Goal: Transaction & Acquisition: Purchase product/service

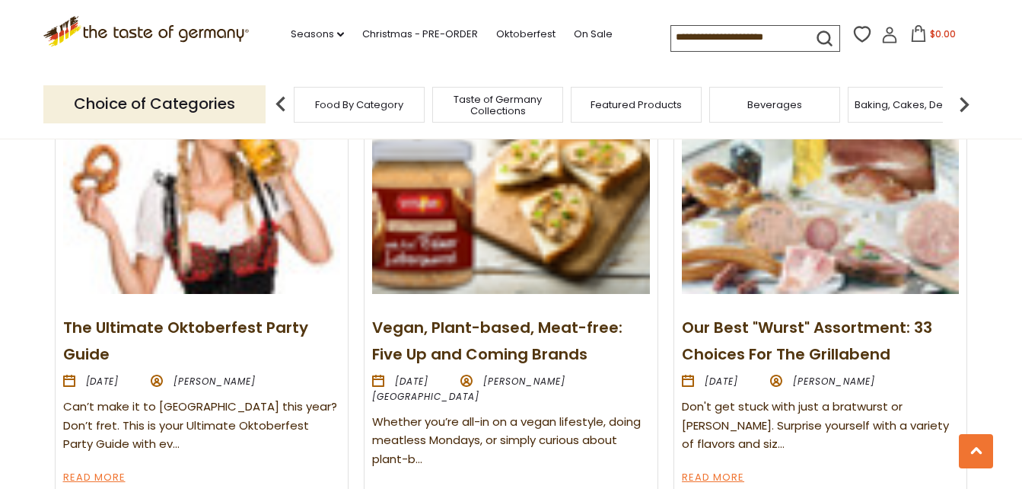
scroll to position [1750, 0]
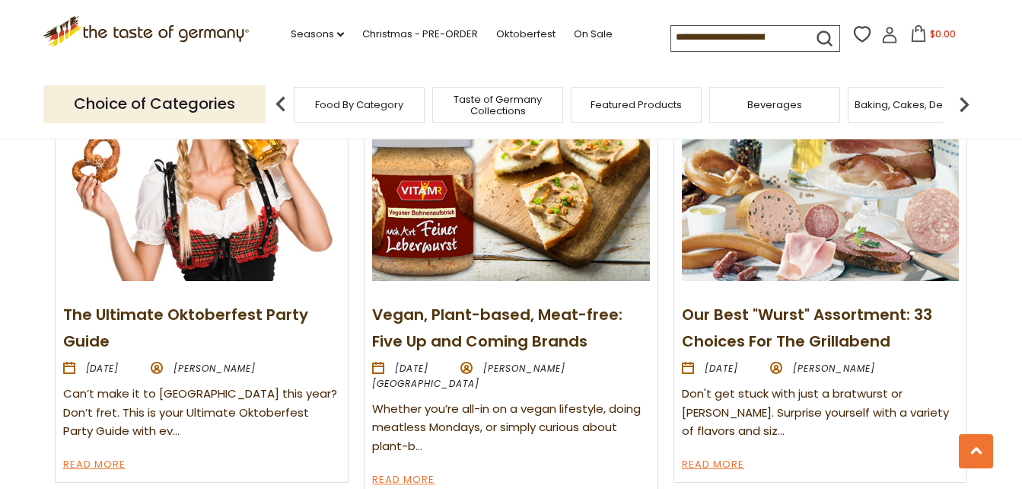
click at [770, 205] on img at bounding box center [820, 177] width 277 height 208
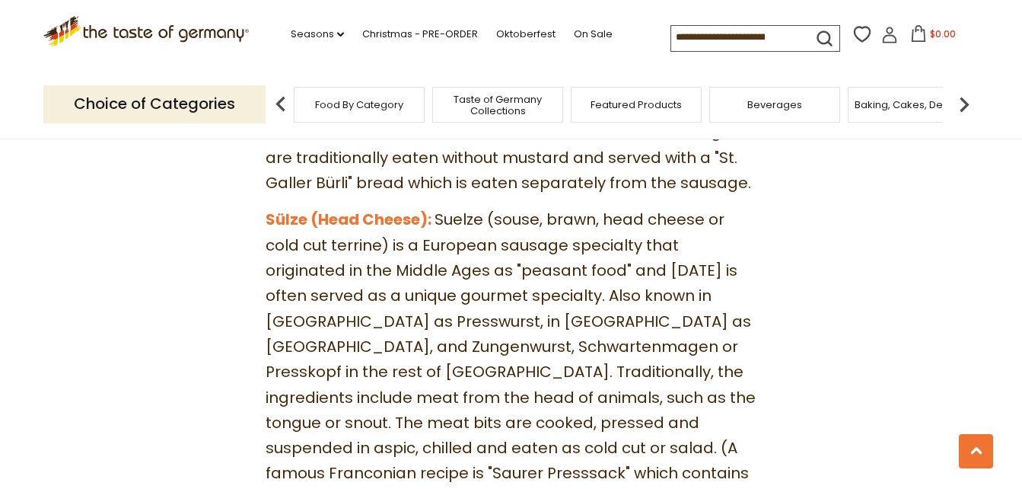
scroll to position [6012, 0]
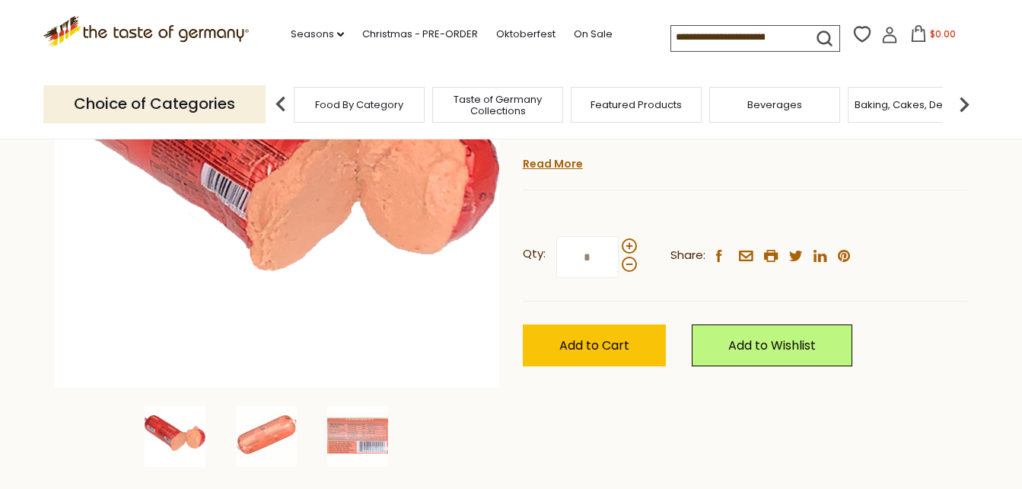
scroll to position [228, 0]
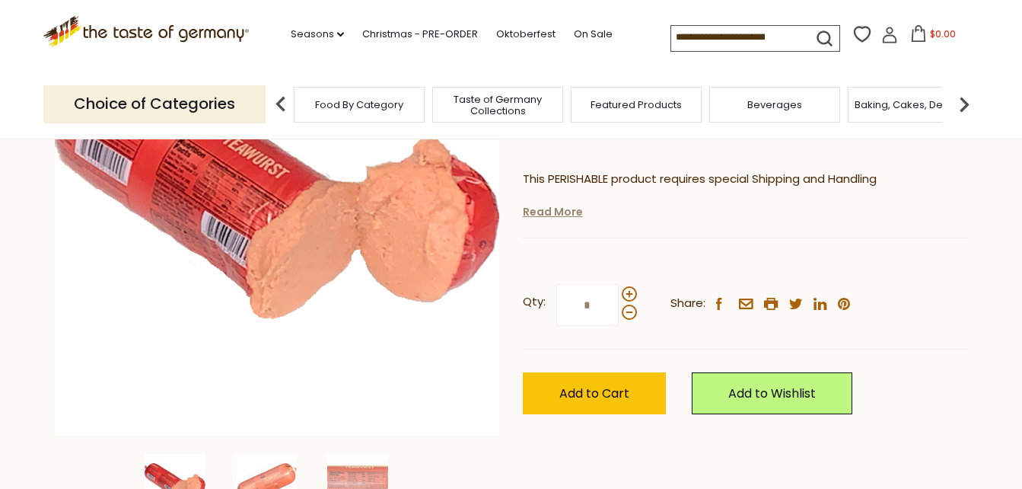
click at [556, 212] on link "Read More" at bounding box center [553, 211] width 60 height 15
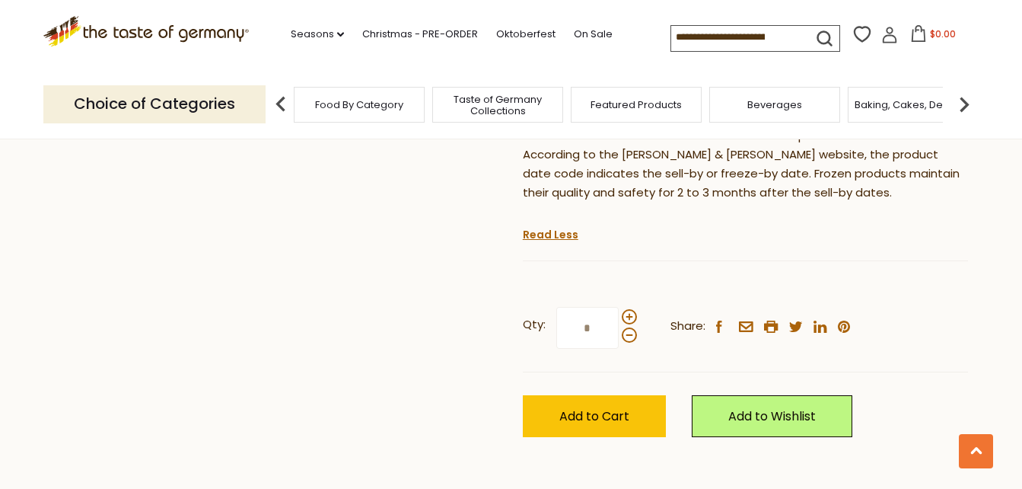
scroll to position [1218, 0]
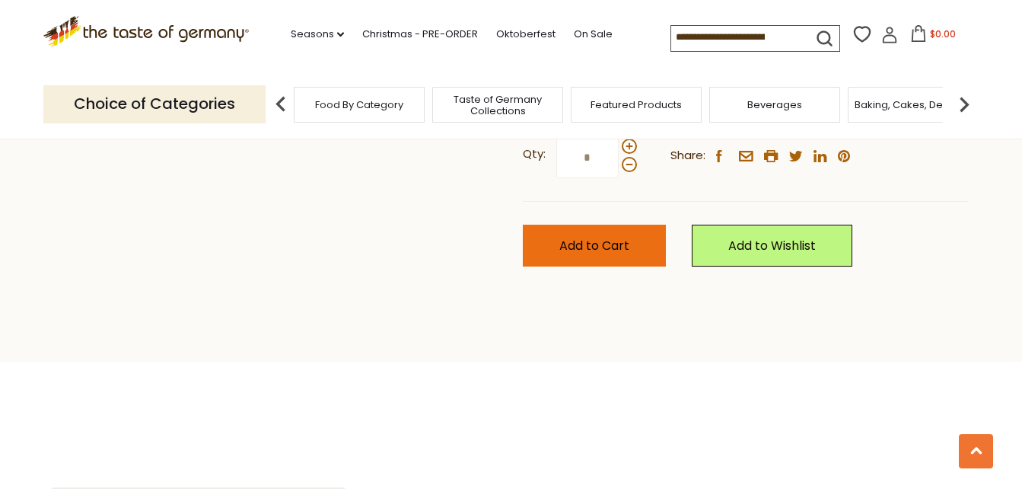
click at [610, 254] on span "Add to Cart" at bounding box center [594, 246] width 70 height 18
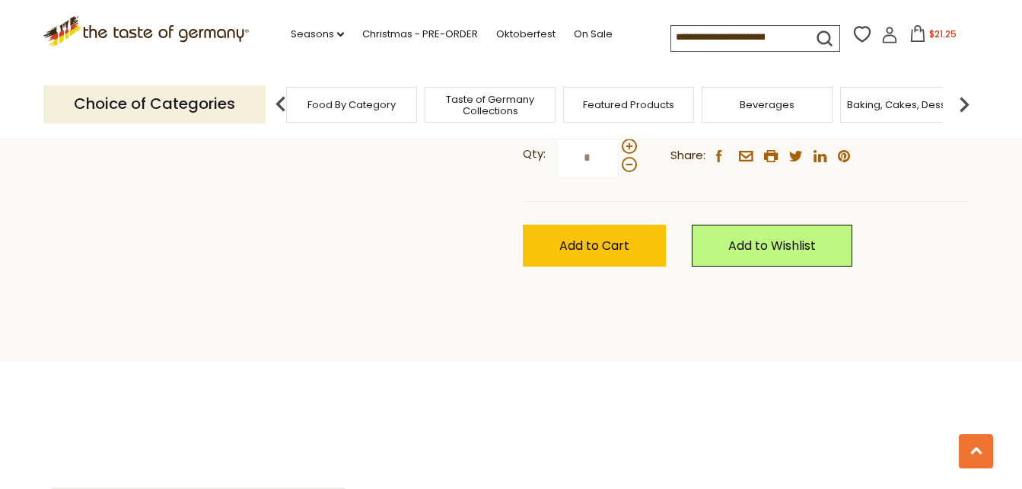
click at [387, 106] on span "Food By Category" at bounding box center [351, 104] width 88 height 11
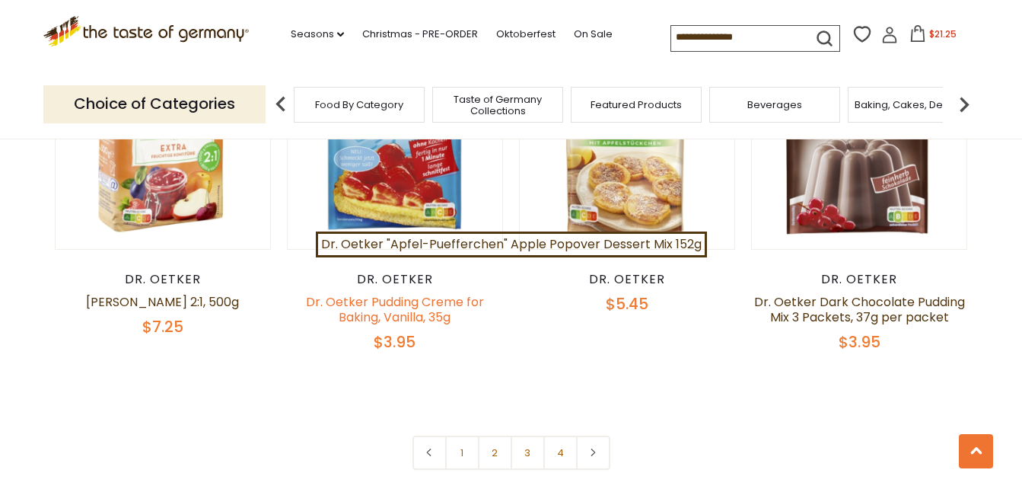
scroll to position [3425, 0]
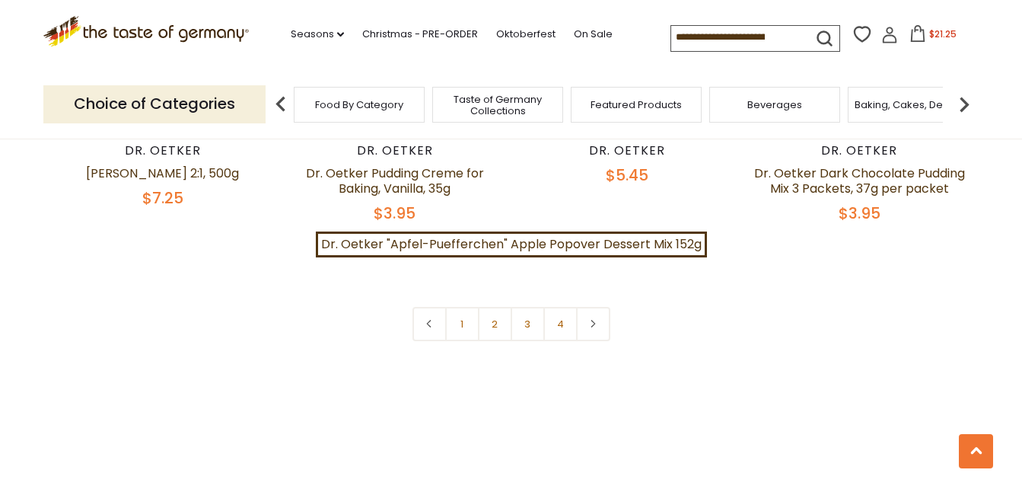
click at [385, 104] on span "Food By Category" at bounding box center [359, 104] width 88 height 11
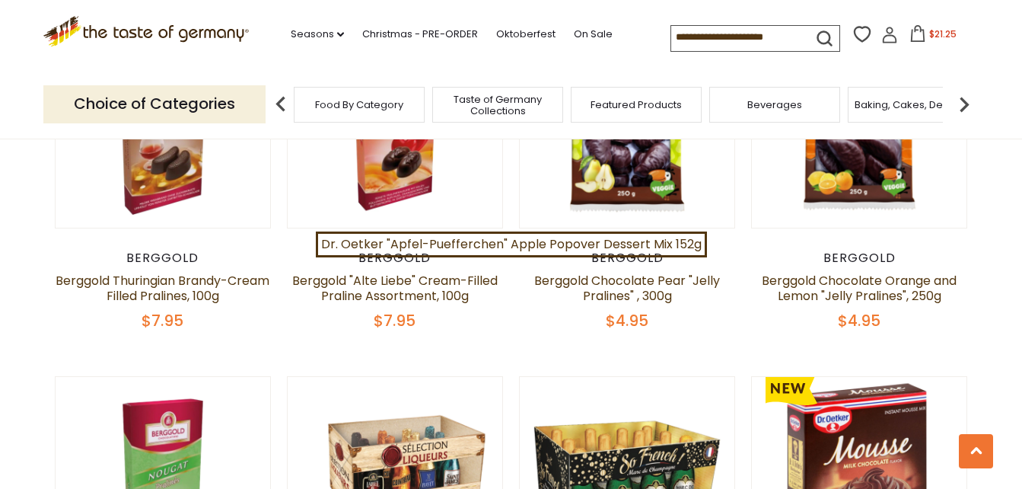
scroll to position [989, 0]
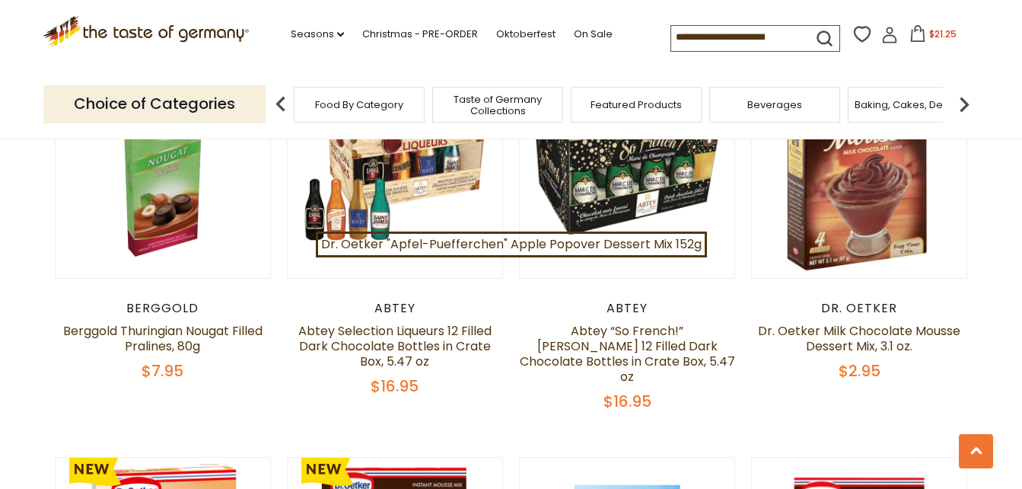
click at [631, 104] on span "Featured Products" at bounding box center [636, 104] width 91 height 11
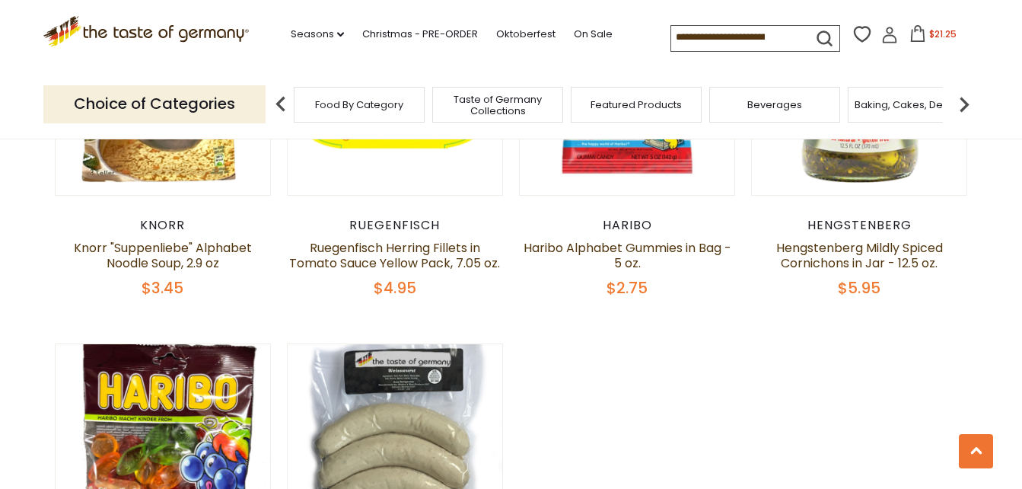
scroll to position [761, 0]
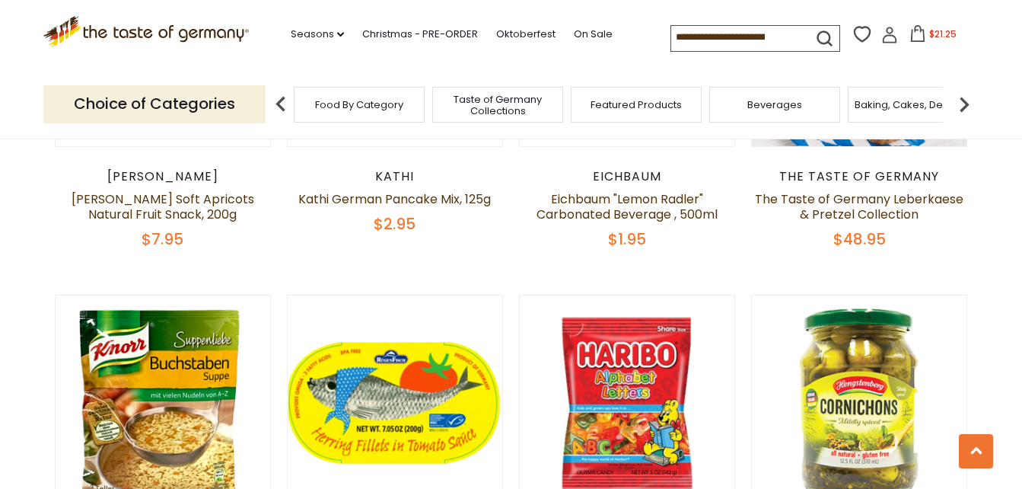
click at [370, 111] on div "Food By Category" at bounding box center [359, 105] width 131 height 36
click at [715, 37] on input at bounding box center [735, 36] width 129 height 21
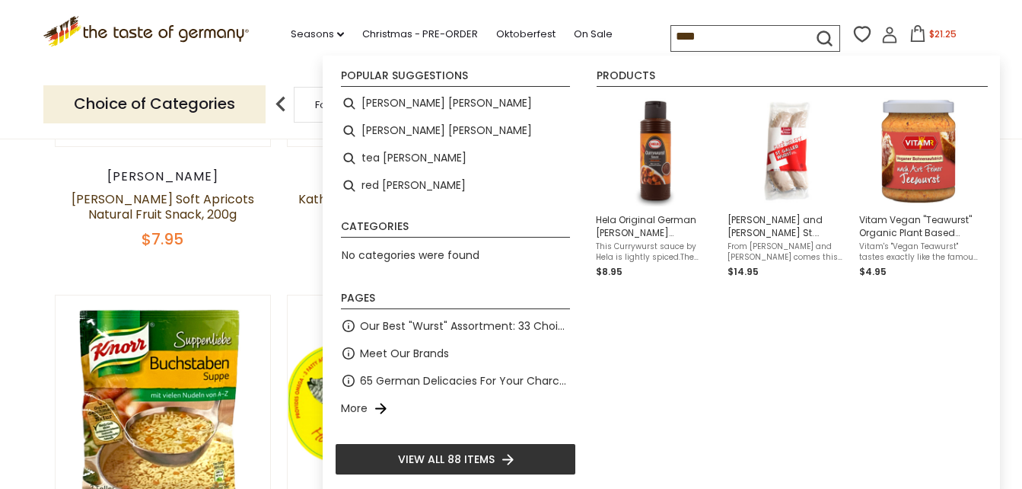
type input "*****"
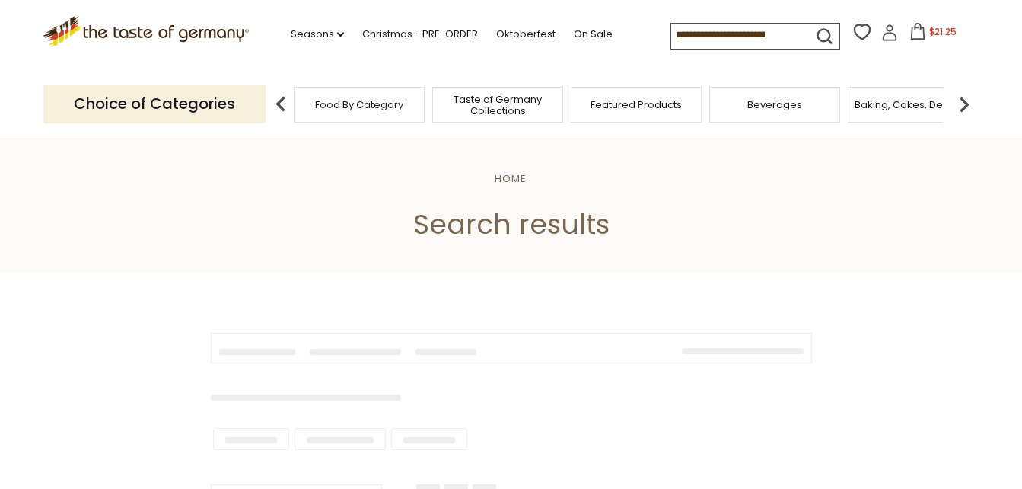
type input "*****"
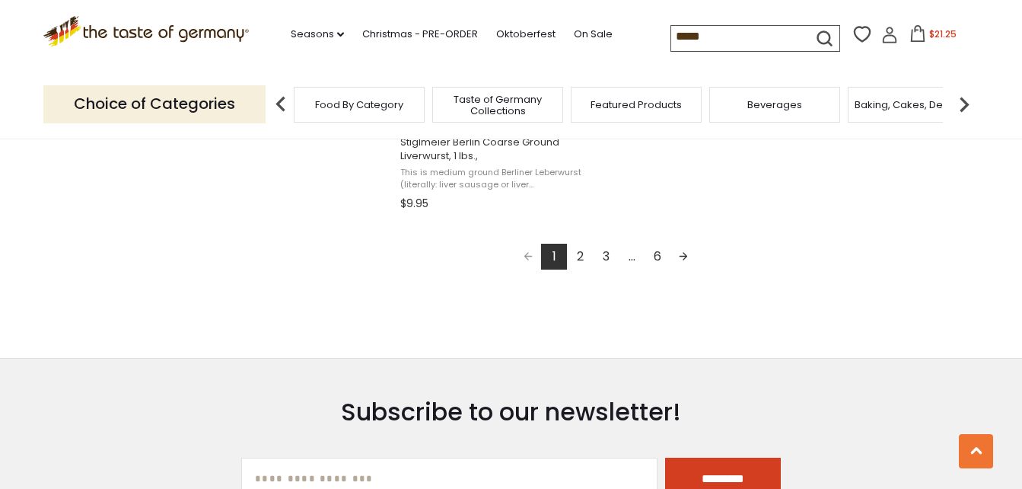
scroll to position [2892, 0]
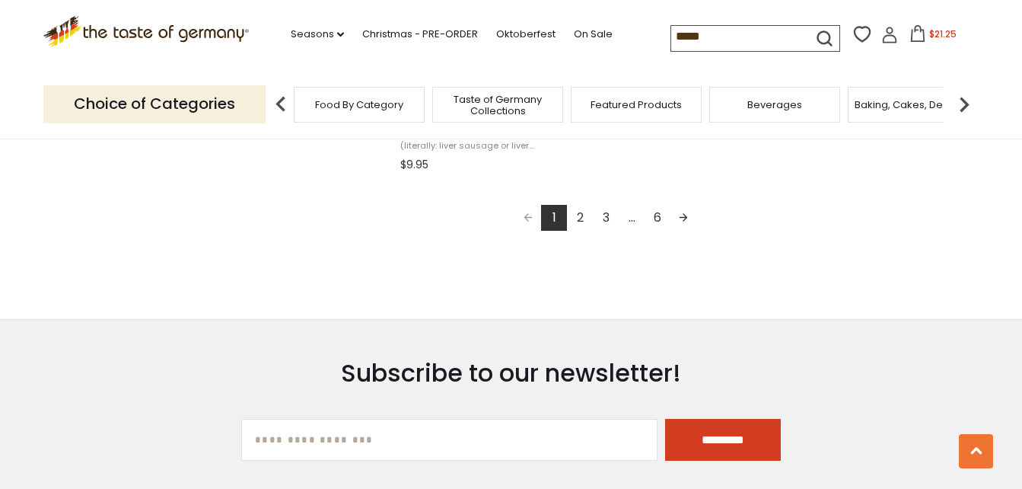
click at [578, 215] on link "2" at bounding box center [580, 218] width 26 height 26
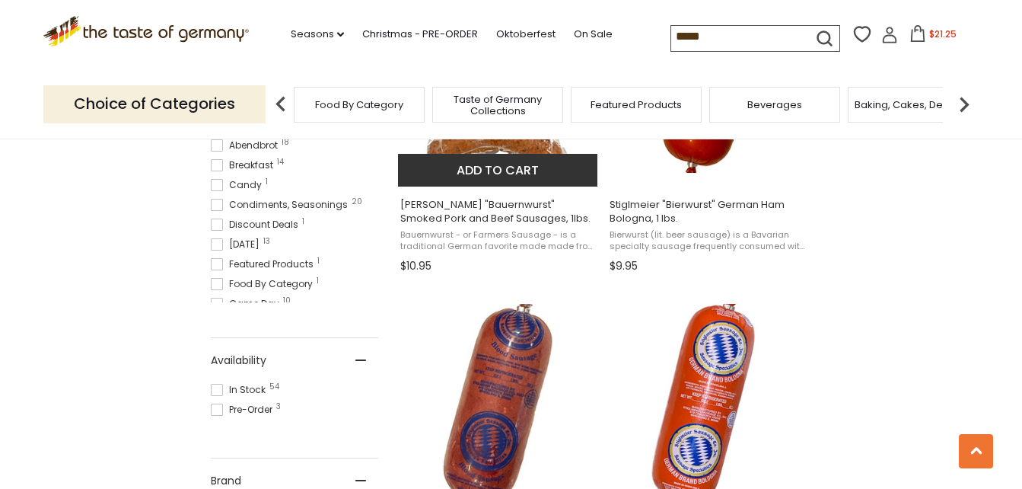
scroll to position [609, 0]
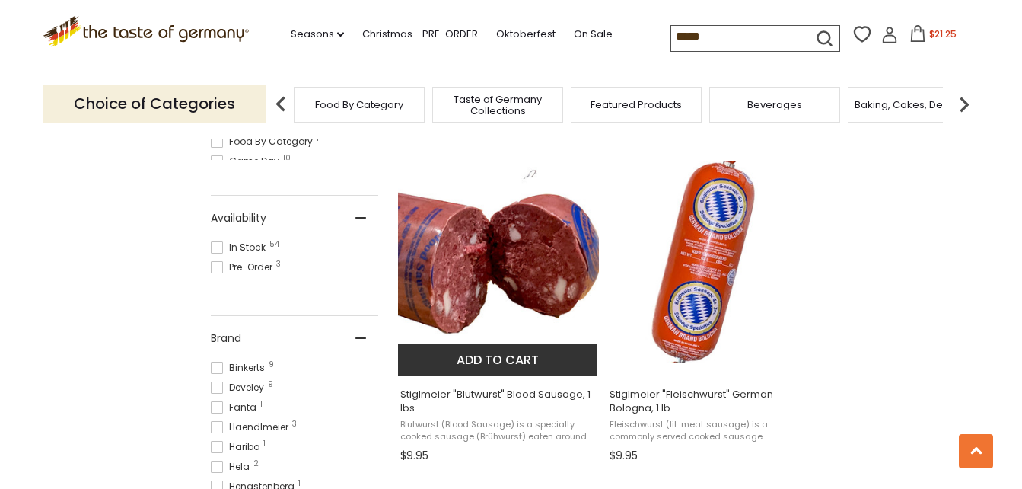
click at [503, 364] on button "Add to cart" at bounding box center [498, 359] width 200 height 33
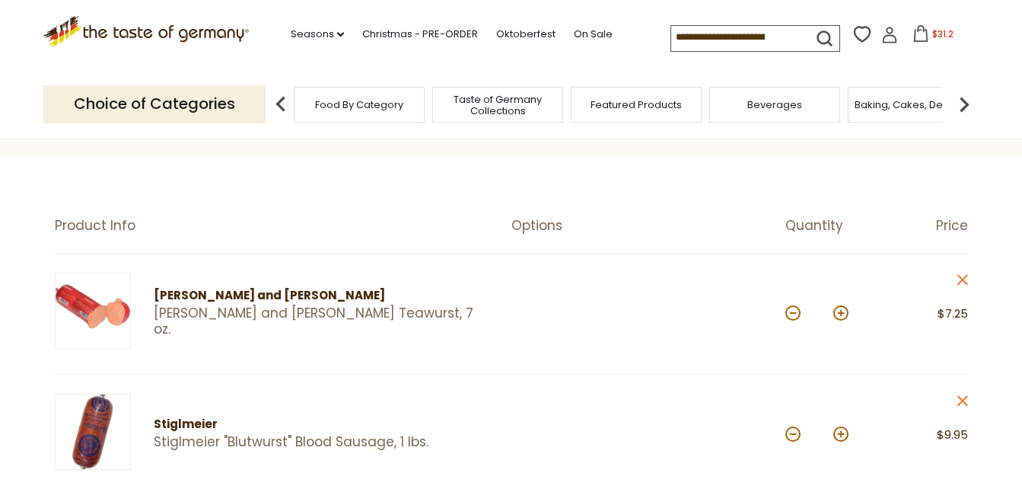
scroll to position [76, 0]
click at [591, 31] on link "On Sale" at bounding box center [593, 34] width 39 height 17
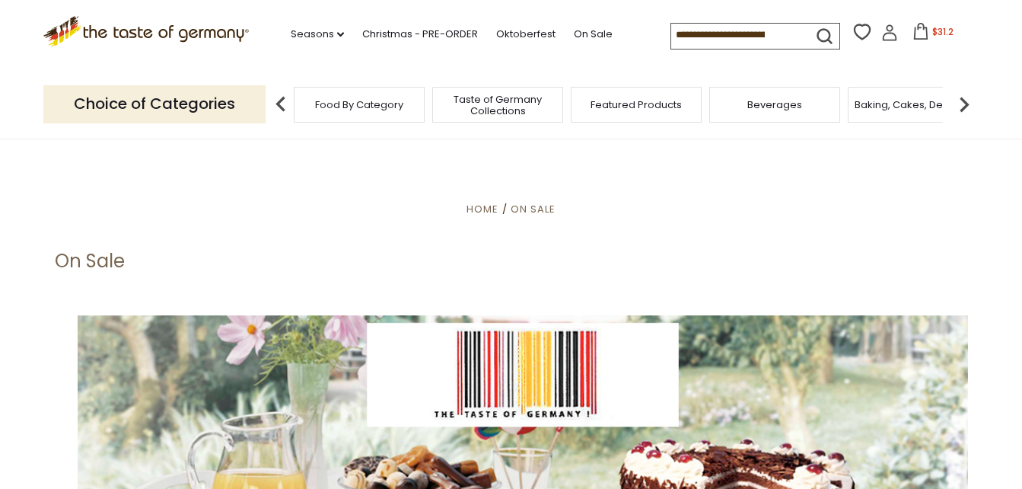
click at [720, 34] on input at bounding box center [735, 34] width 129 height 21
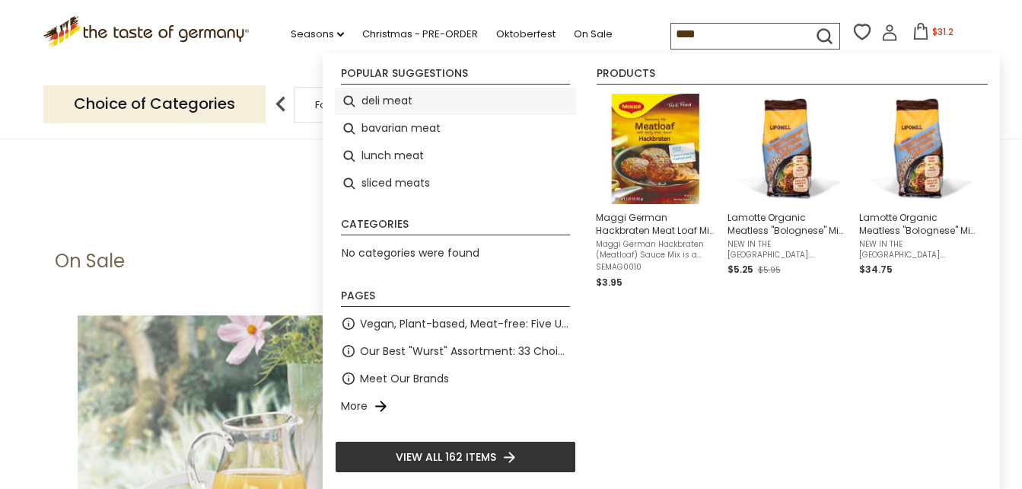
click at [406, 101] on li "deli meat" at bounding box center [455, 101] width 241 height 27
type input "*********"
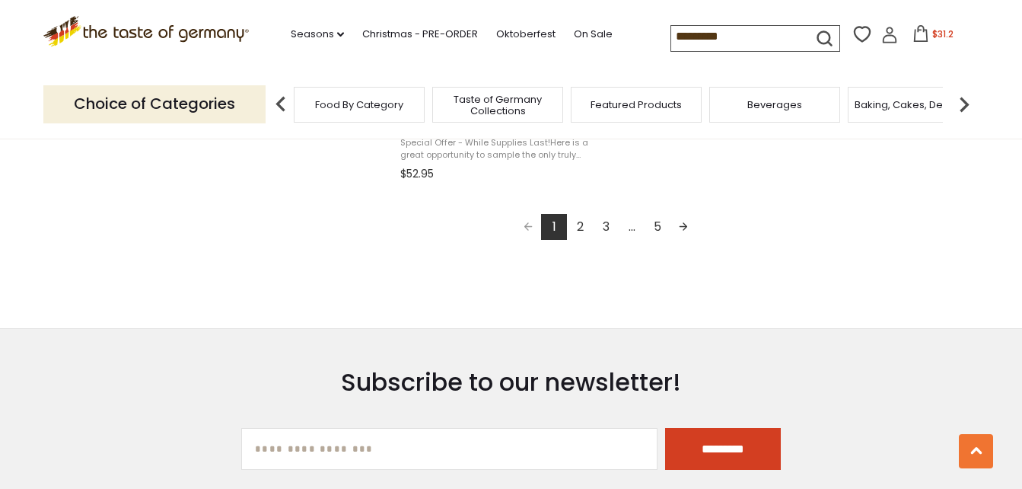
scroll to position [2892, 0]
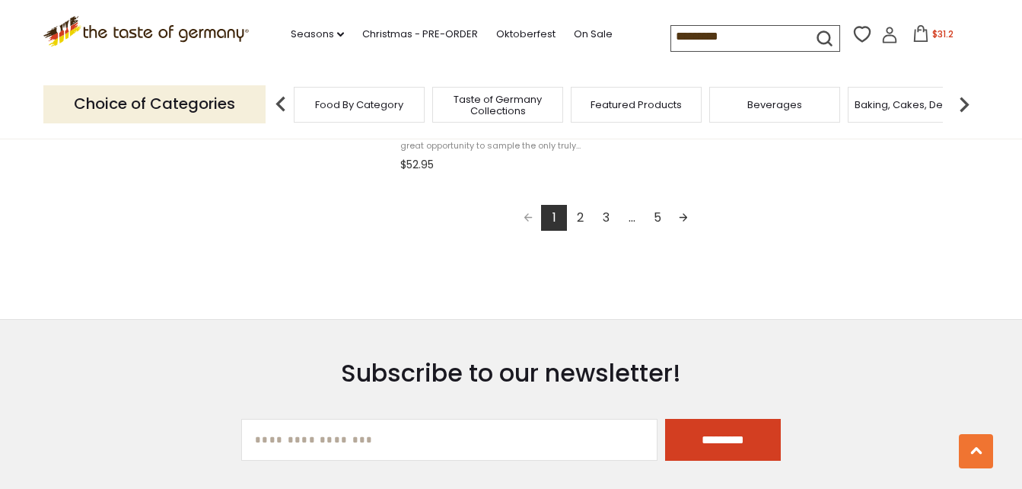
click at [582, 213] on link "2" at bounding box center [580, 218] width 26 height 26
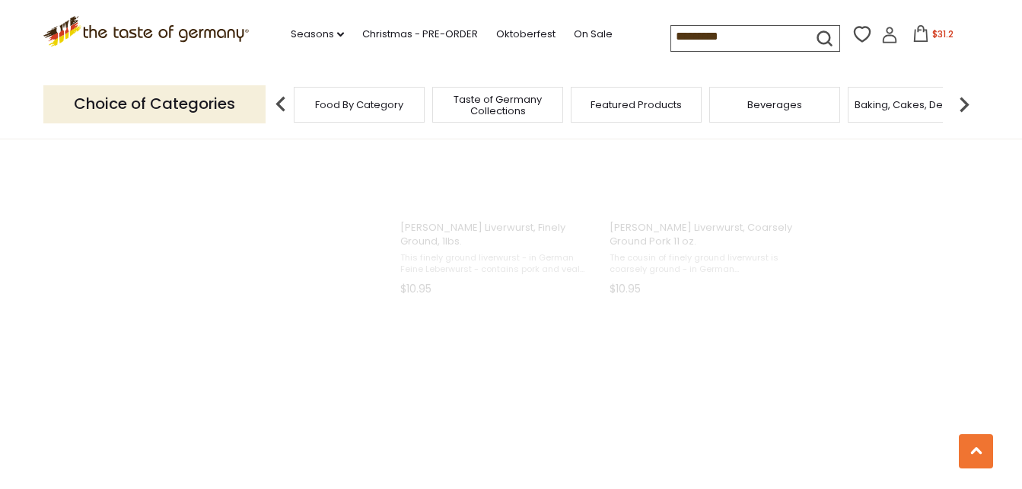
scroll to position [1400, 0]
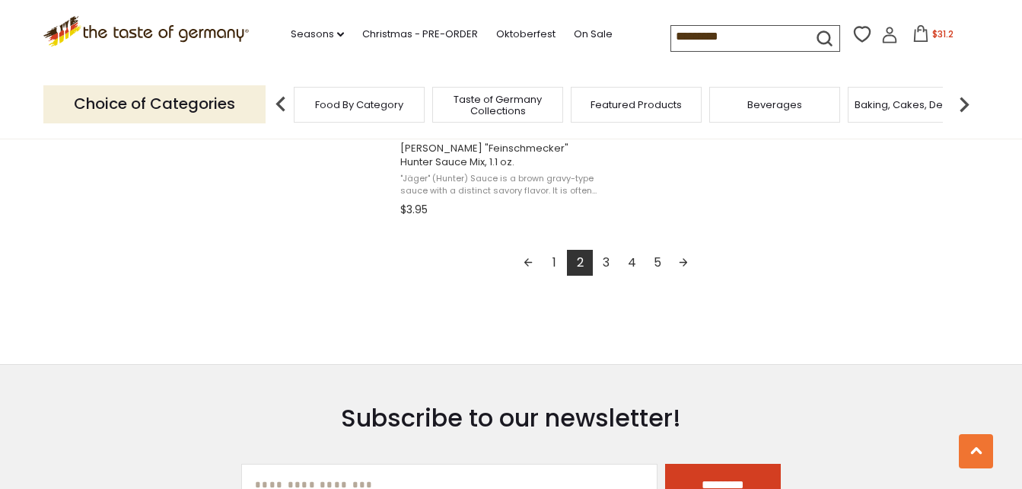
scroll to position [2892, 0]
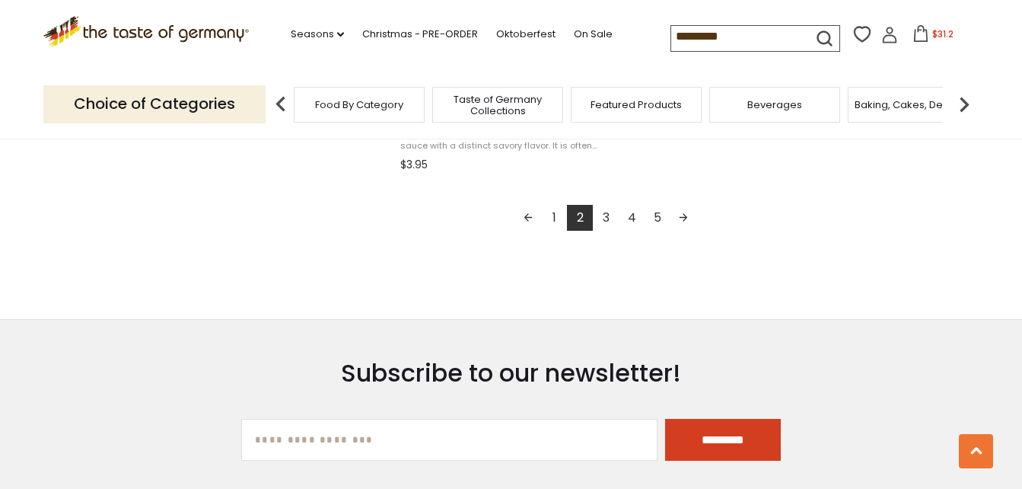
click at [607, 212] on link "3" at bounding box center [606, 218] width 26 height 26
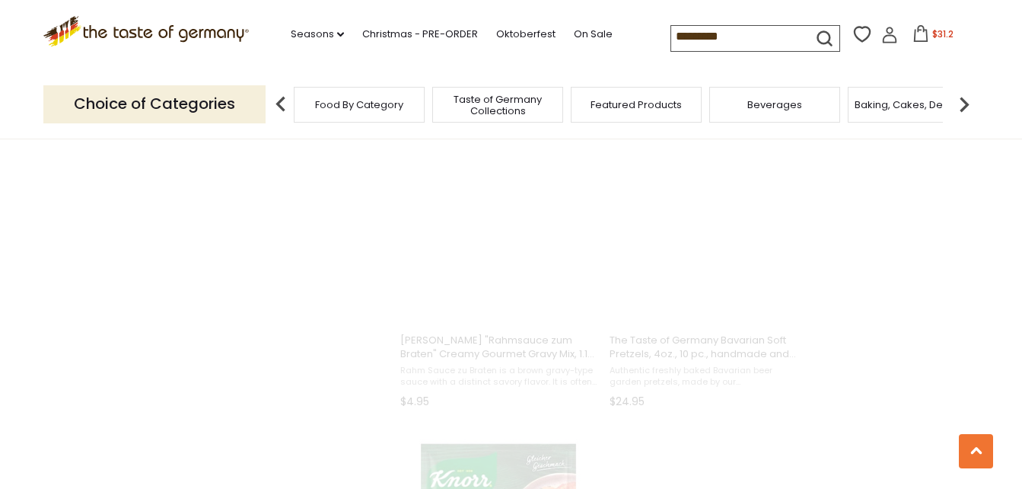
scroll to position [1253, 0]
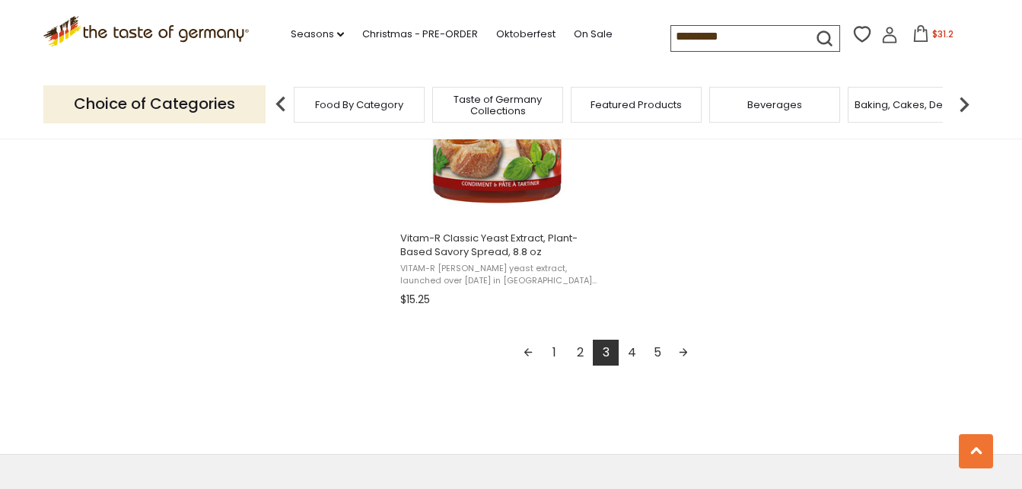
scroll to position [2816, 0]
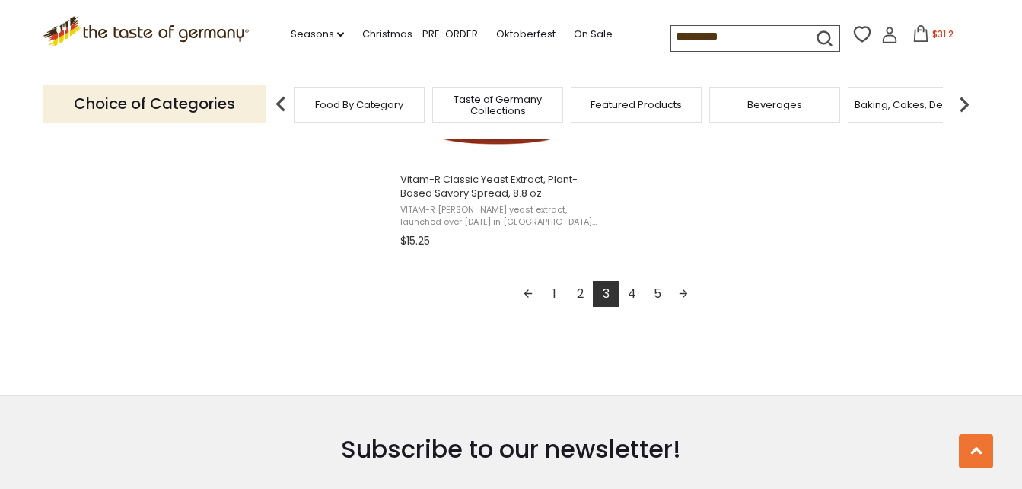
click at [633, 292] on link "4" at bounding box center [632, 294] width 26 height 26
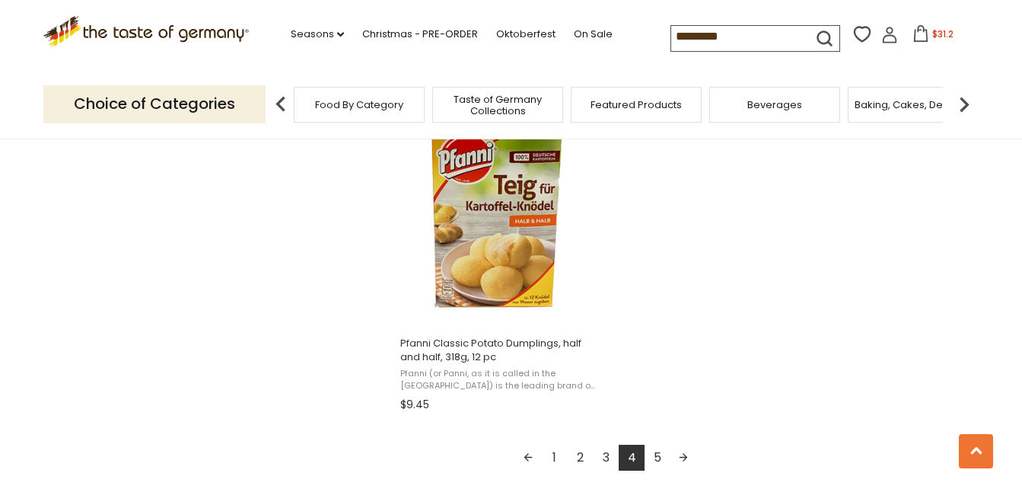
scroll to position [2664, 0]
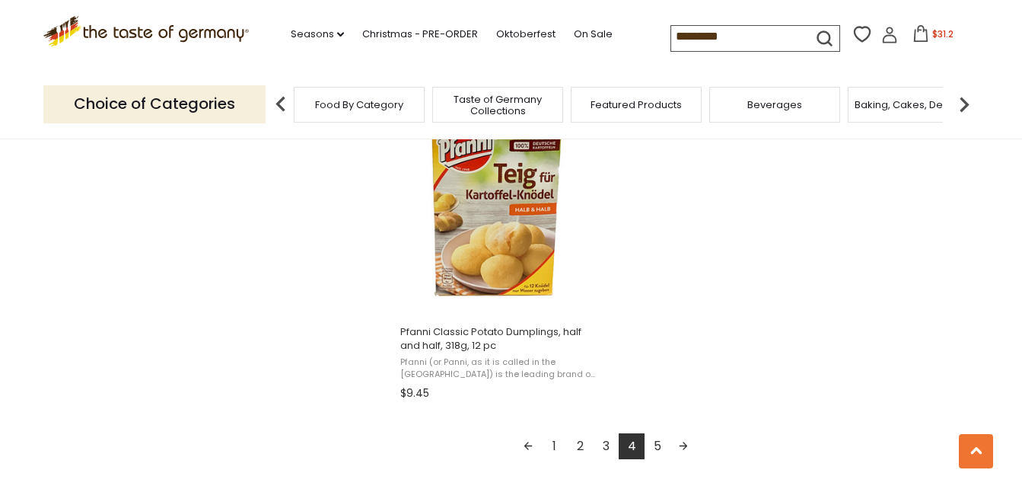
click at [653, 446] on link "5" at bounding box center [658, 446] width 26 height 26
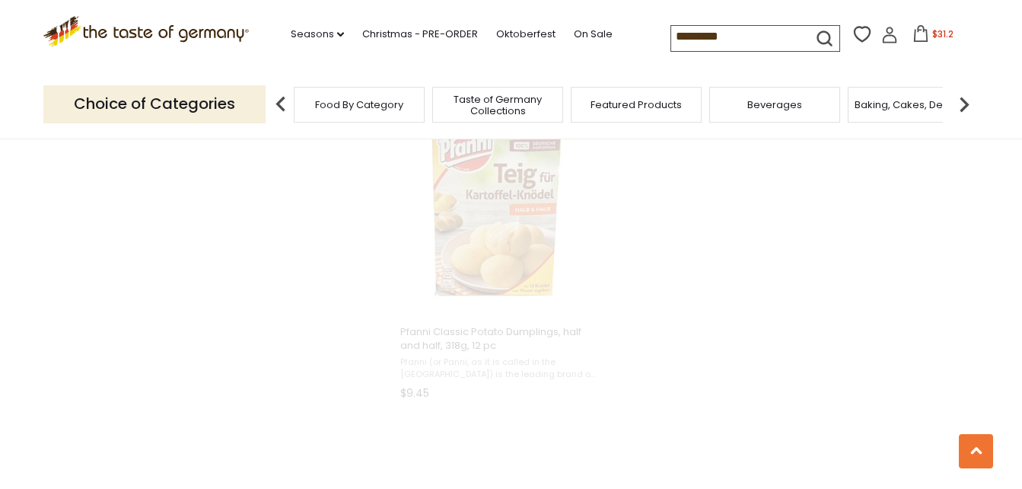
scroll to position [1206, 0]
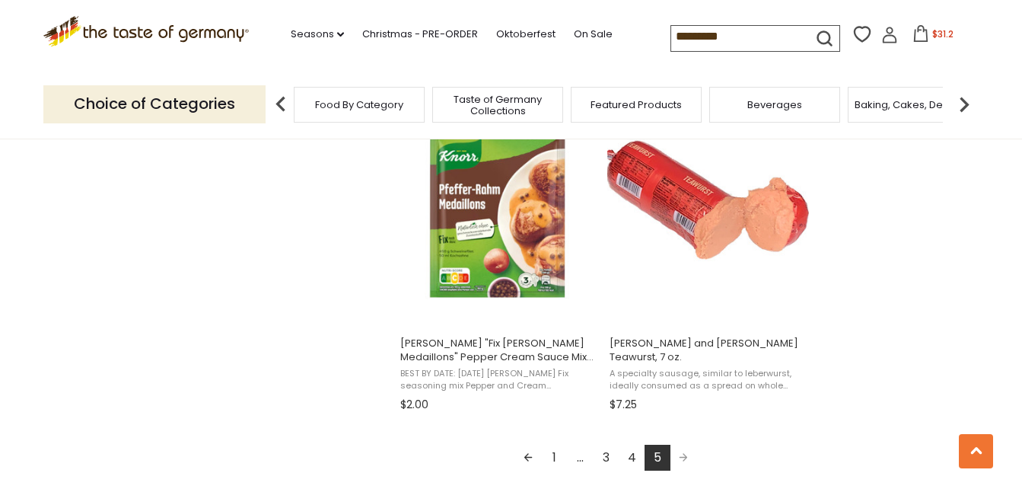
scroll to position [1674, 0]
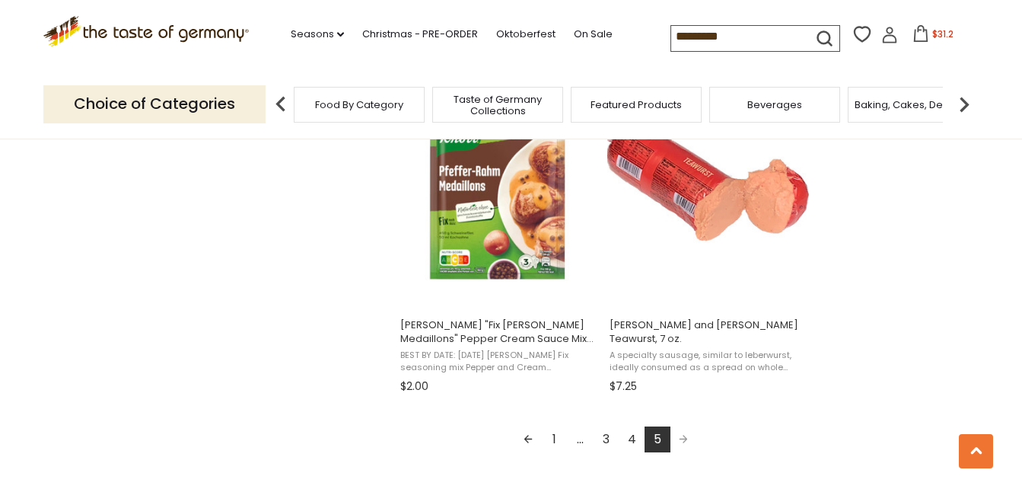
click at [679, 32] on input "*********" at bounding box center [735, 36] width 129 height 21
click at [679, 33] on input "*********" at bounding box center [735, 36] width 129 height 21
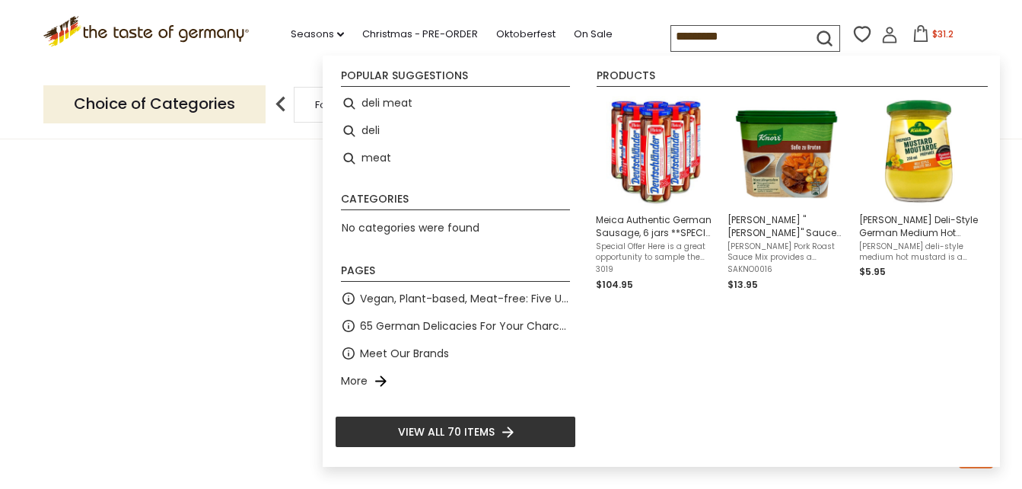
type input "****"
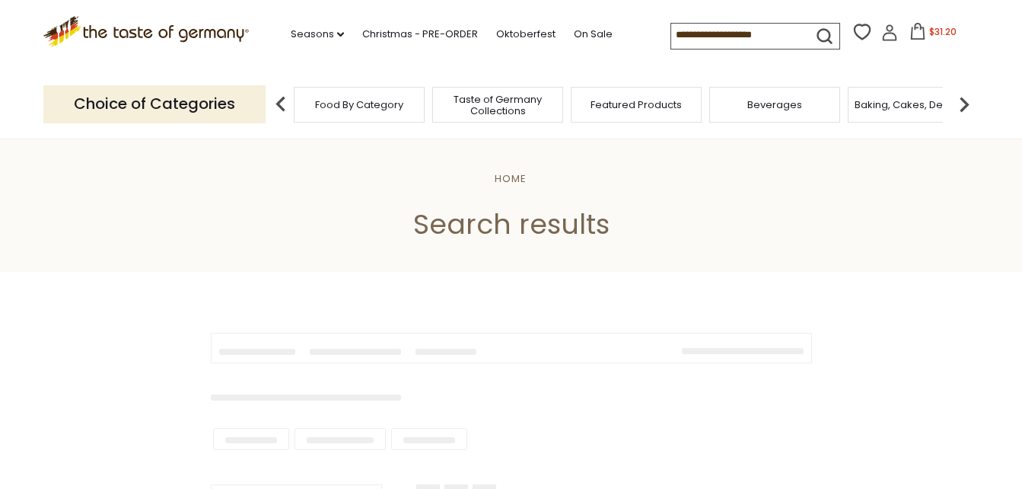
type input "****"
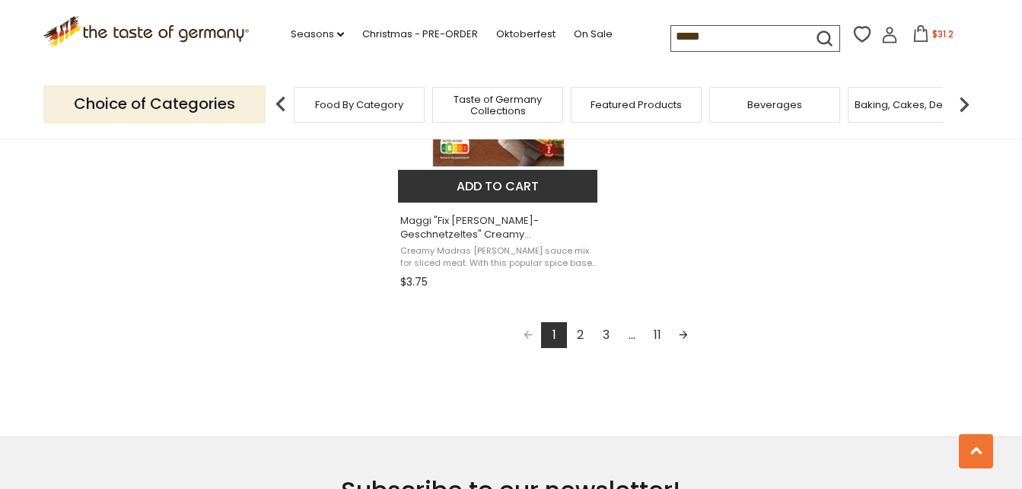
scroll to position [2892, 0]
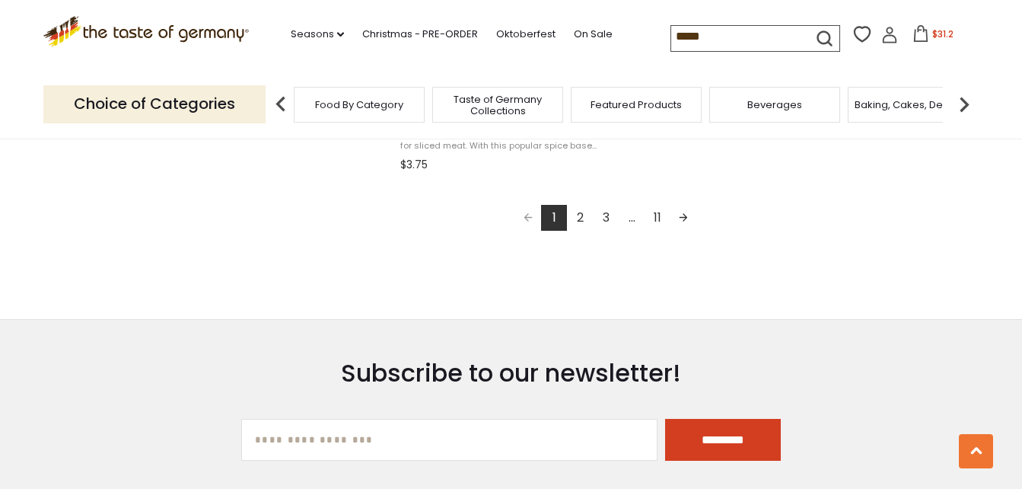
click at [578, 215] on link "2" at bounding box center [580, 218] width 26 height 26
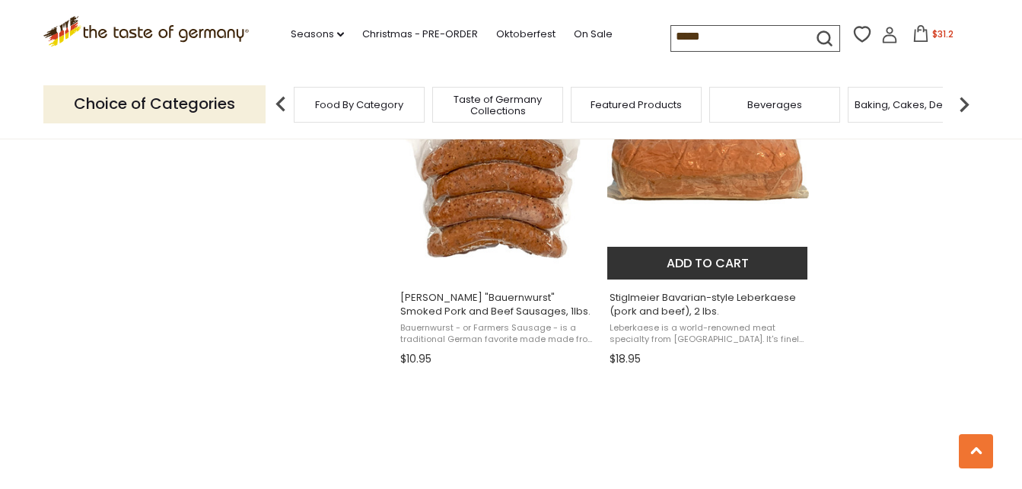
scroll to position [1294, 0]
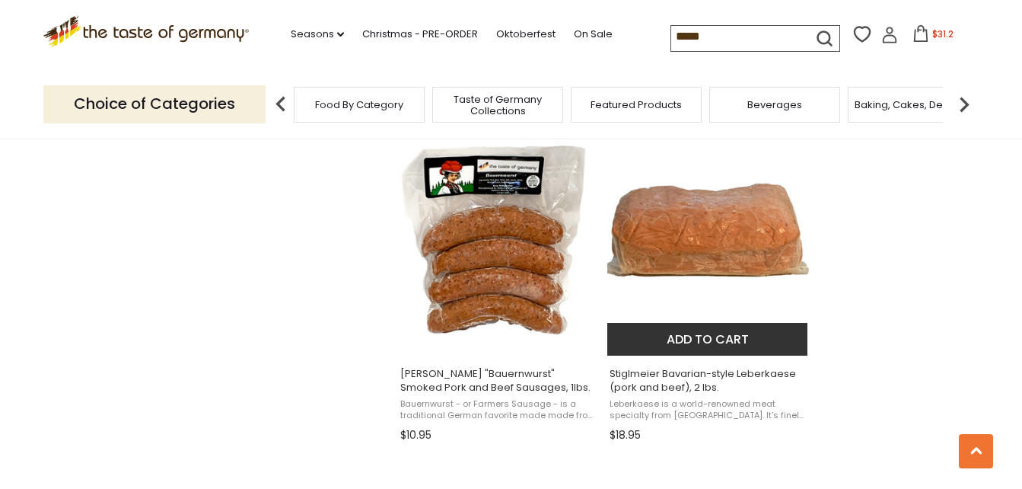
click at [698, 337] on button "Add to cart" at bounding box center [707, 339] width 200 height 33
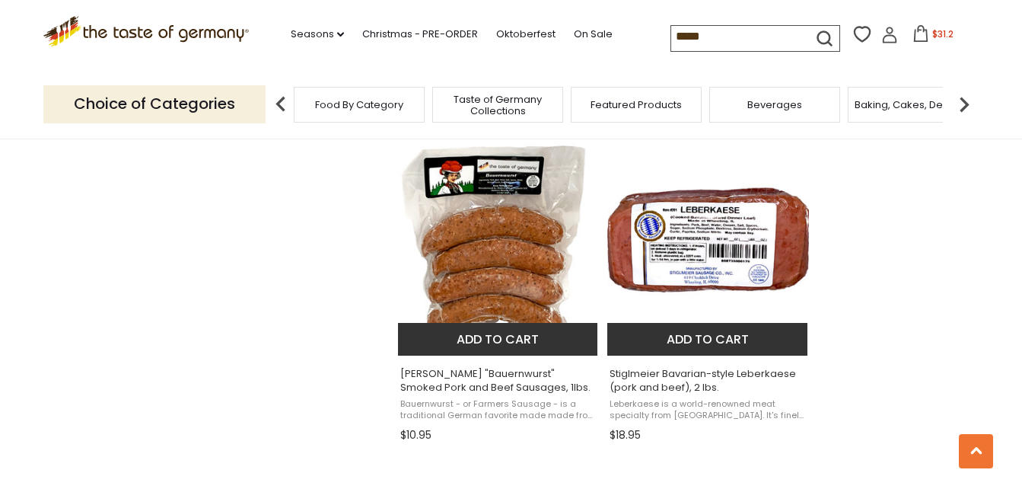
scroll to position [1350, 0]
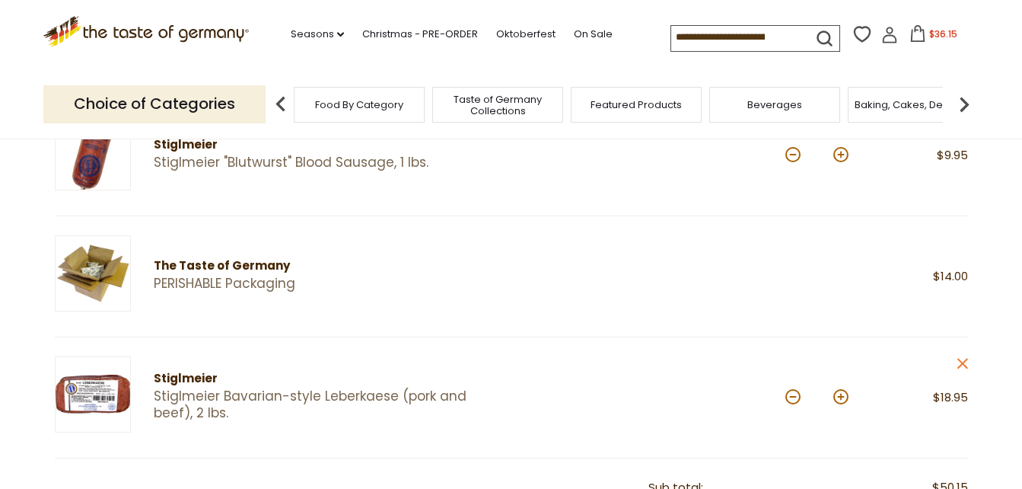
scroll to position [381, 0]
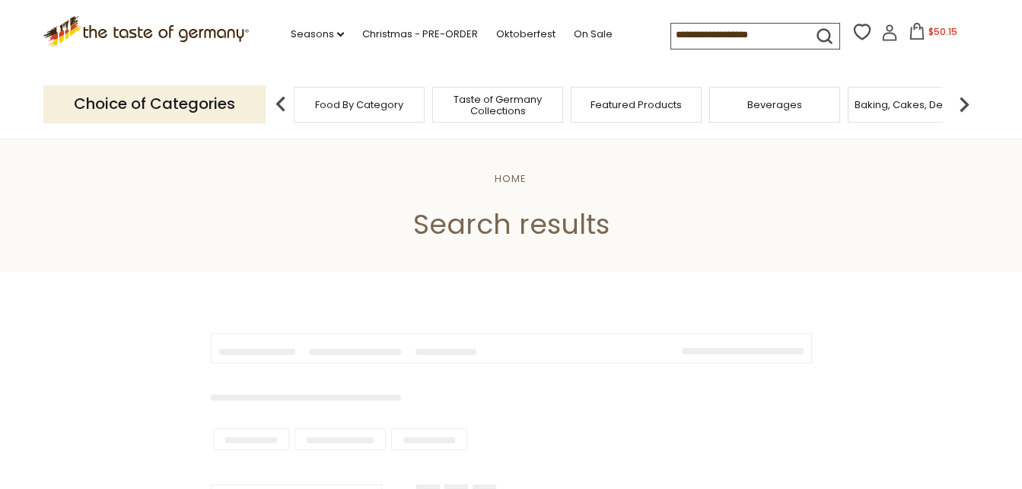
type input "****"
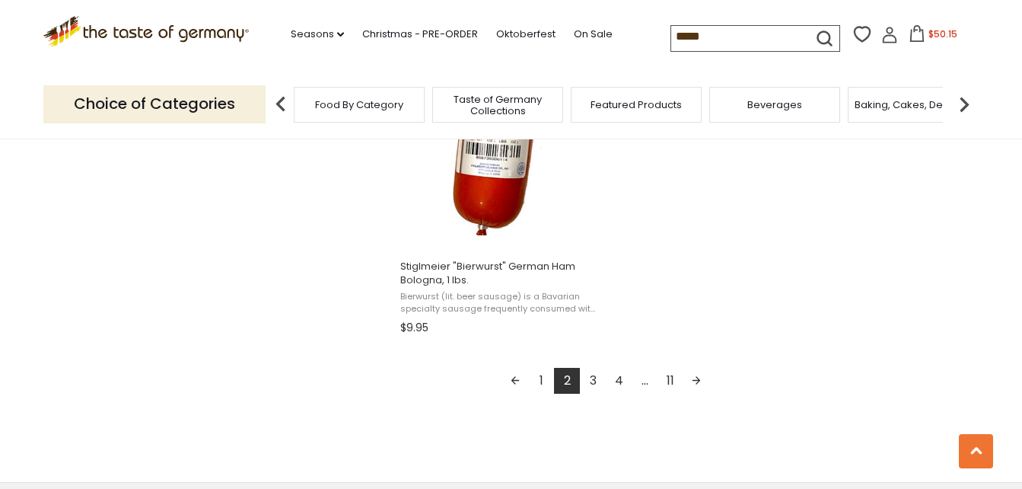
scroll to position [2737, 0]
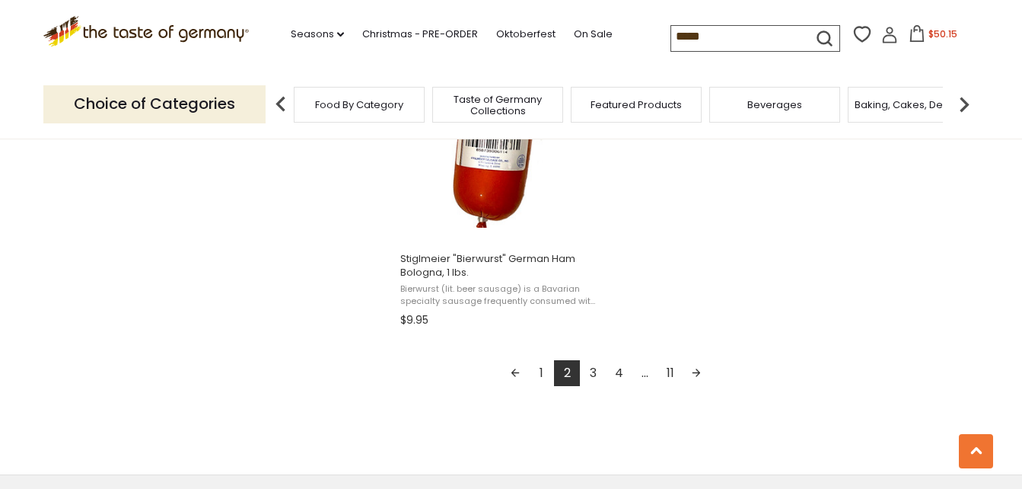
click at [592, 371] on link "3" at bounding box center [593, 373] width 26 height 26
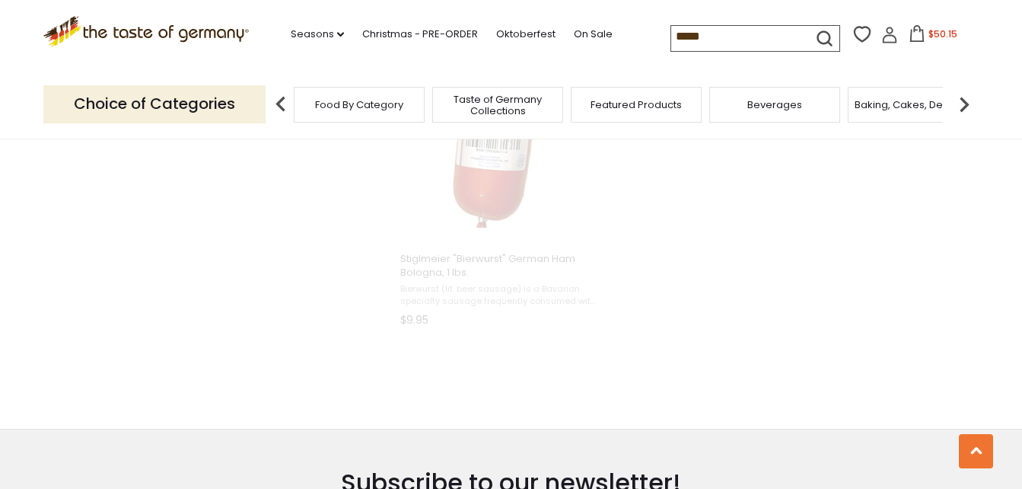
scroll to position [997, 0]
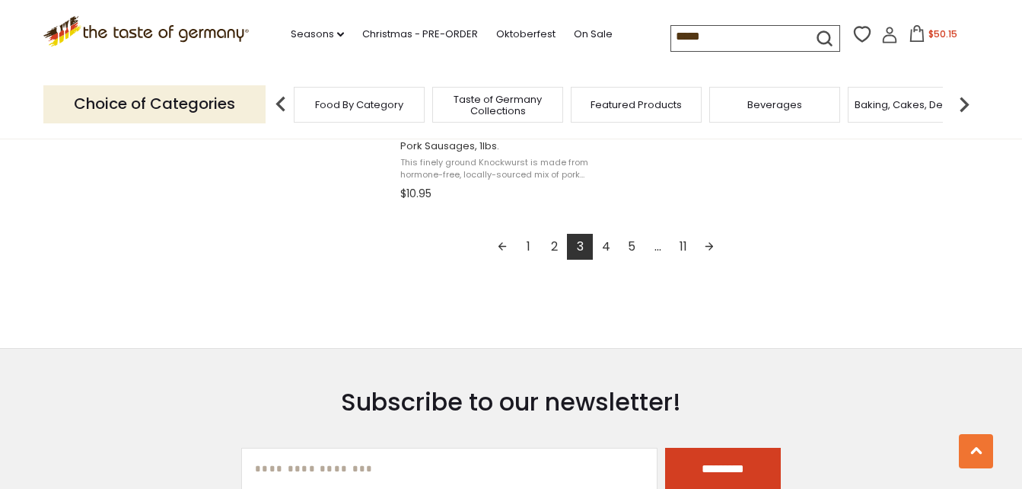
scroll to position [2892, 0]
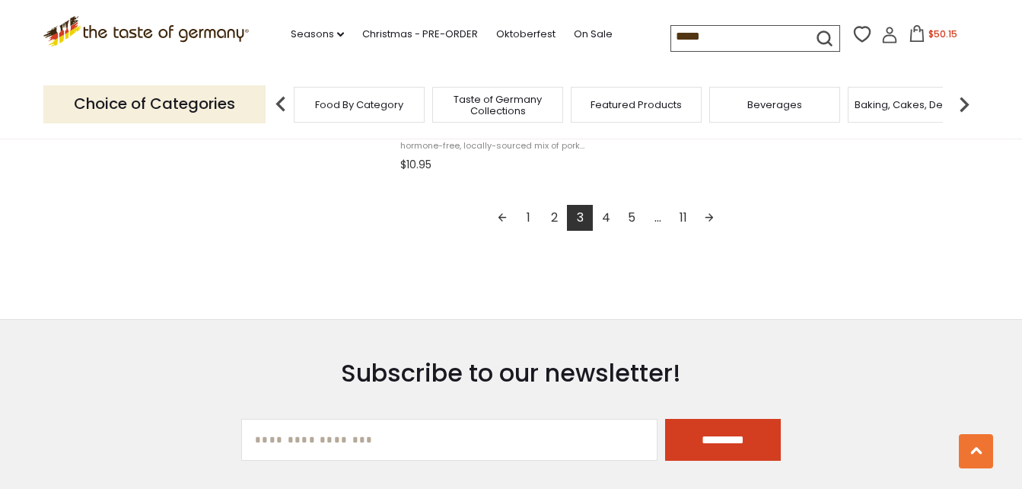
click at [610, 211] on link "4" at bounding box center [606, 218] width 26 height 26
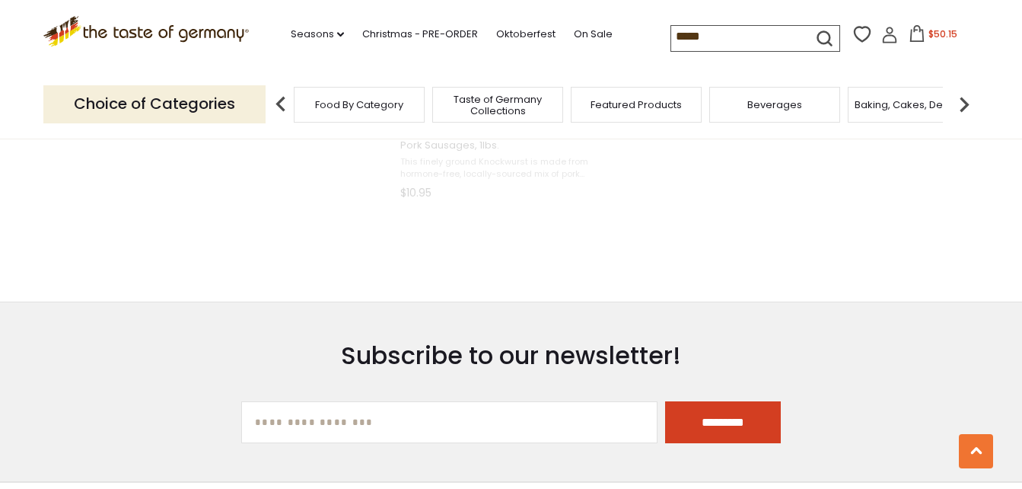
scroll to position [2393, 0]
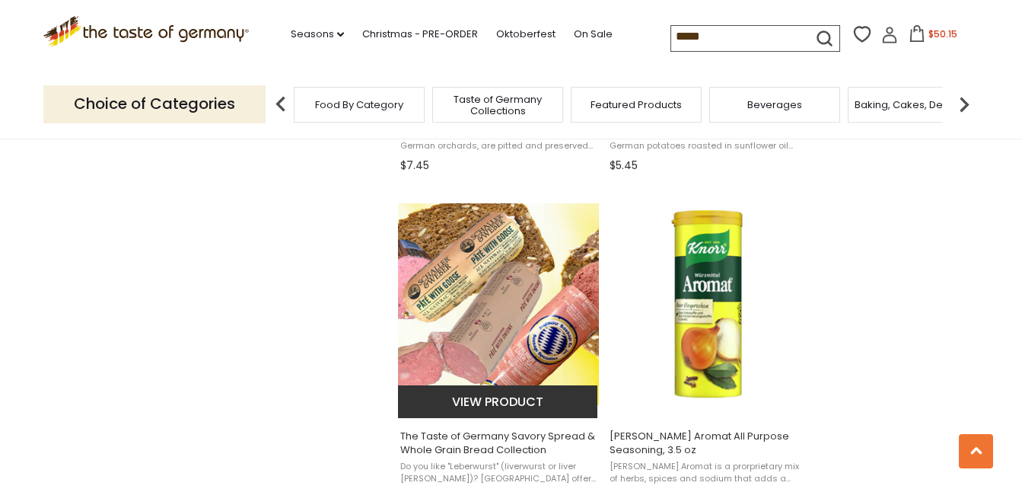
scroll to position [1598, 0]
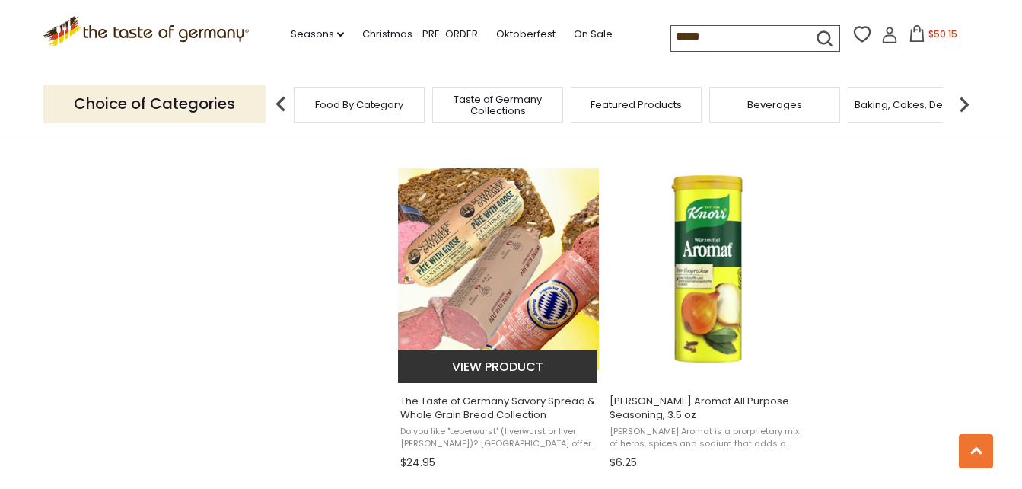
click at [490, 295] on img "The Taste of Germany Savory Spread & Whole Grain Bread Collection" at bounding box center [499, 269] width 202 height 202
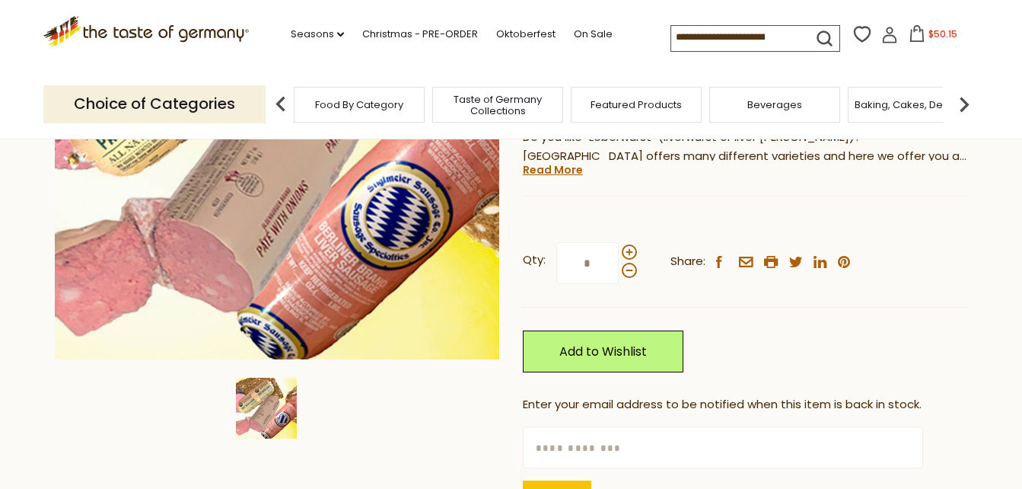
scroll to position [228, 0]
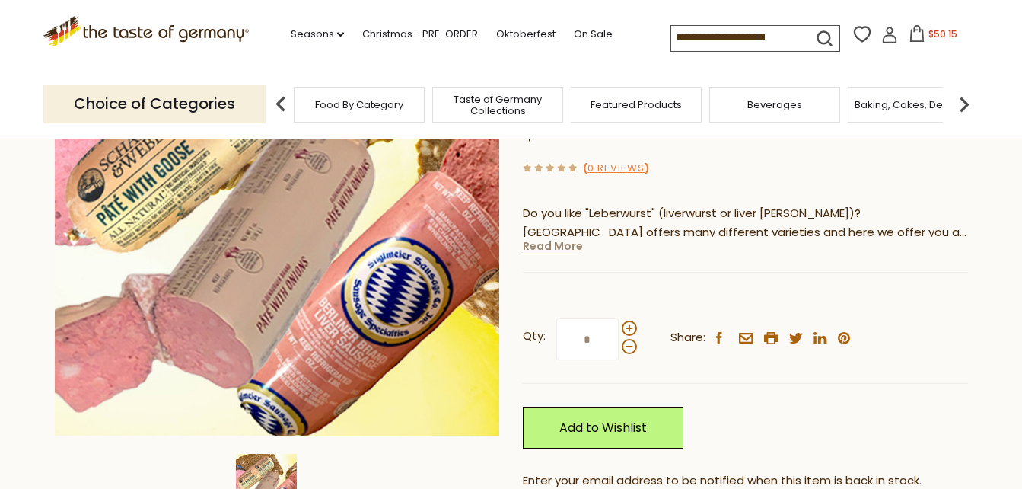
click at [550, 247] on link "Read More" at bounding box center [553, 245] width 60 height 15
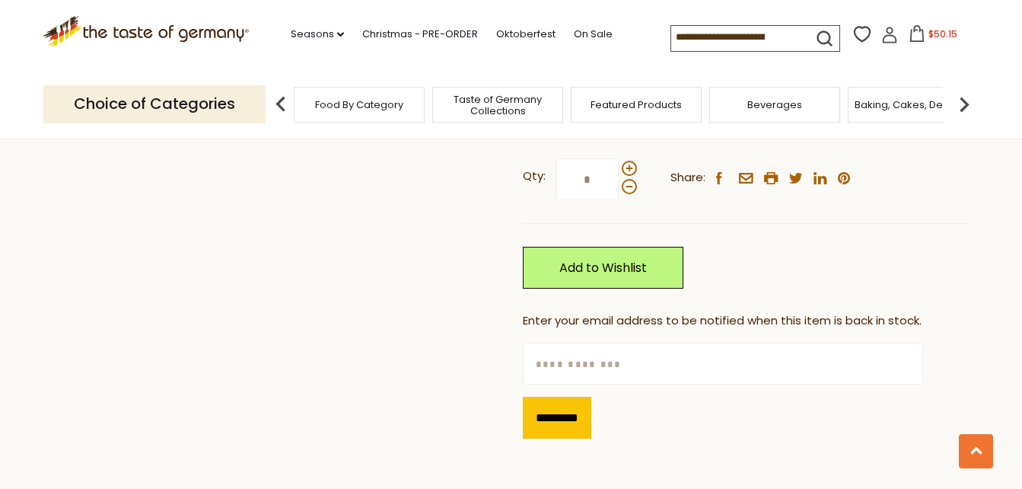
scroll to position [1065, 0]
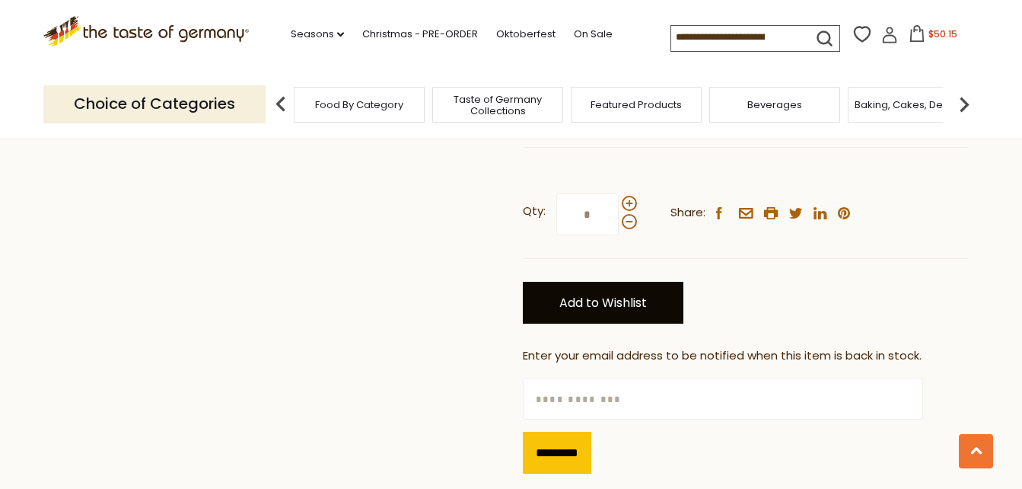
click at [586, 323] on link "Add to Wishlist" at bounding box center [603, 303] width 161 height 42
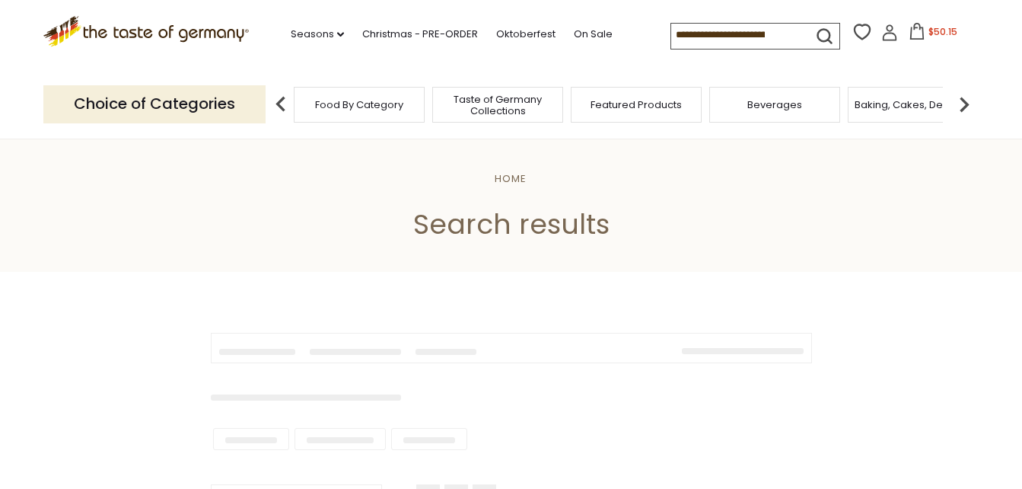
type input "****"
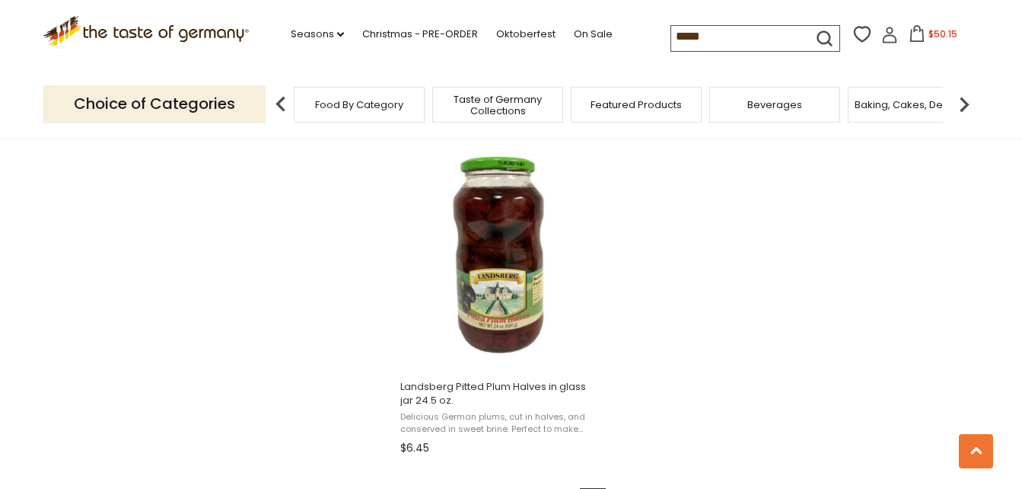
scroll to position [2740, 0]
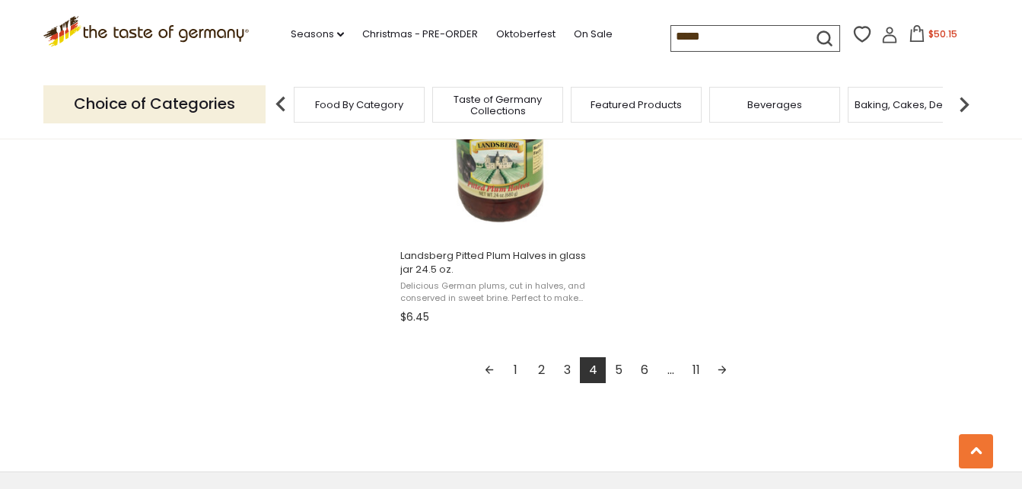
click at [620, 357] on link "5" at bounding box center [619, 370] width 26 height 26
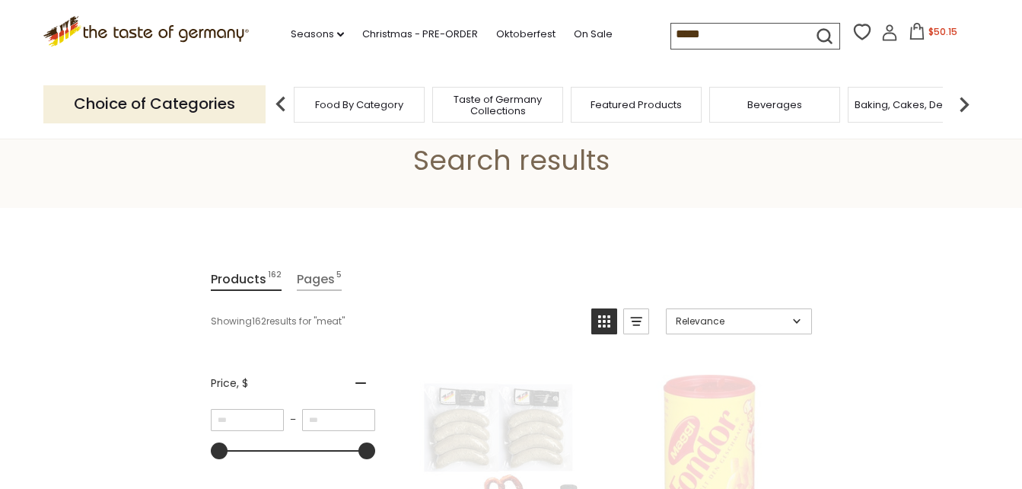
scroll to position [0, 0]
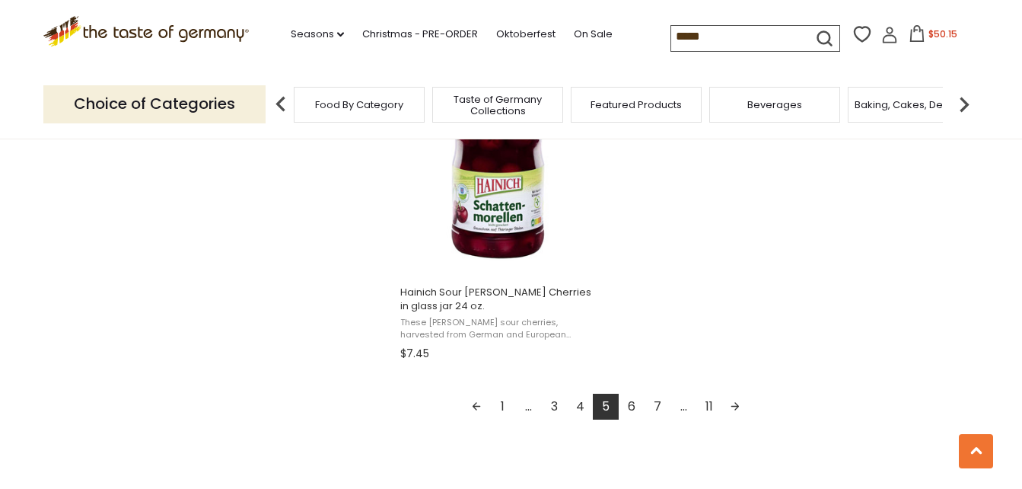
scroll to position [2740, 0]
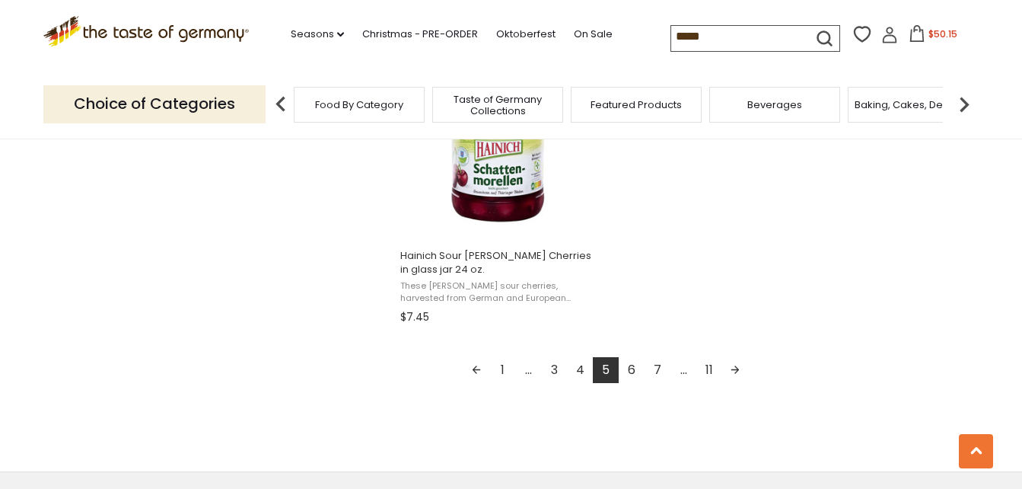
click at [635, 365] on link "6" at bounding box center [632, 370] width 26 height 26
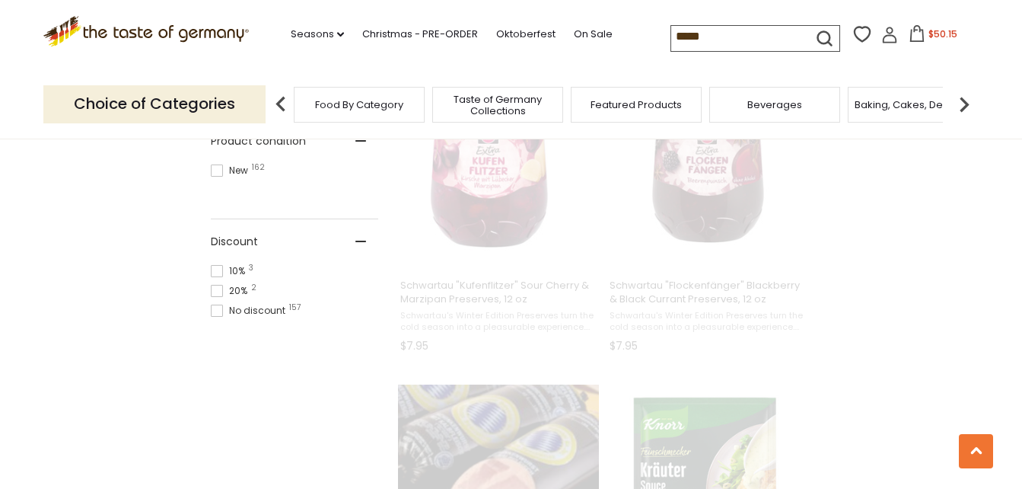
scroll to position [113, 0]
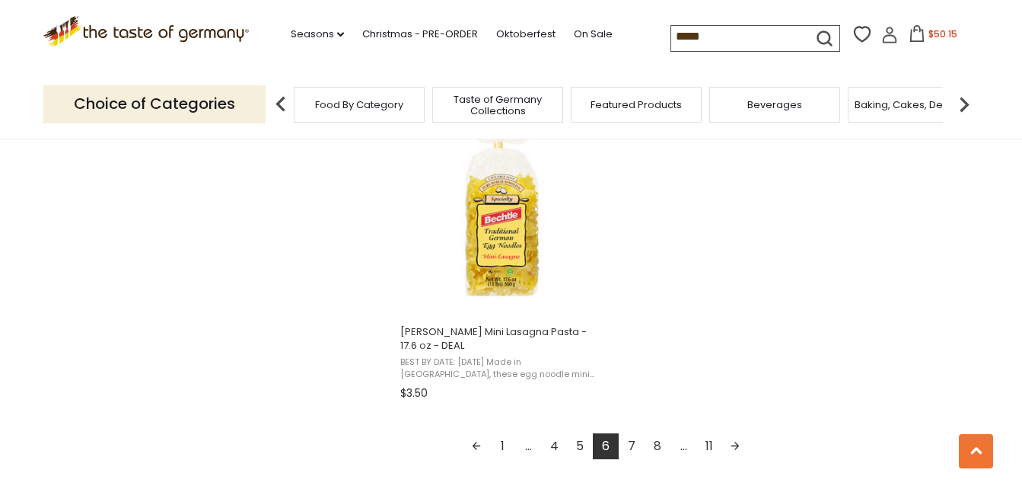
scroll to position [2816, 0]
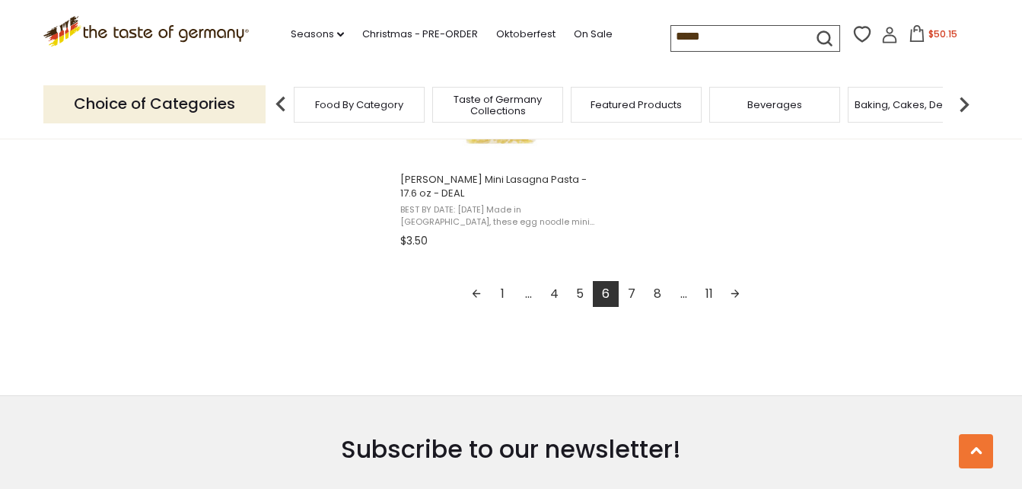
click at [631, 281] on link "7" at bounding box center [632, 294] width 26 height 26
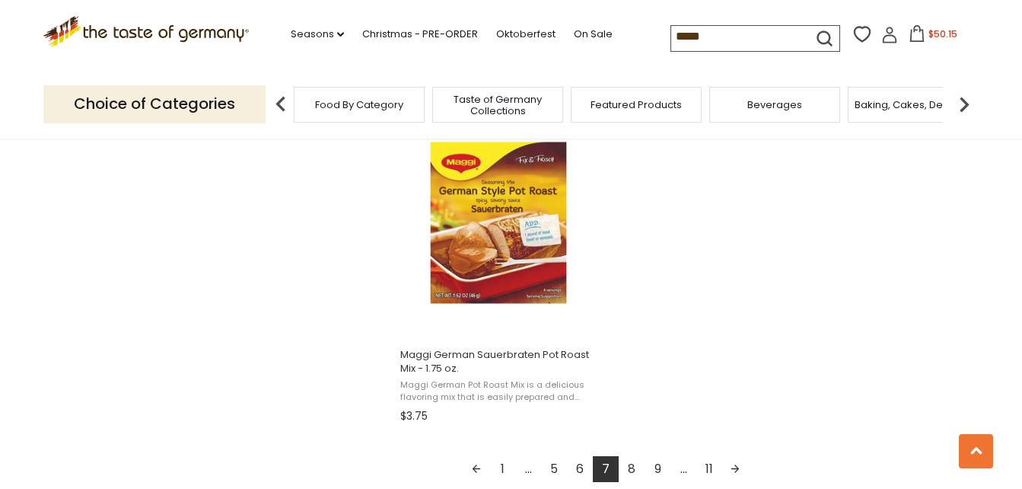
scroll to position [2664, 0]
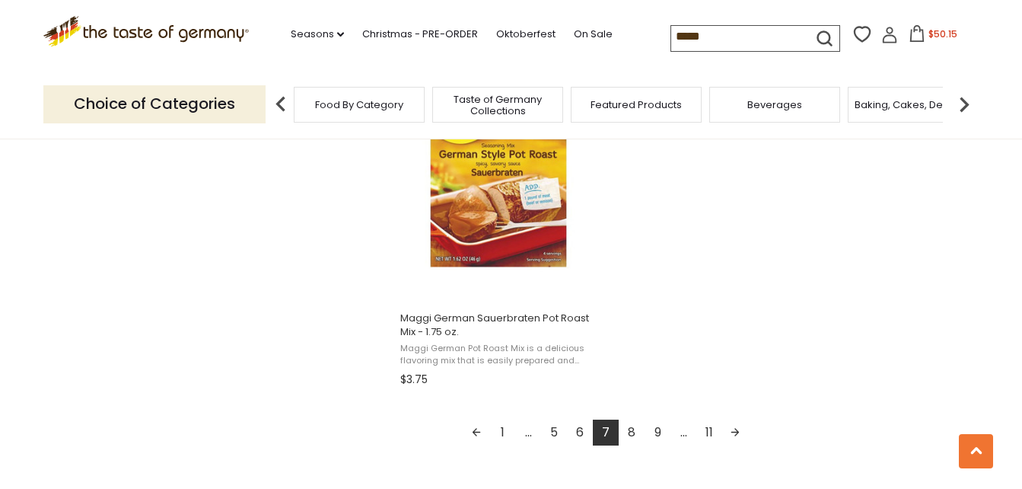
click at [633, 419] on link "8" at bounding box center [632, 432] width 26 height 26
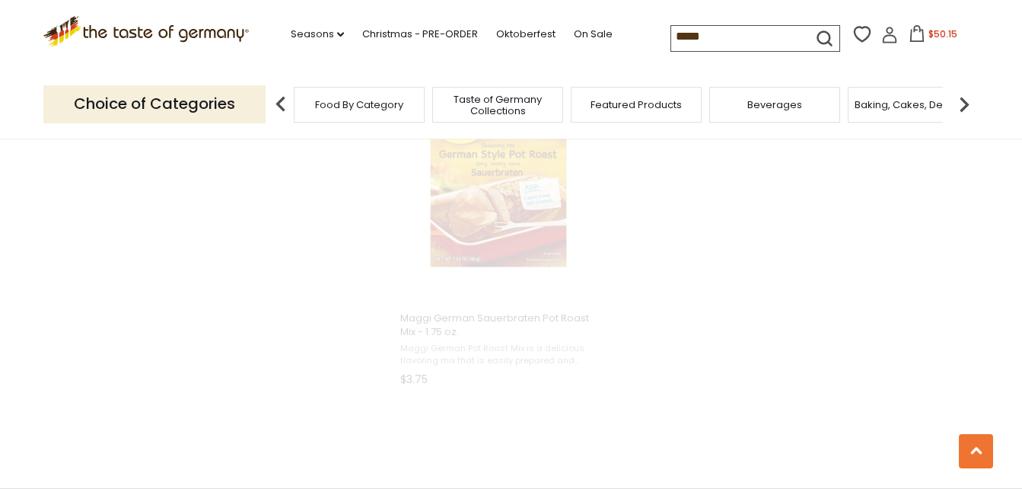
scroll to position [2140, 0]
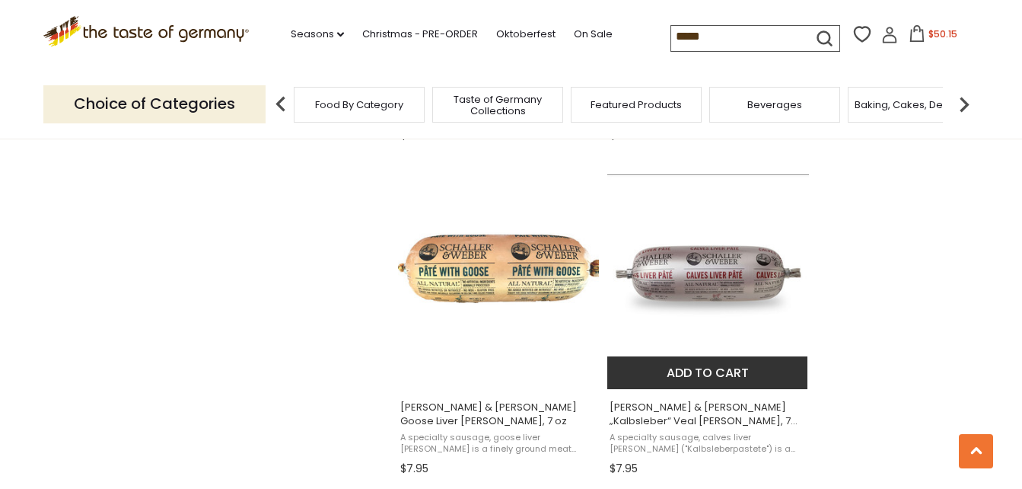
scroll to position [2283, 0]
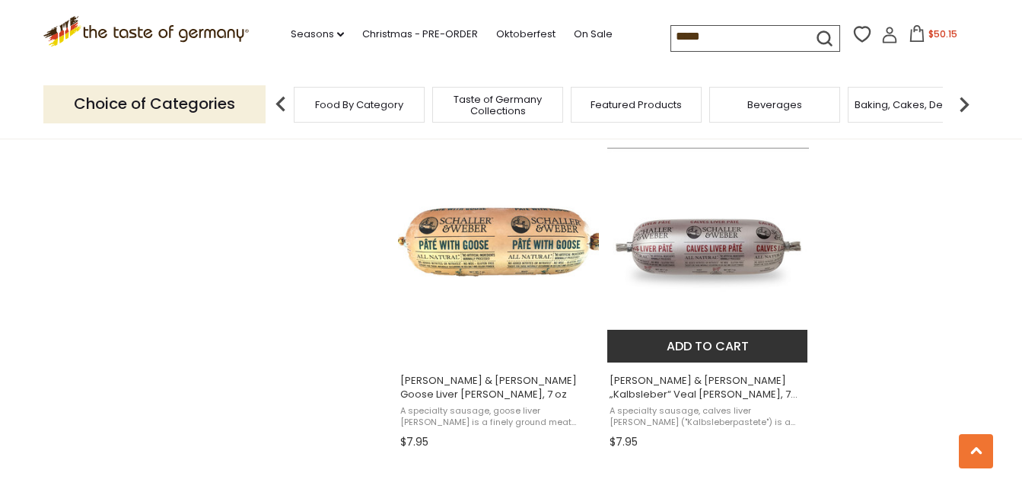
click at [715, 343] on button "Add to cart" at bounding box center [707, 346] width 200 height 33
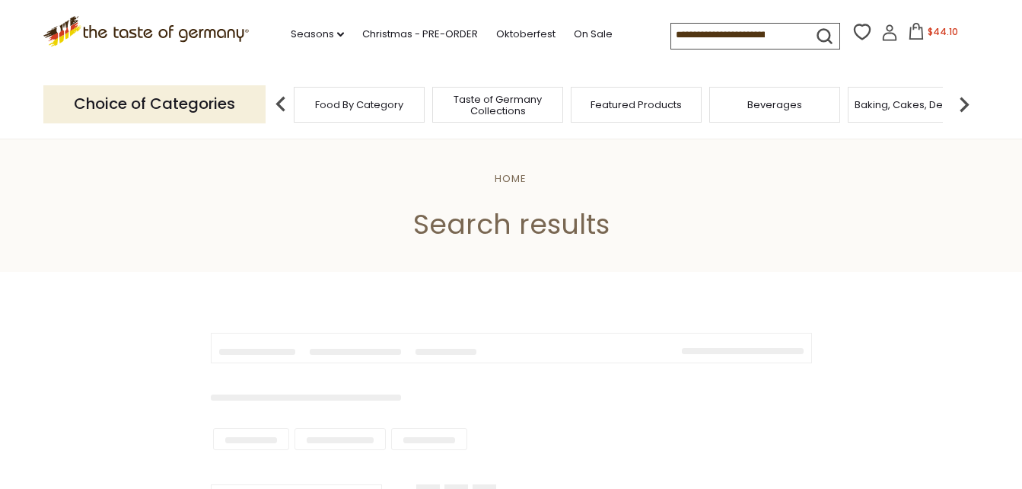
type input "****"
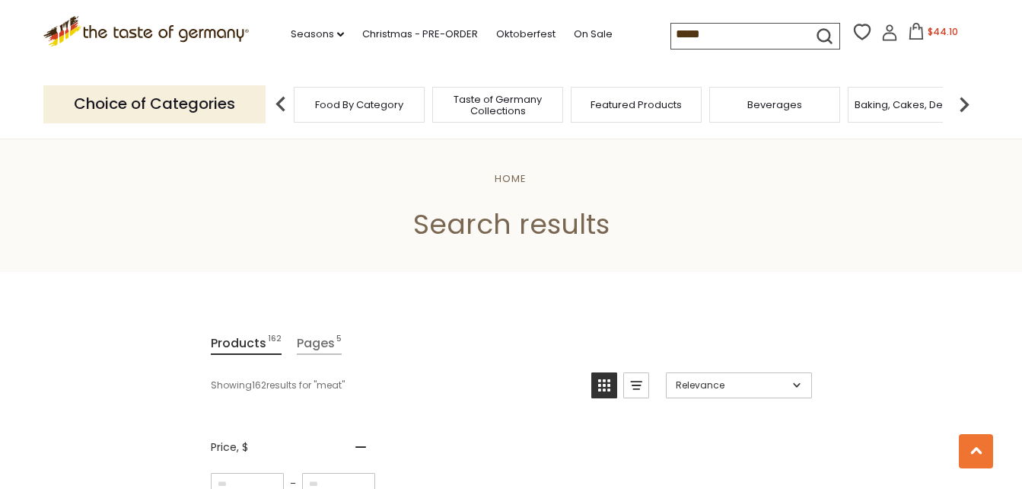
scroll to position [2283, 0]
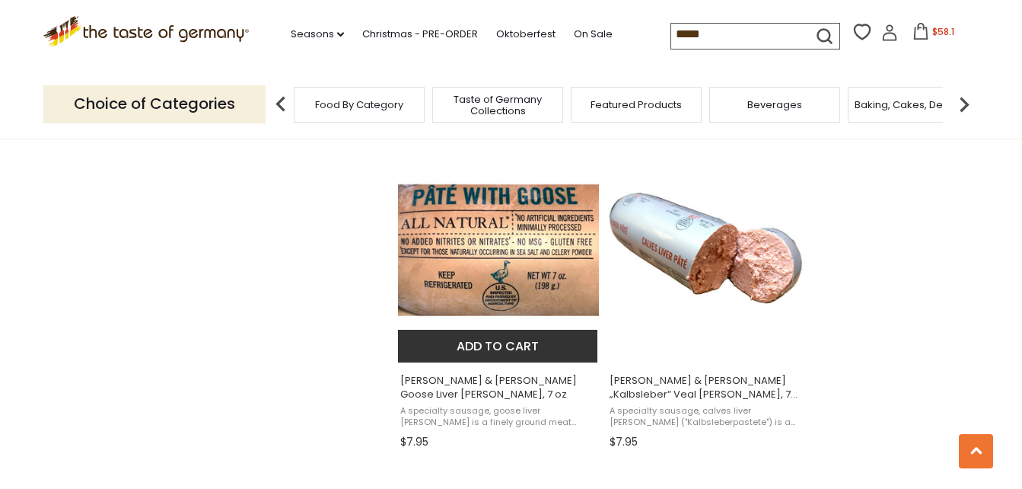
click at [512, 347] on button "Add to cart" at bounding box center [498, 346] width 200 height 33
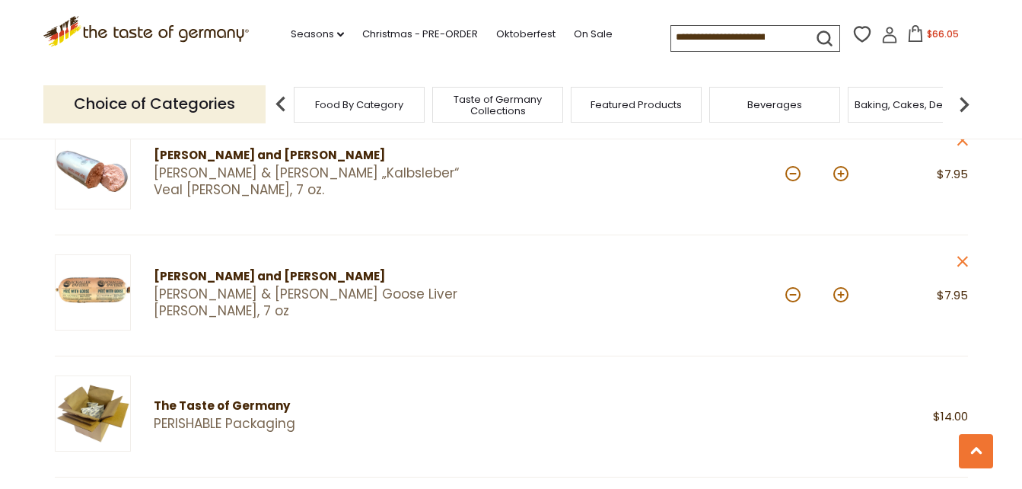
scroll to position [609, 0]
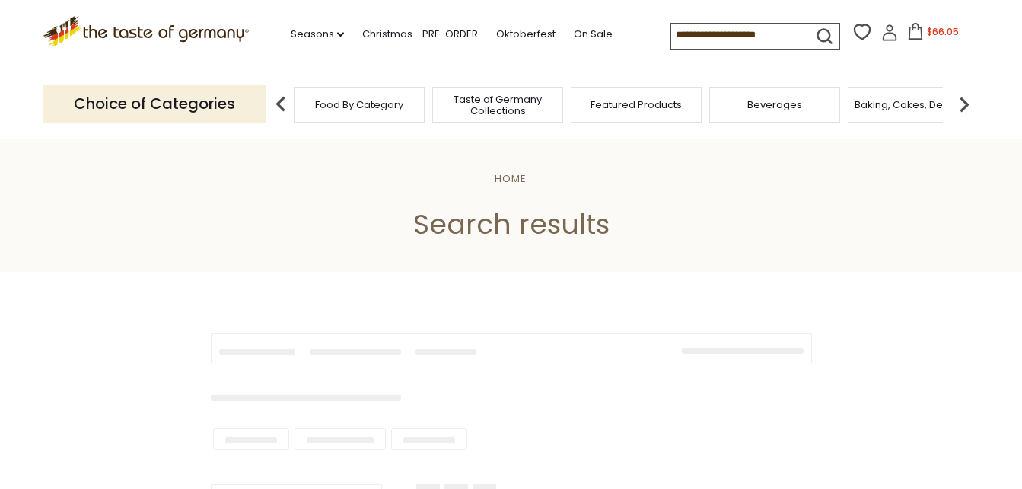
type input "****"
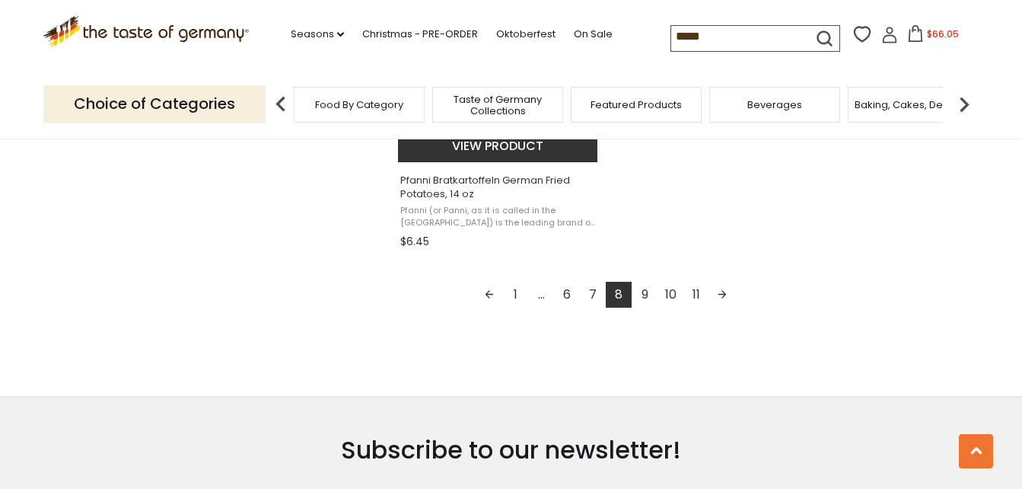
scroll to position [2816, 0]
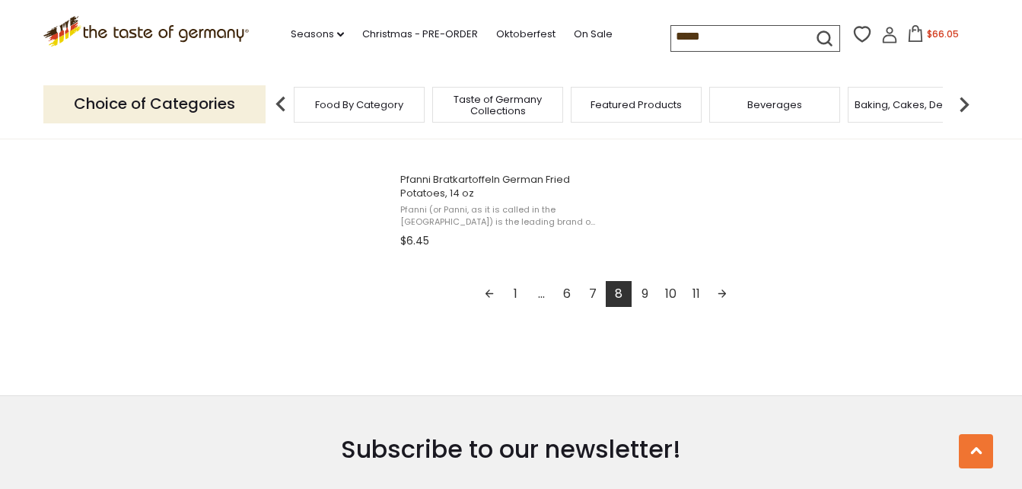
click at [644, 295] on link "9" at bounding box center [645, 294] width 26 height 26
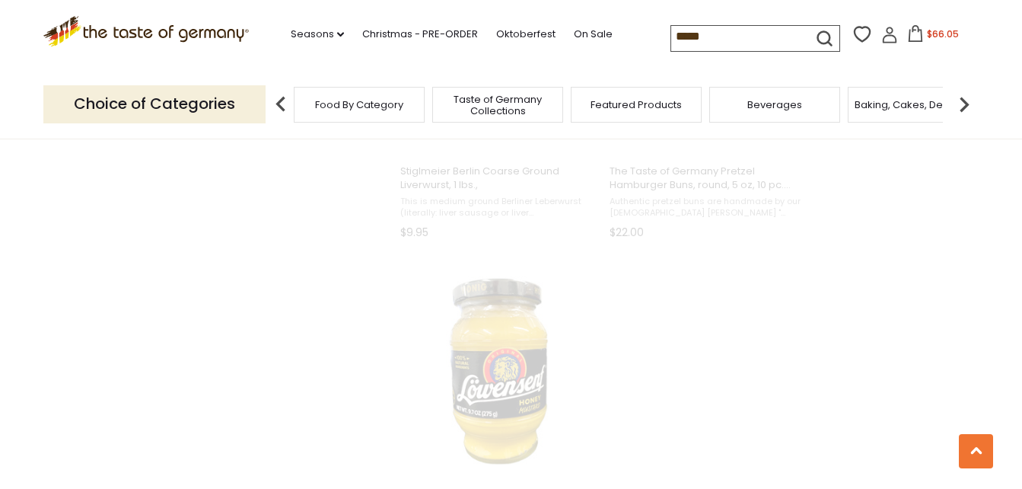
scroll to position [345, 0]
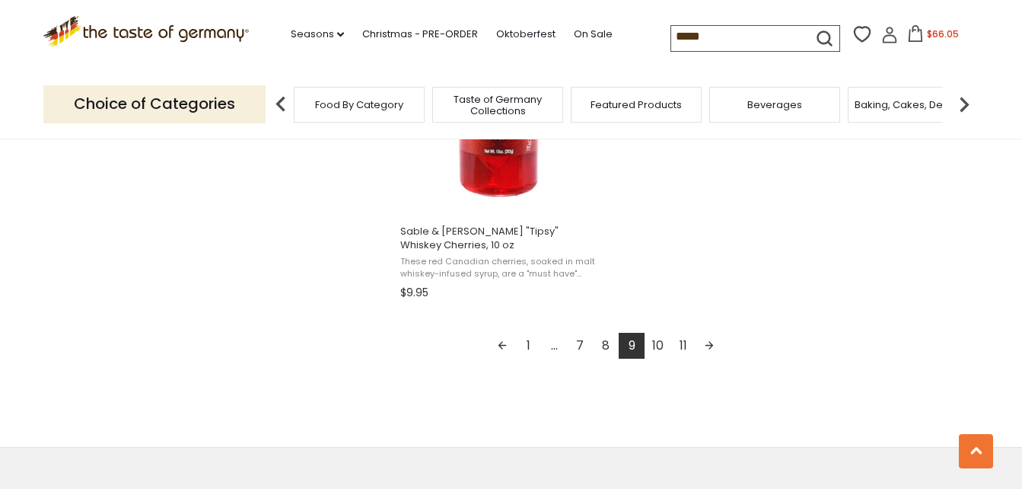
scroll to position [2816, 0]
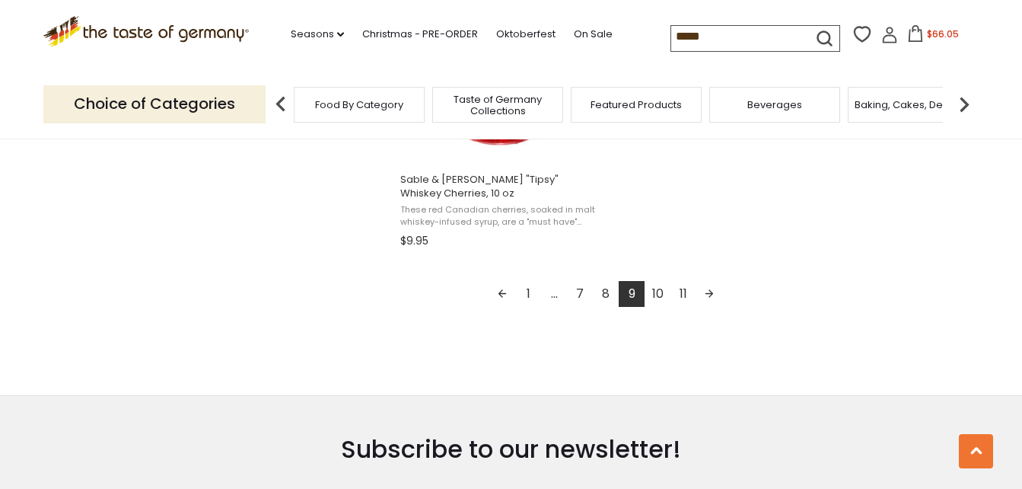
click at [655, 297] on link "10" at bounding box center [658, 294] width 26 height 26
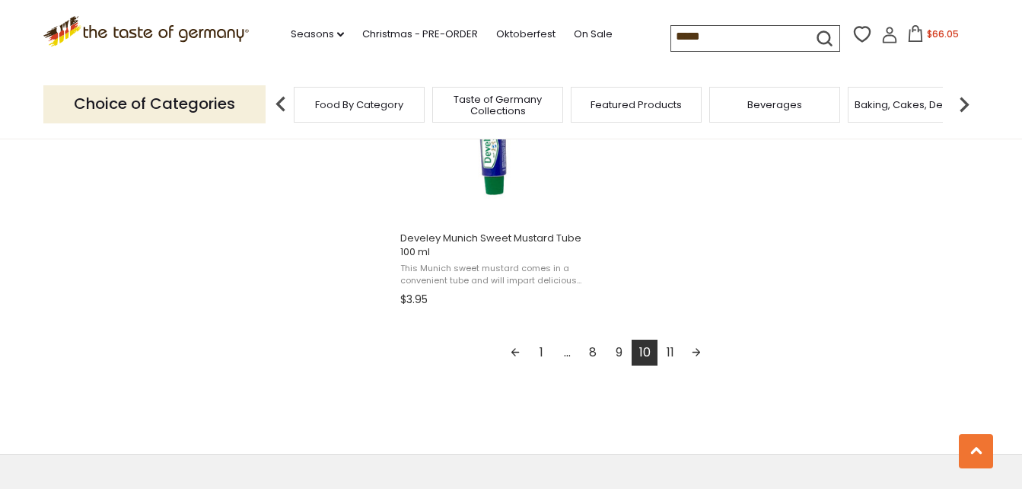
scroll to position [2816, 0]
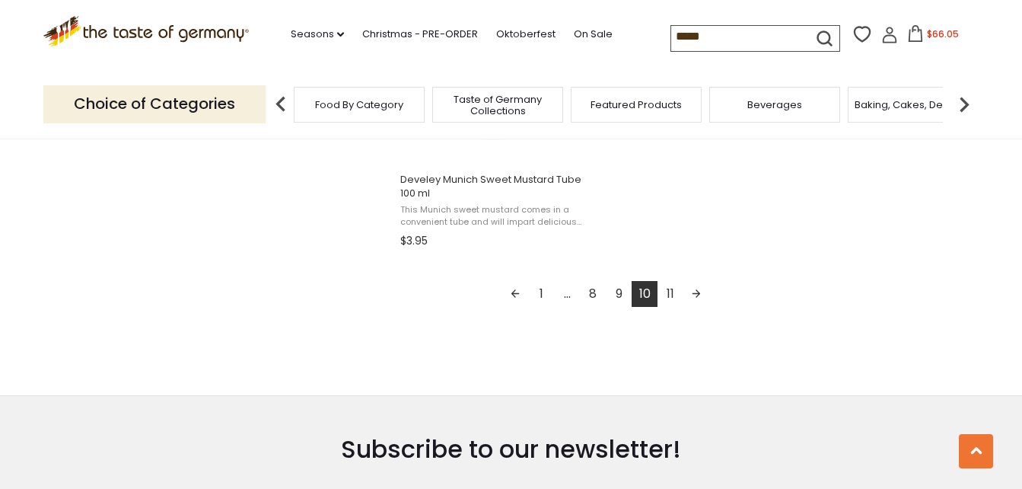
click at [670, 281] on link "11" at bounding box center [671, 294] width 26 height 26
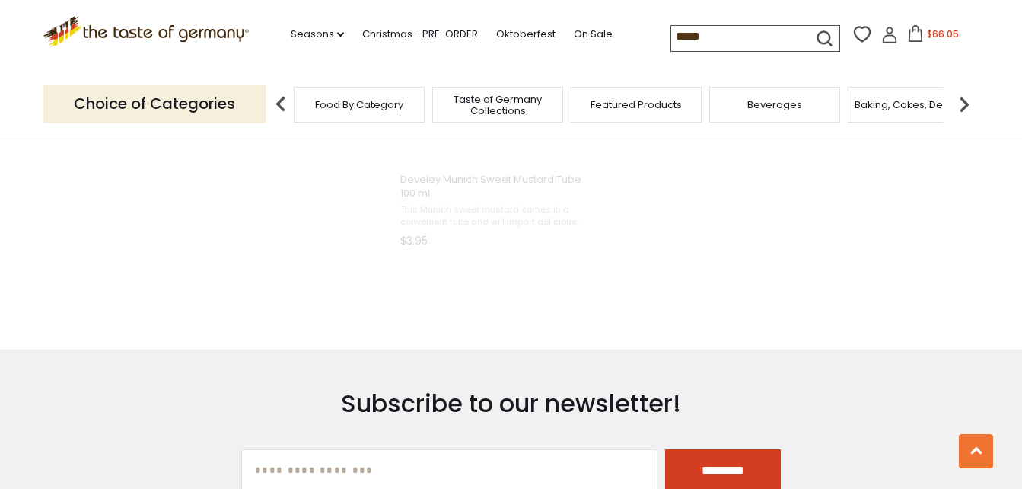
scroll to position [2235, 0]
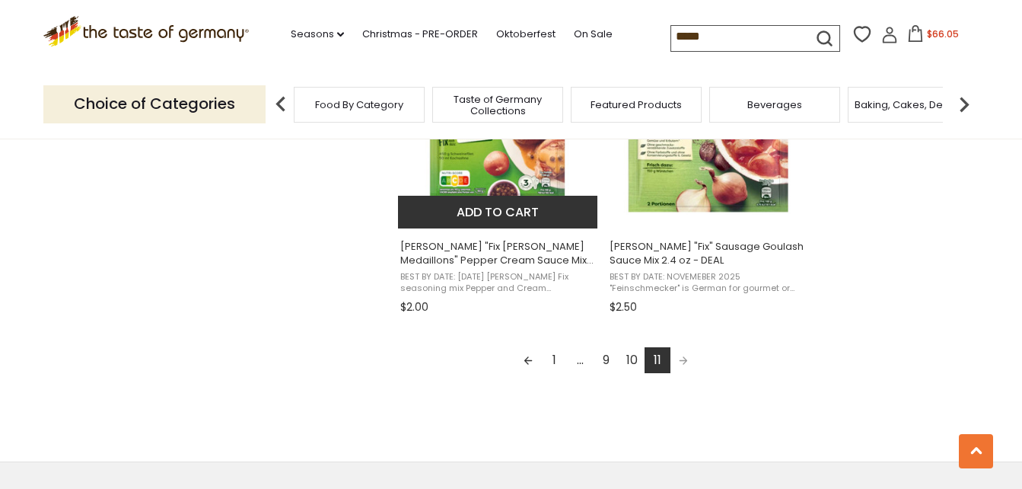
scroll to position [2131, 0]
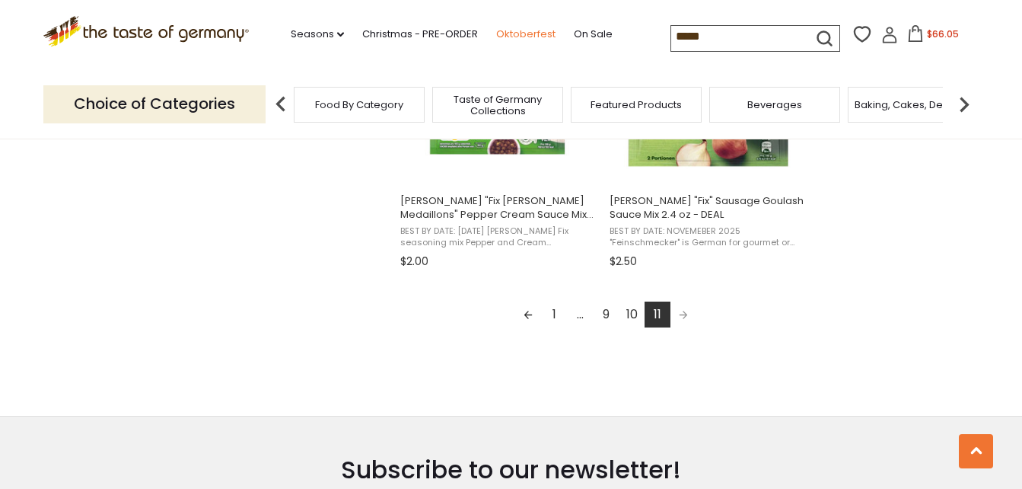
click at [526, 33] on link "Oktoberfest" at bounding box center [525, 34] width 59 height 17
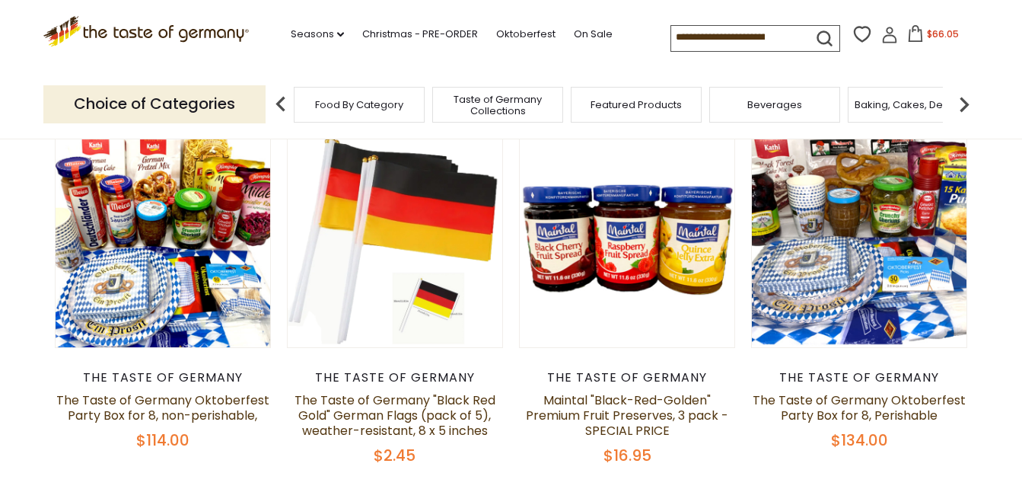
scroll to position [457, 0]
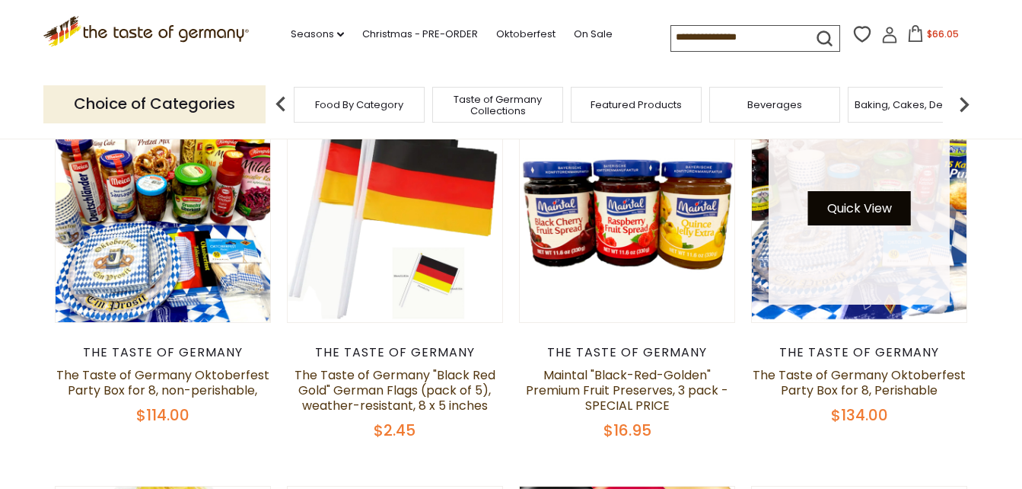
click at [857, 205] on button "Quick View" at bounding box center [859, 208] width 103 height 34
click at [855, 205] on button "Quick View" at bounding box center [859, 208] width 103 height 34
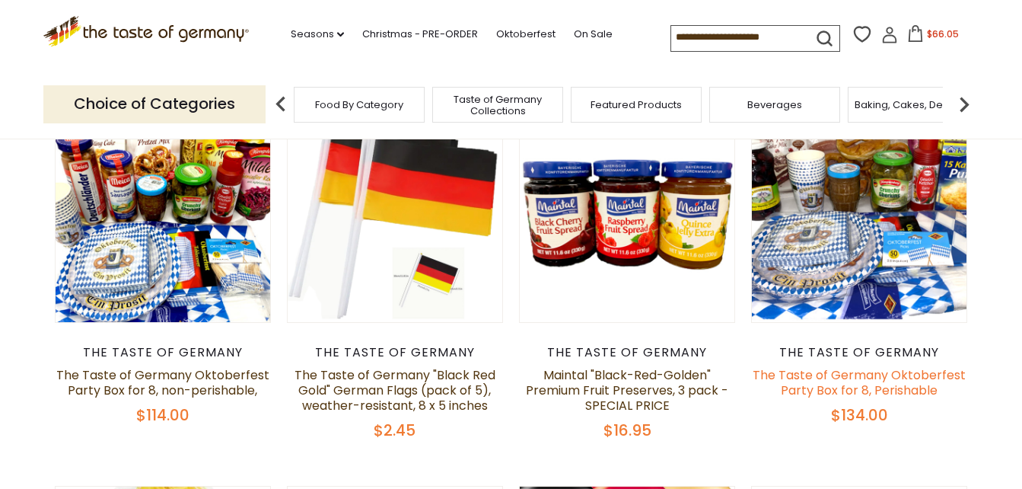
click at [849, 381] on link "The Taste of Germany Oktoberfest Party Box for 8, Perishable" at bounding box center [859, 382] width 213 height 33
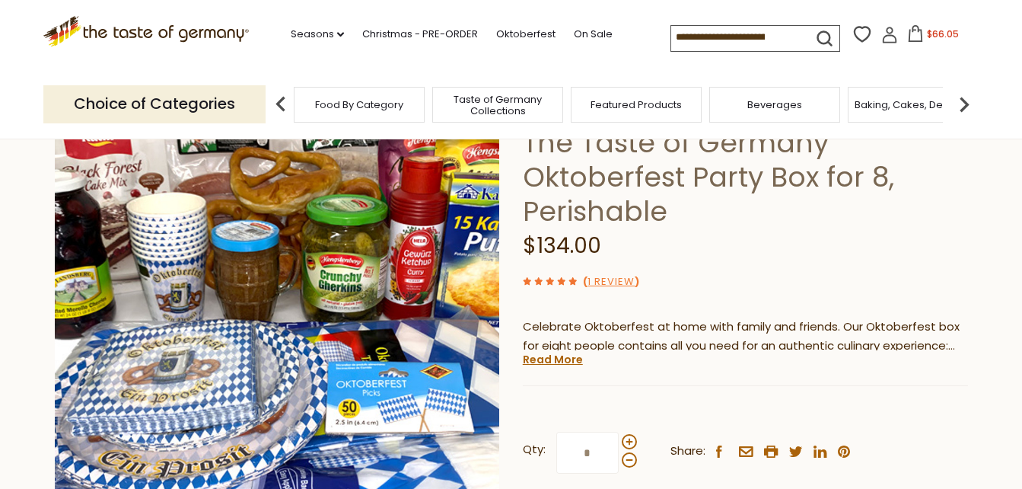
scroll to position [152, 0]
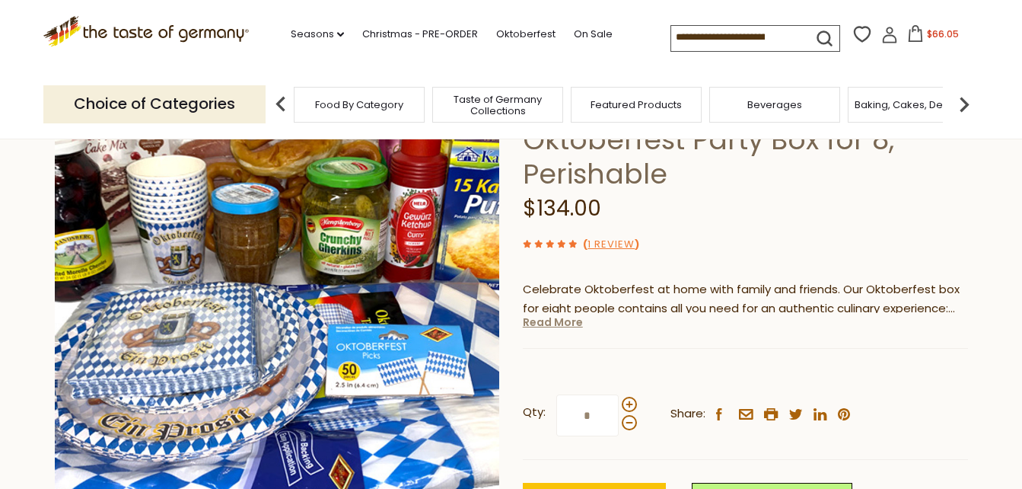
click at [535, 326] on link "Read More" at bounding box center [553, 321] width 60 height 15
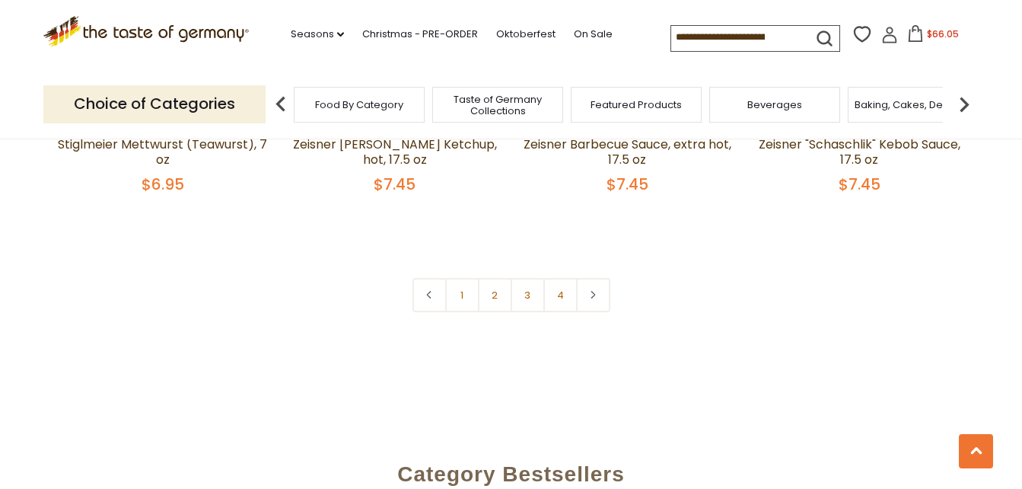
scroll to position [3730, 0]
click at [493, 276] on link "2" at bounding box center [495, 293] width 34 height 34
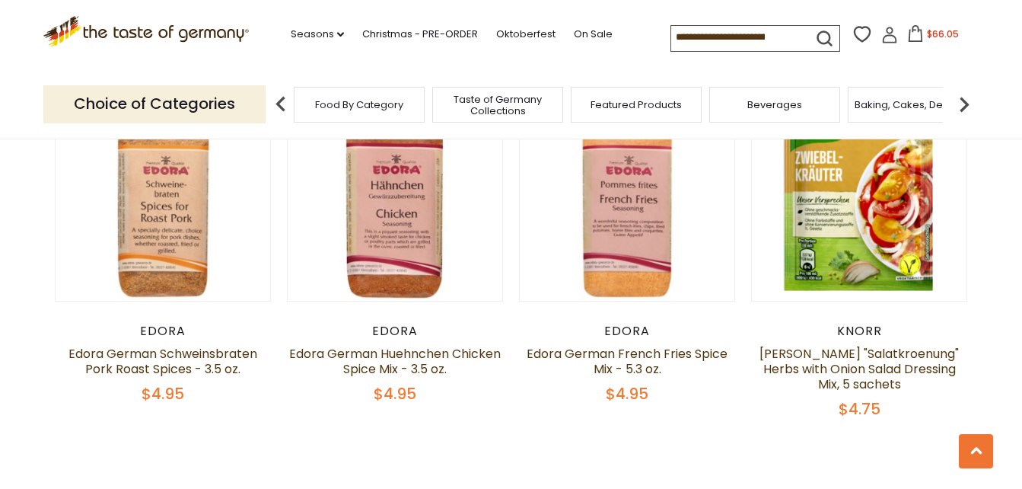
scroll to position [3613, 0]
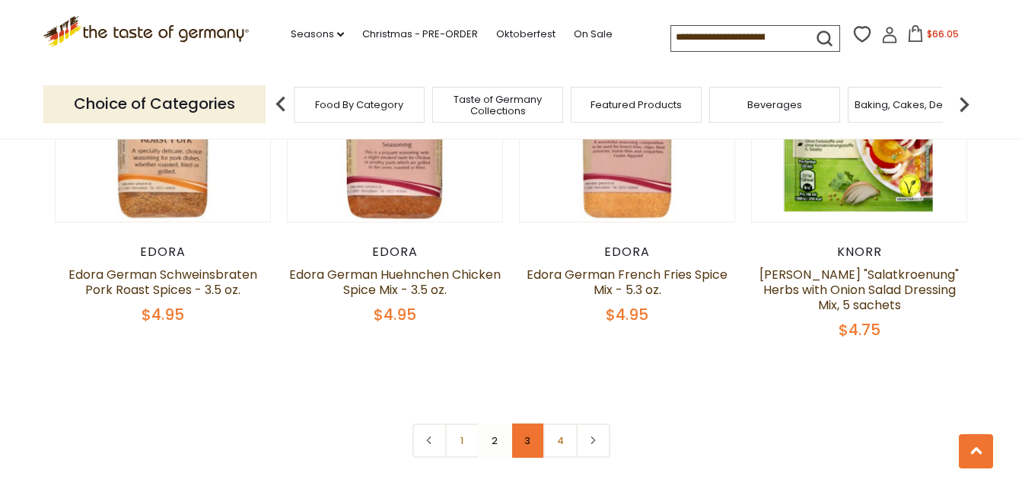
click at [528, 423] on link "3" at bounding box center [528, 440] width 34 height 34
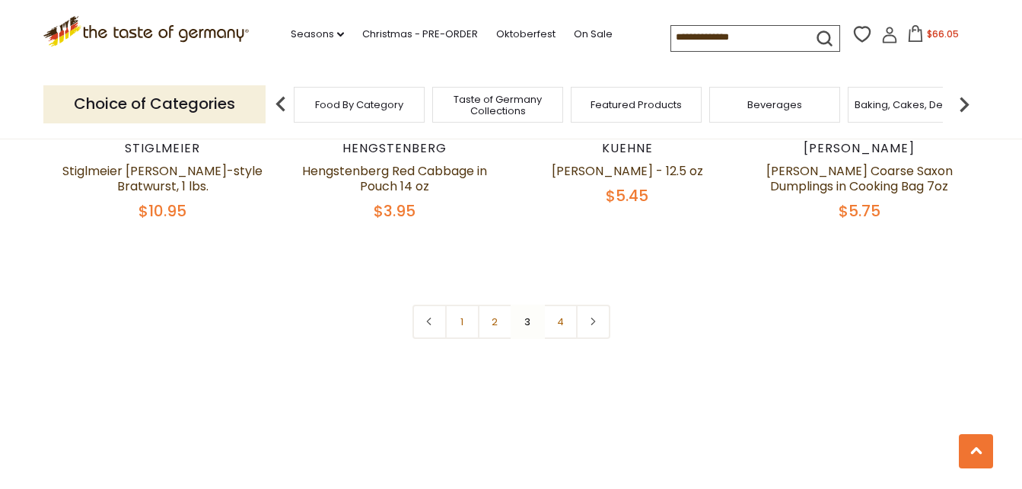
scroll to position [3689, 0]
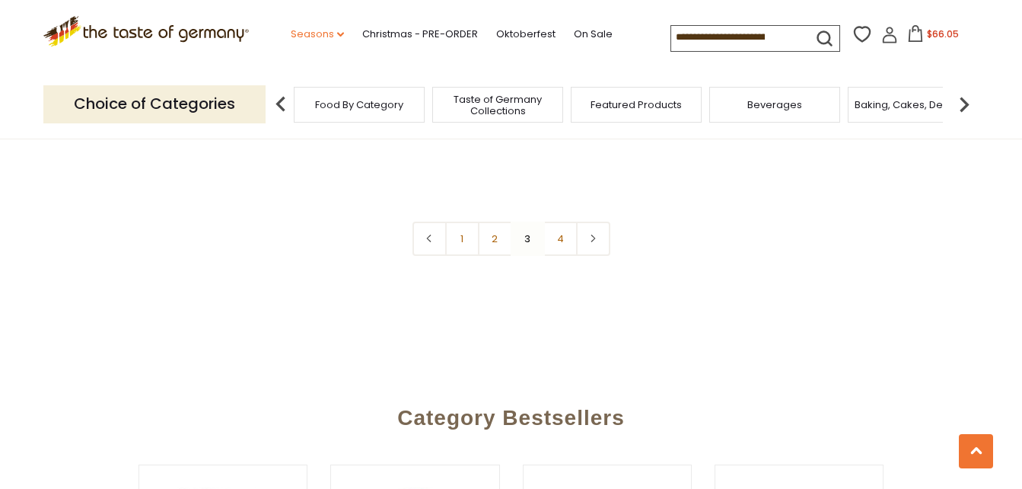
click at [335, 30] on link "Seasons dropdown_arrow" at bounding box center [317, 34] width 53 height 17
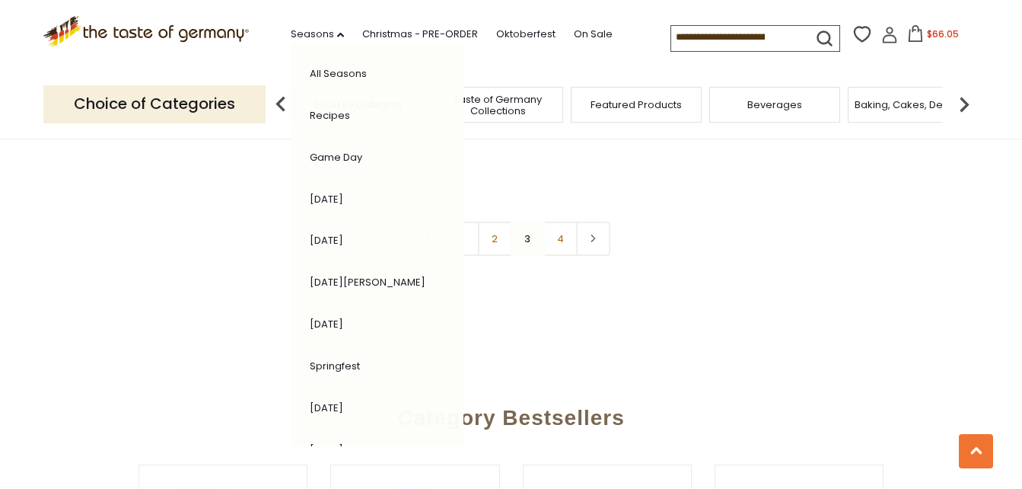
click at [336, 151] on link "Game Day" at bounding box center [336, 157] width 53 height 14
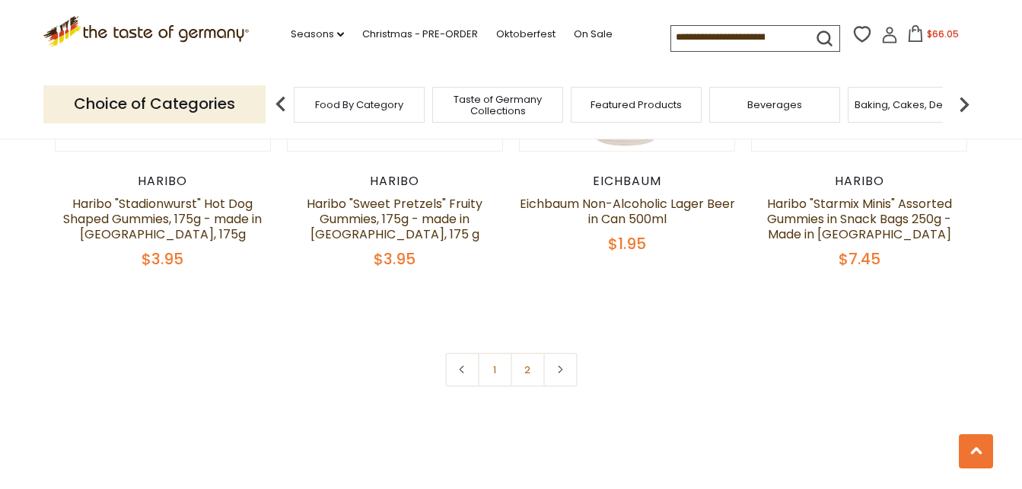
scroll to position [3501, 0]
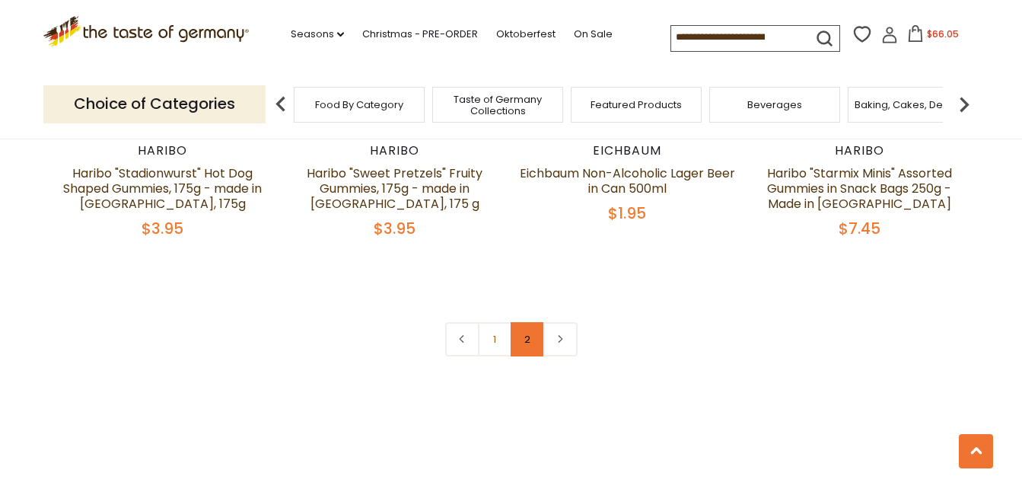
click at [527, 322] on link "2" at bounding box center [528, 339] width 34 height 34
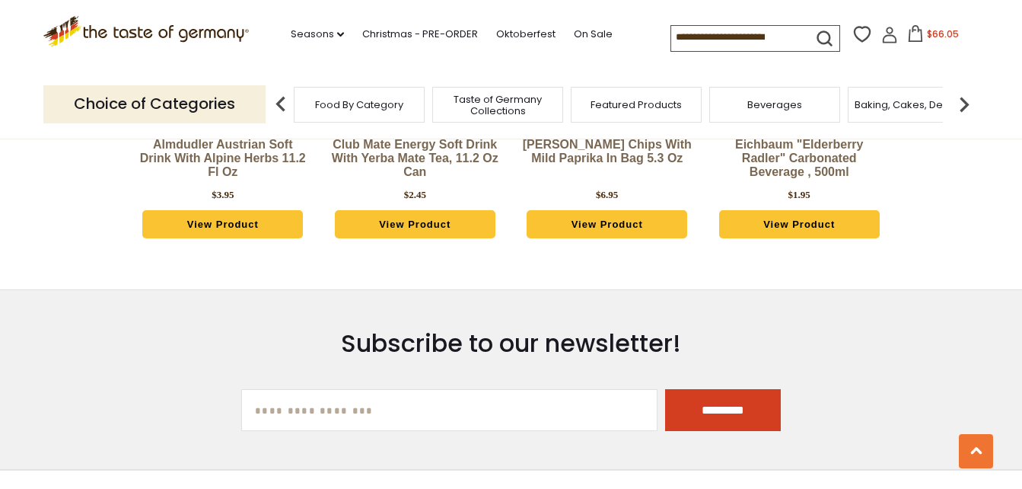
scroll to position [1836, 0]
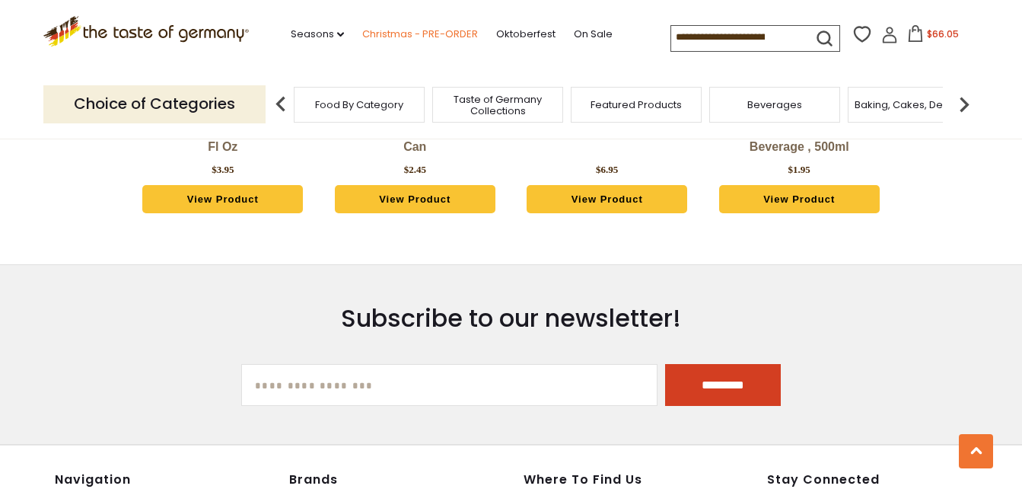
click at [431, 33] on link "Christmas - PRE-ORDER" at bounding box center [420, 34] width 116 height 17
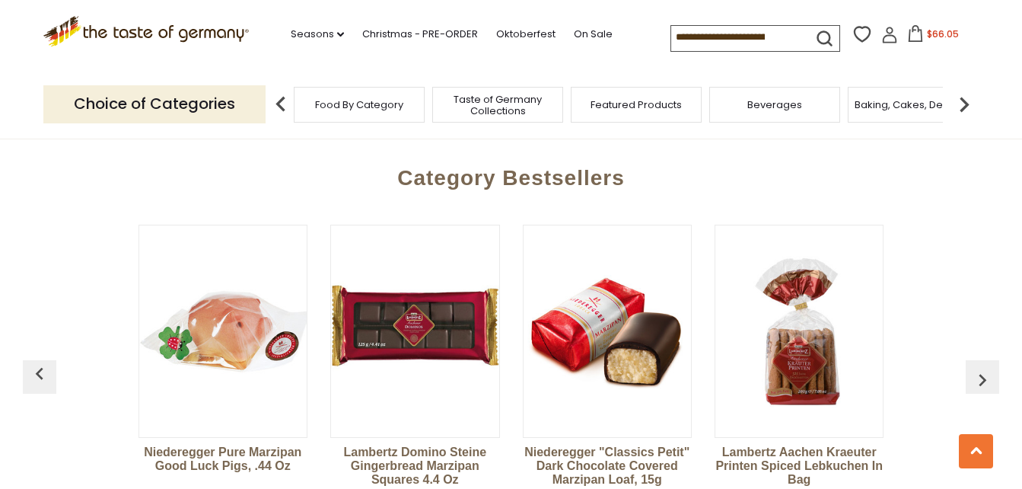
scroll to position [3864, 0]
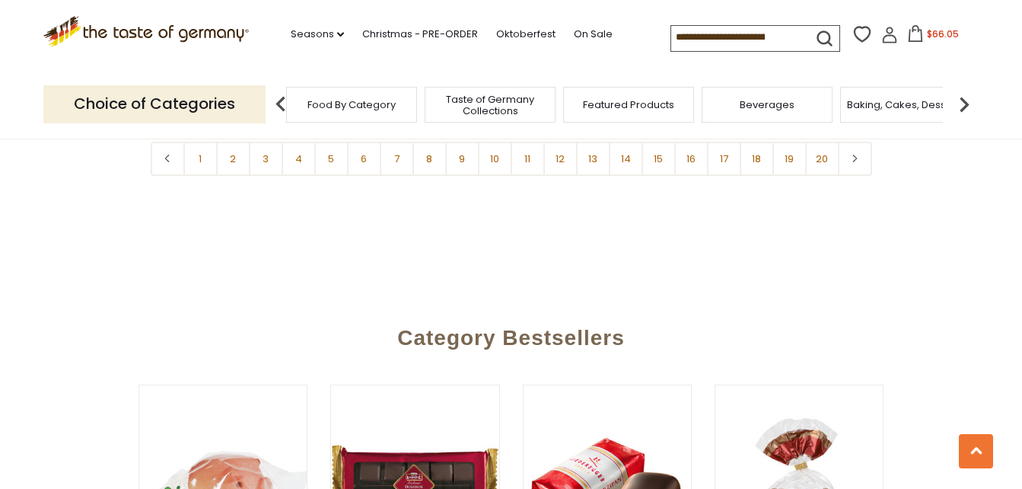
click at [396, 106] on span "Food By Category" at bounding box center [351, 104] width 88 height 11
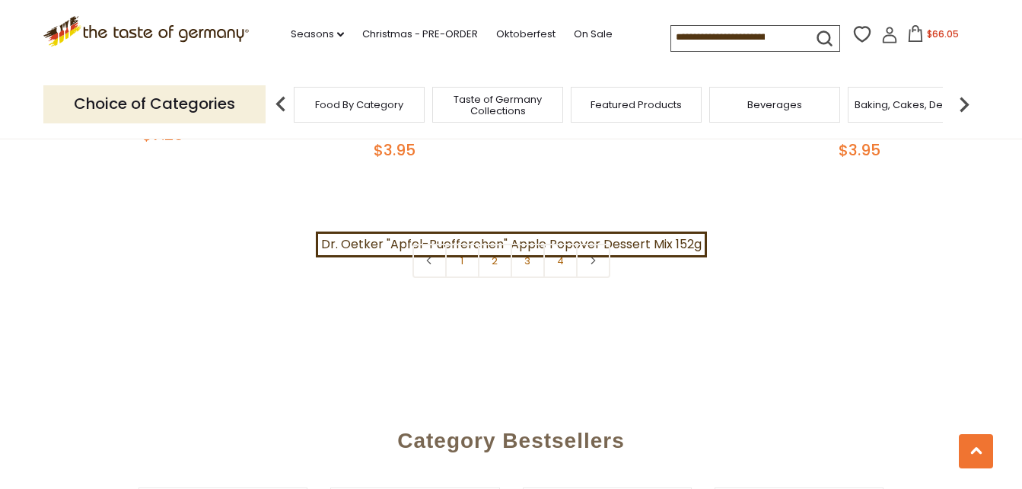
scroll to position [3425, 0]
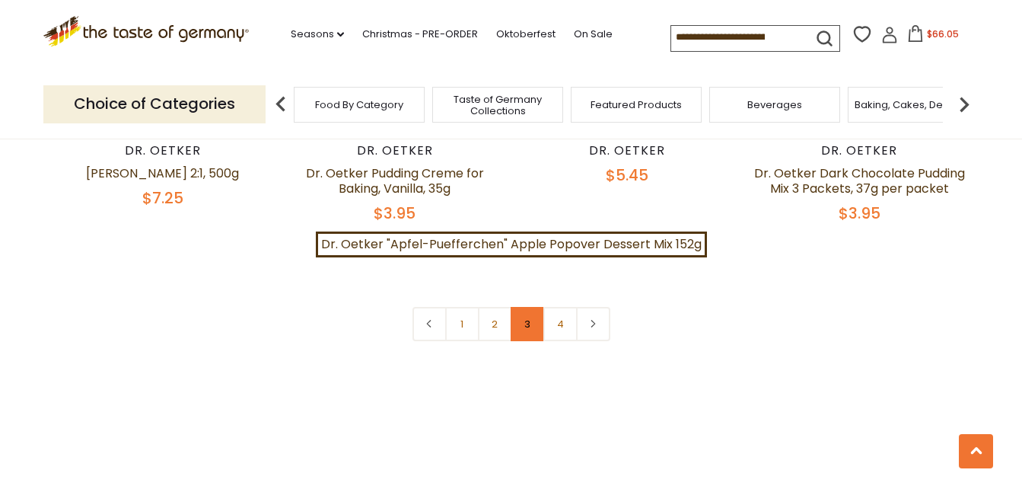
click at [531, 307] on link "3" at bounding box center [528, 324] width 34 height 34
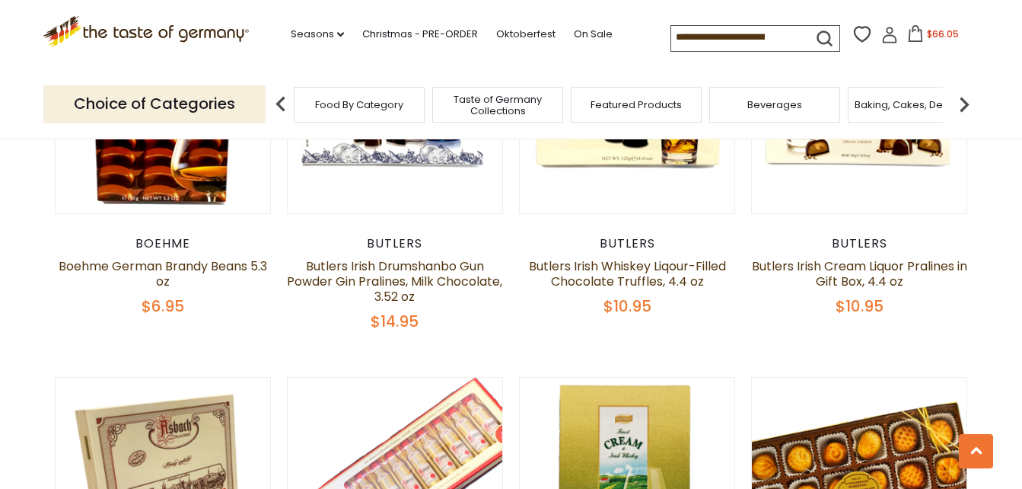
scroll to position [998, 0]
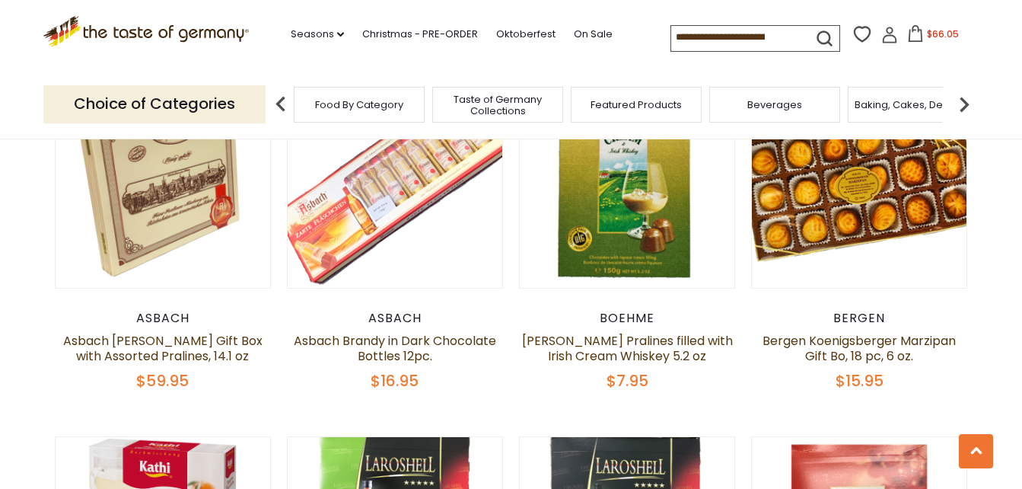
click at [701, 33] on input at bounding box center [735, 36] width 129 height 21
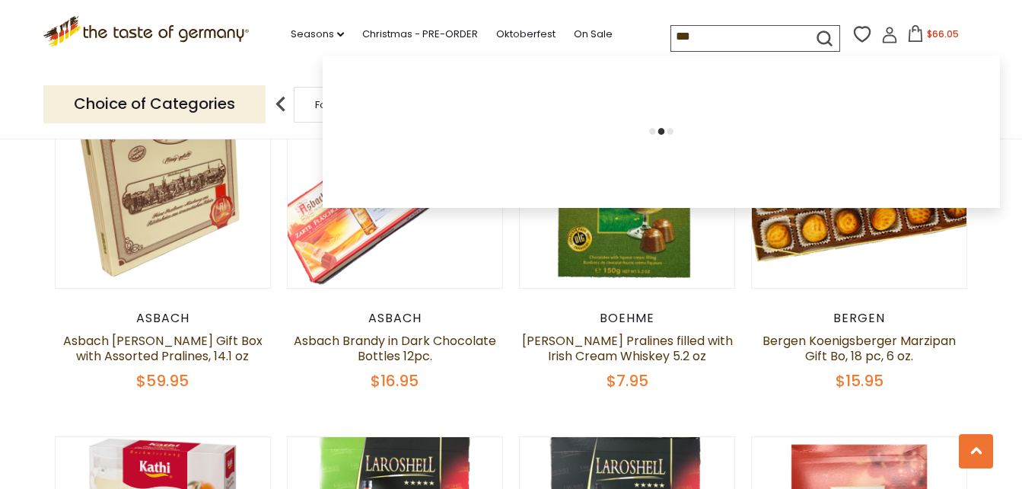
type input "****"
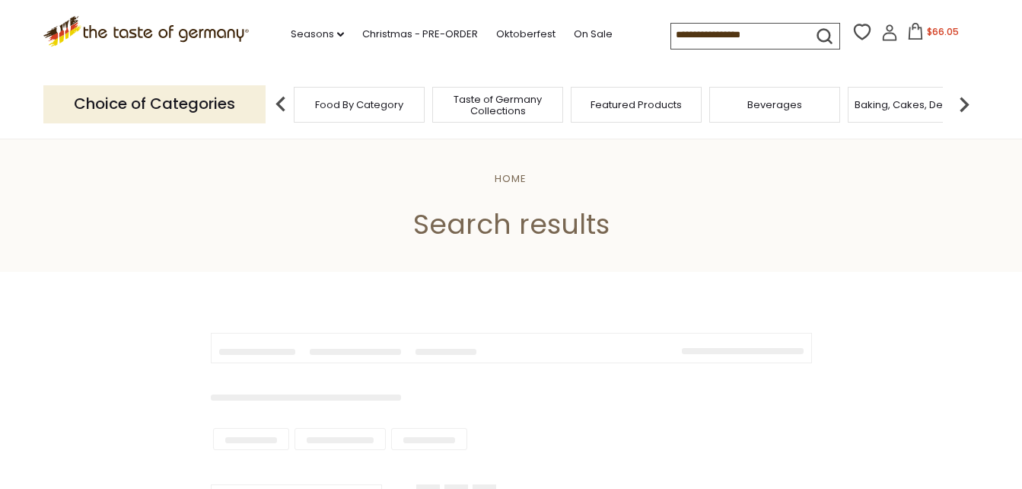
type input "****"
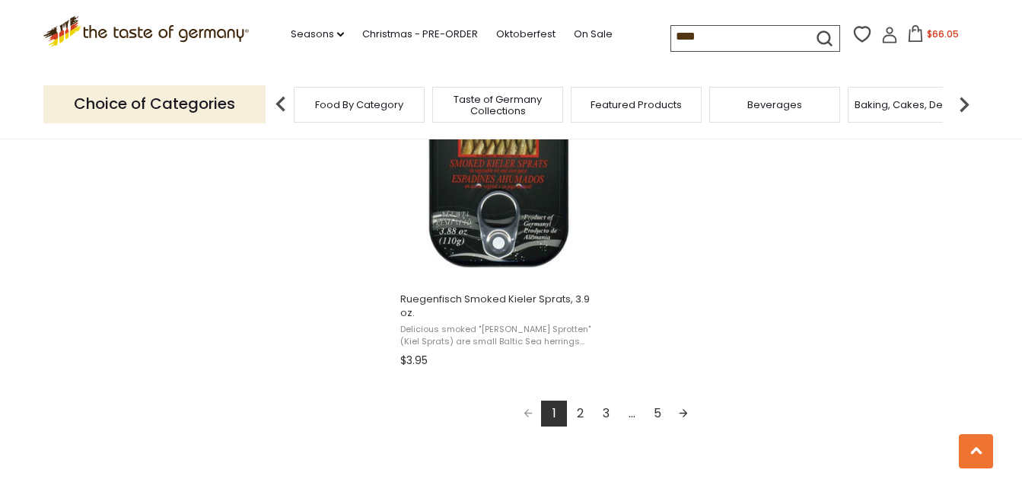
scroll to position [2740, 0]
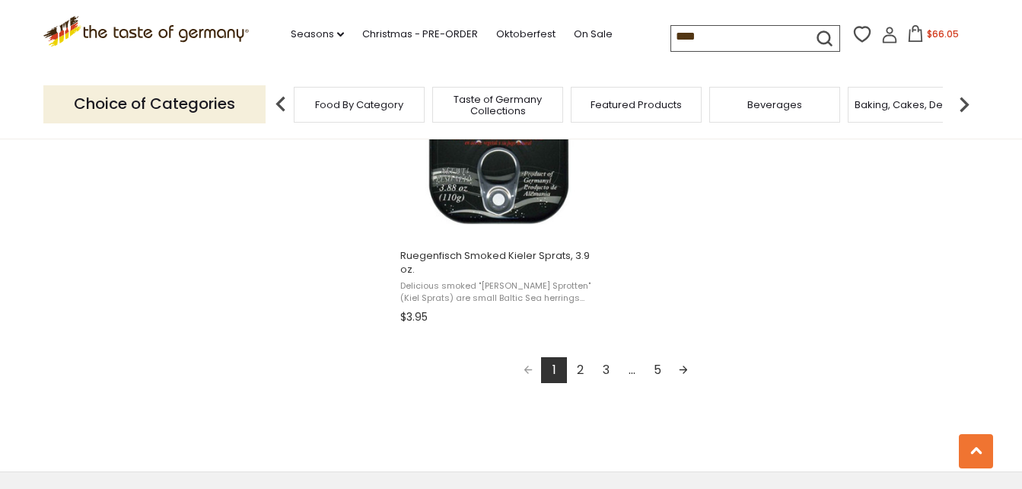
click at [580, 371] on link "2" at bounding box center [580, 370] width 26 height 26
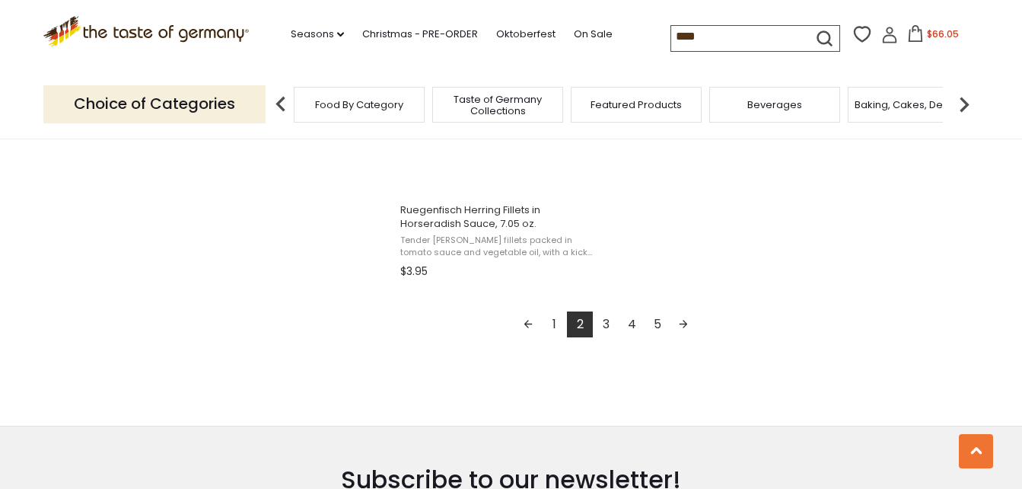
scroll to position [2816, 0]
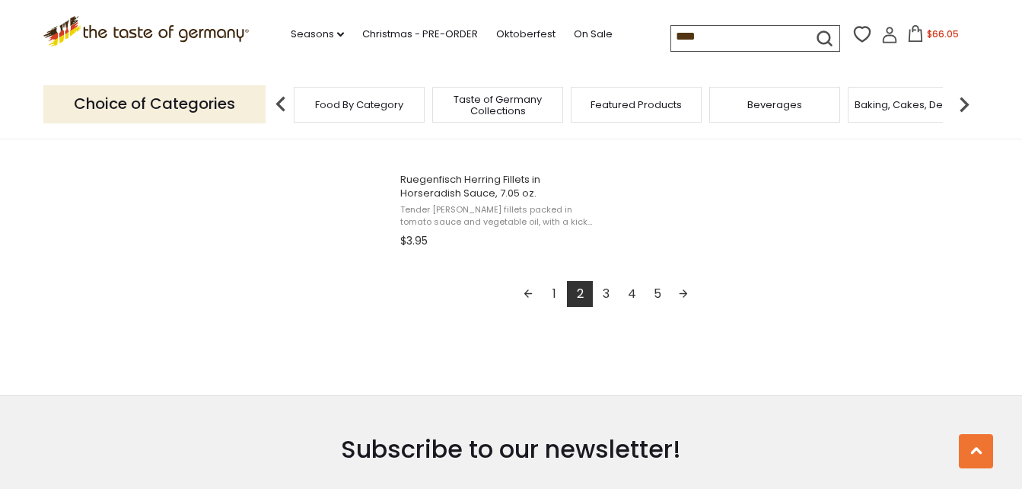
click at [607, 288] on link "3" at bounding box center [606, 294] width 26 height 26
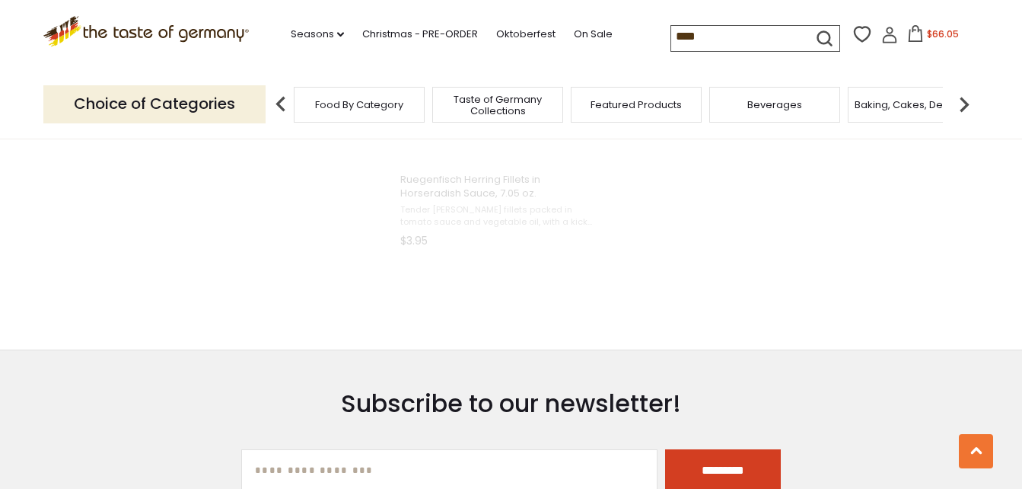
scroll to position [1177, 0]
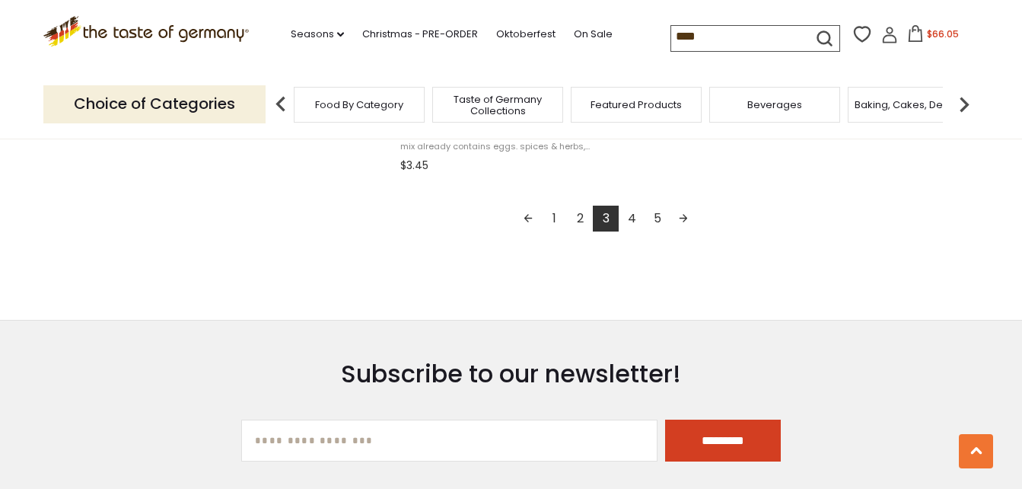
scroll to position [2892, 0]
click at [630, 212] on link "4" at bounding box center [632, 218] width 26 height 26
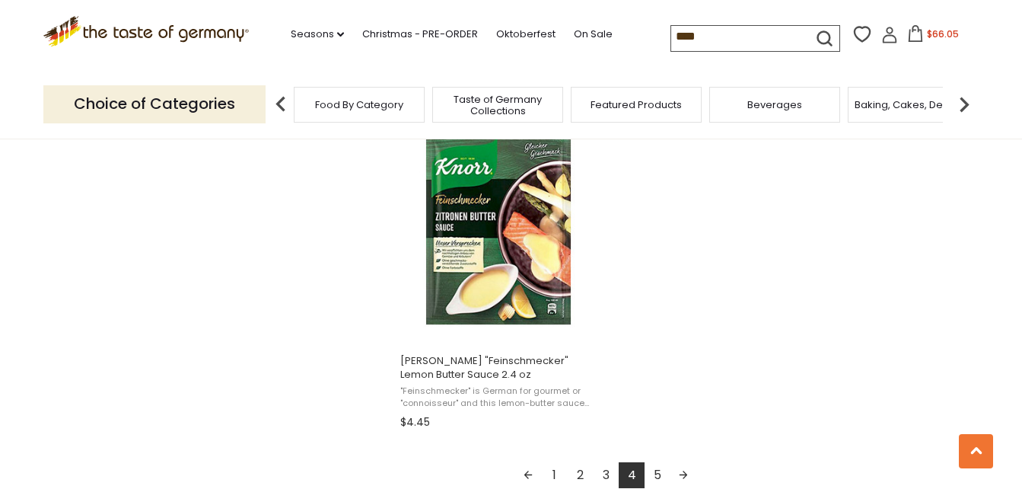
scroll to position [2816, 0]
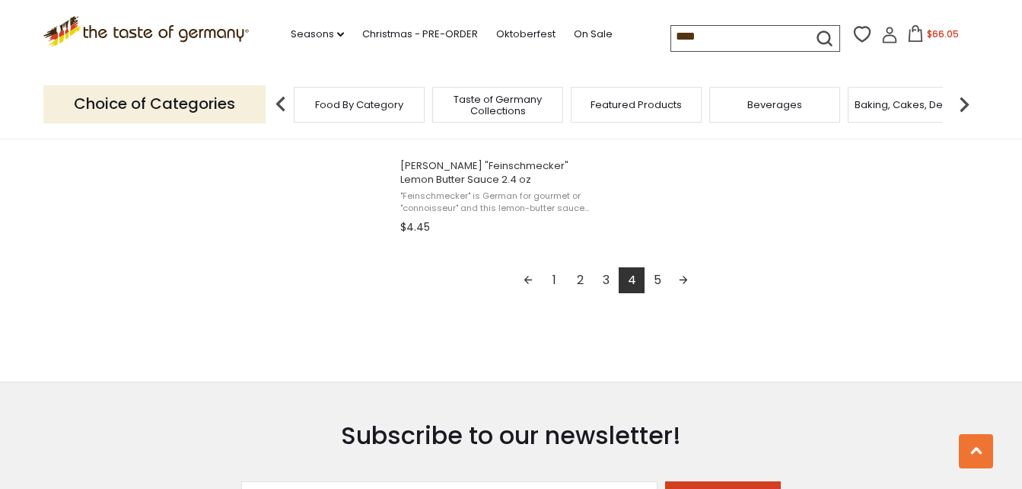
click at [660, 272] on link "5" at bounding box center [658, 280] width 26 height 26
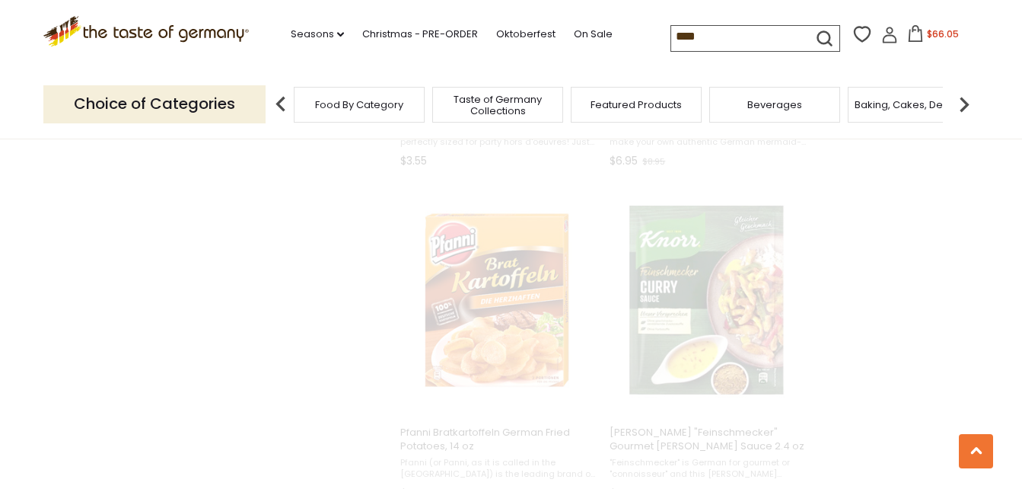
scroll to position [983, 0]
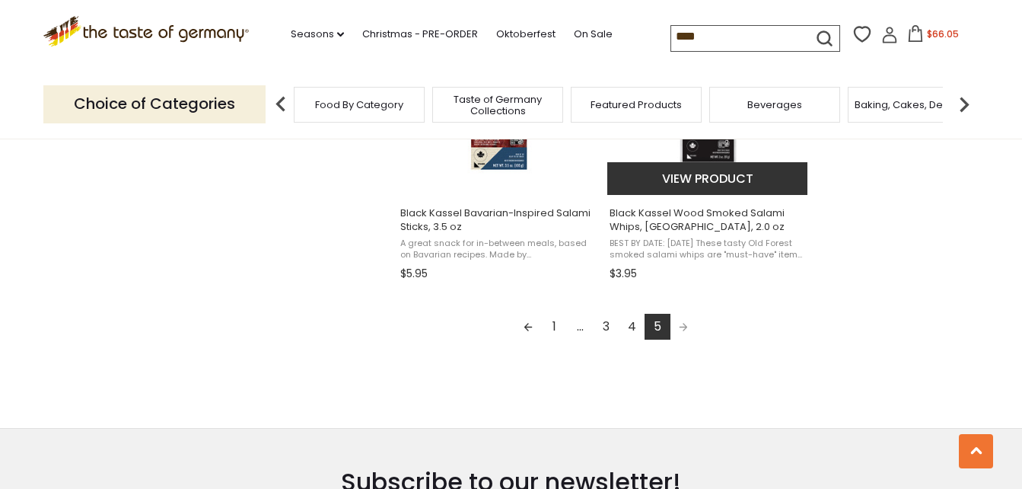
scroll to position [2131, 0]
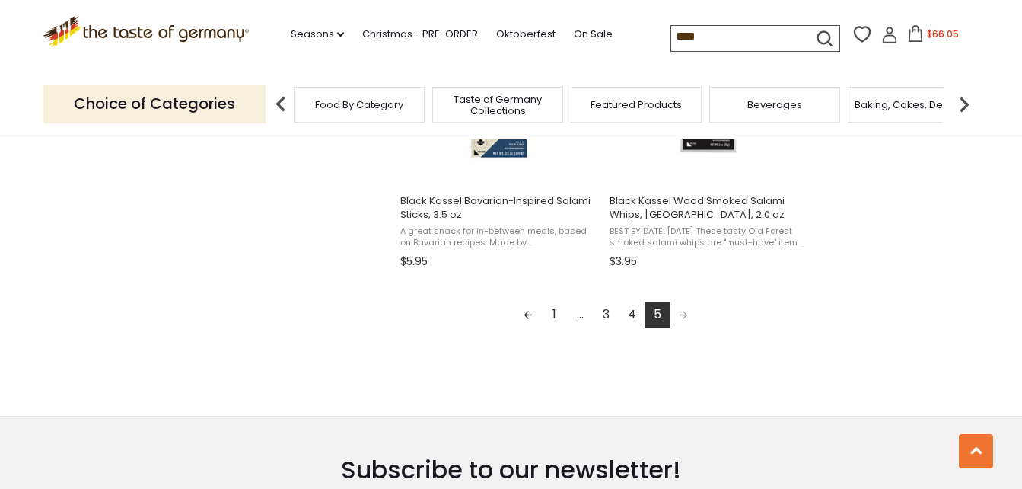
click at [552, 314] on link "1" at bounding box center [554, 314] width 26 height 26
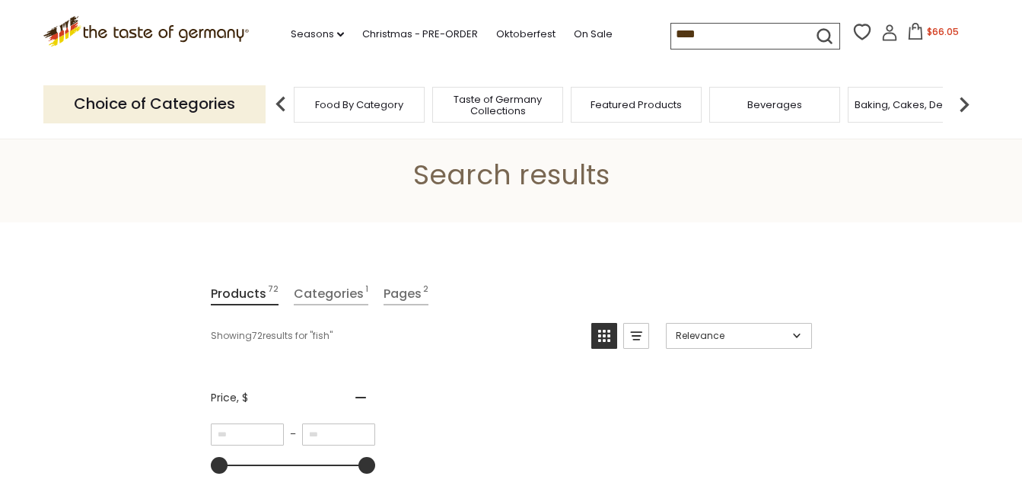
scroll to position [0, 0]
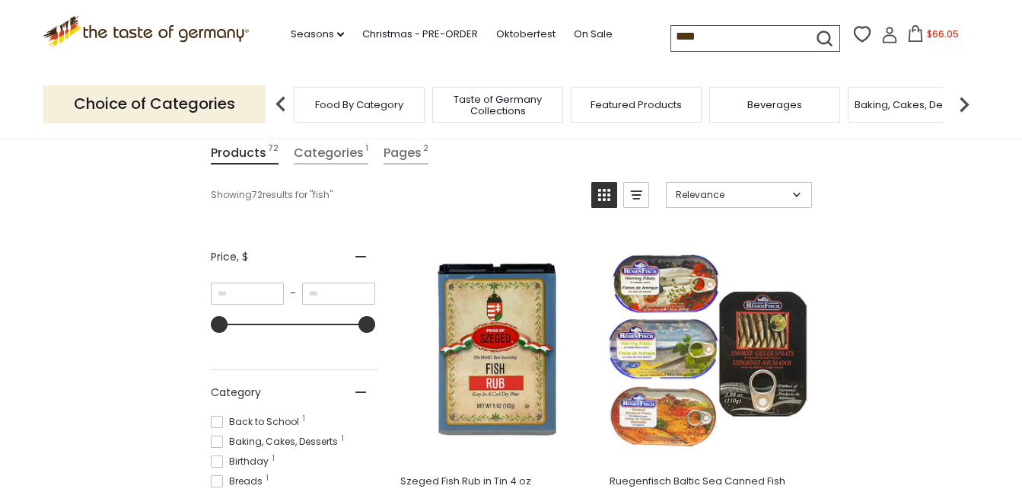
scroll to position [304, 0]
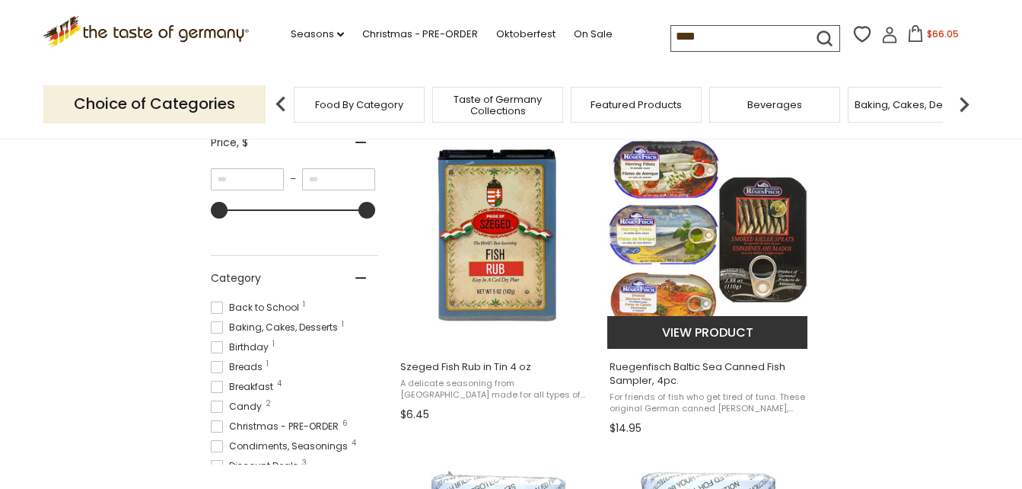
click at [686, 260] on img "Ruegenfisch Baltic Sea Canned Fish Sampler, 4pc." at bounding box center [708, 235] width 202 height 202
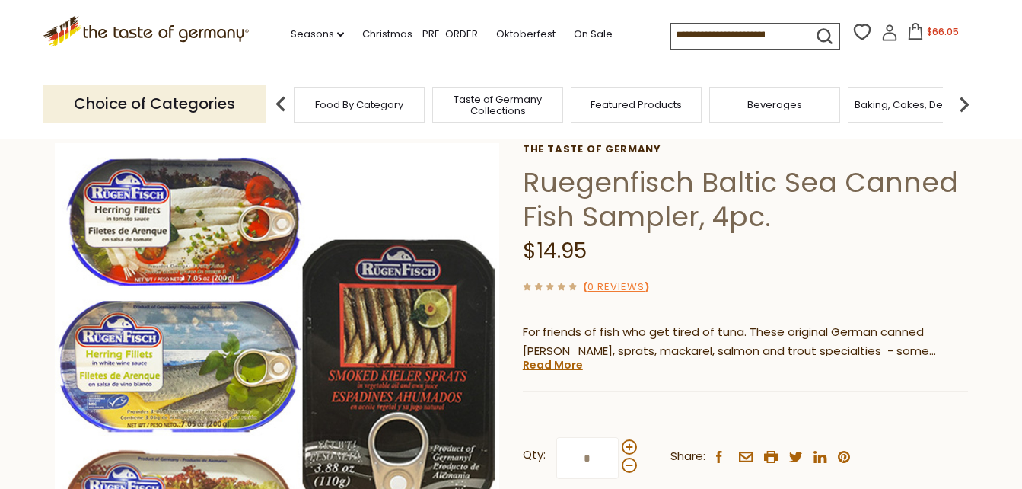
scroll to position [76, 0]
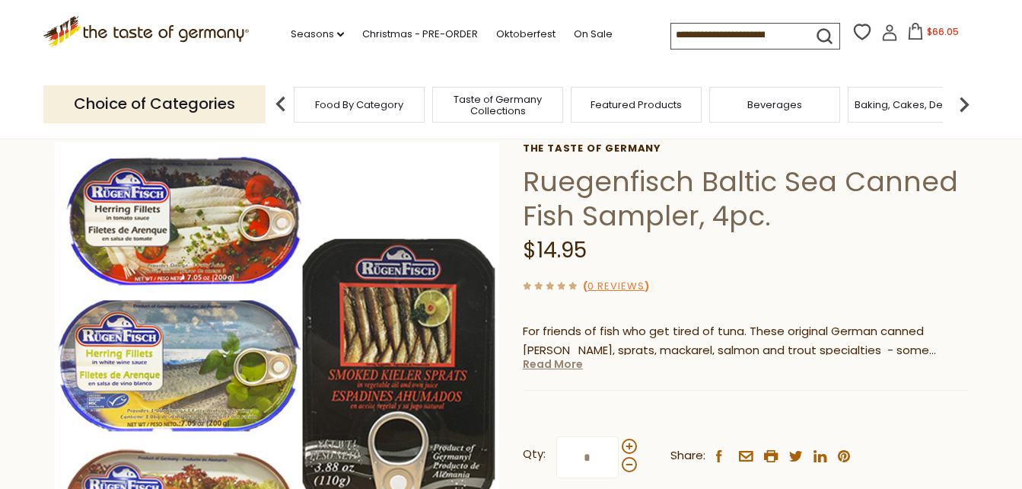
click at [552, 362] on link "Read More" at bounding box center [553, 363] width 60 height 15
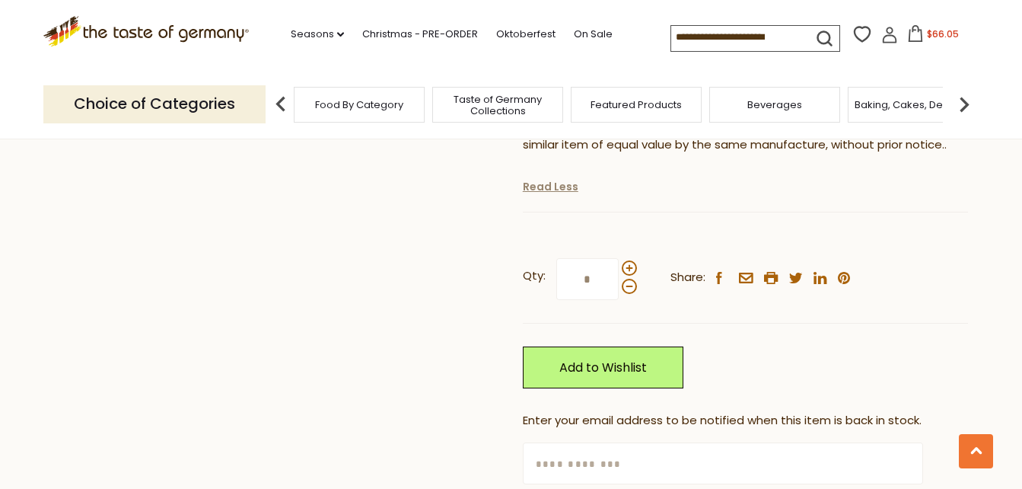
scroll to position [685, 0]
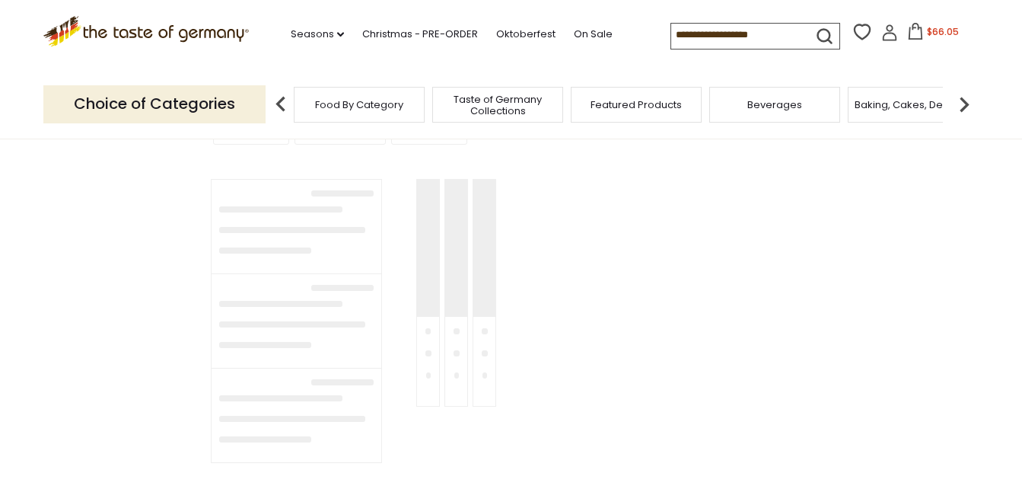
type input "****"
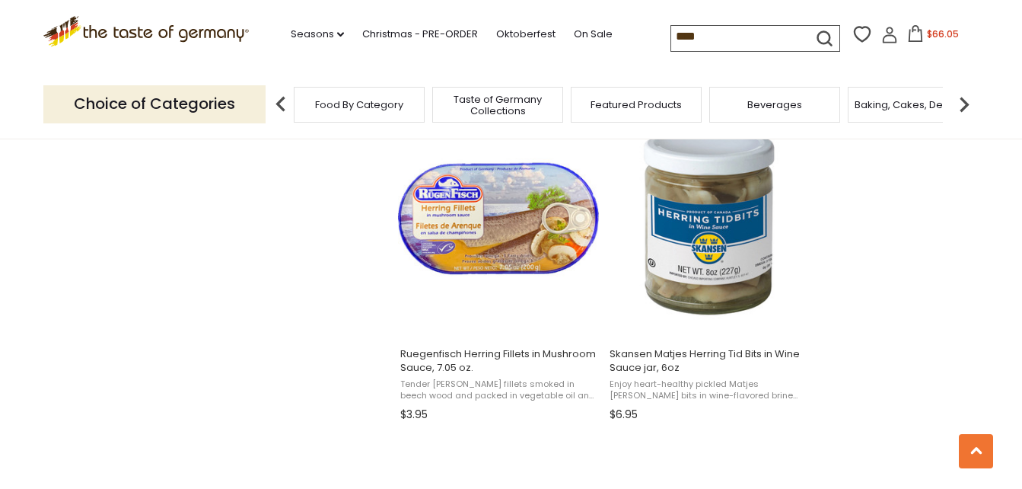
scroll to position [1979, 0]
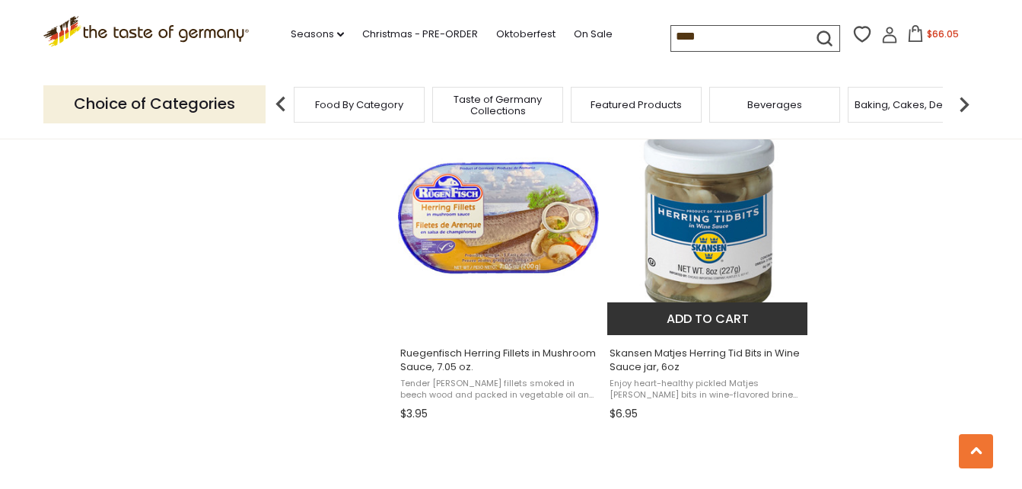
click at [719, 317] on button "Add to cart" at bounding box center [707, 318] width 200 height 33
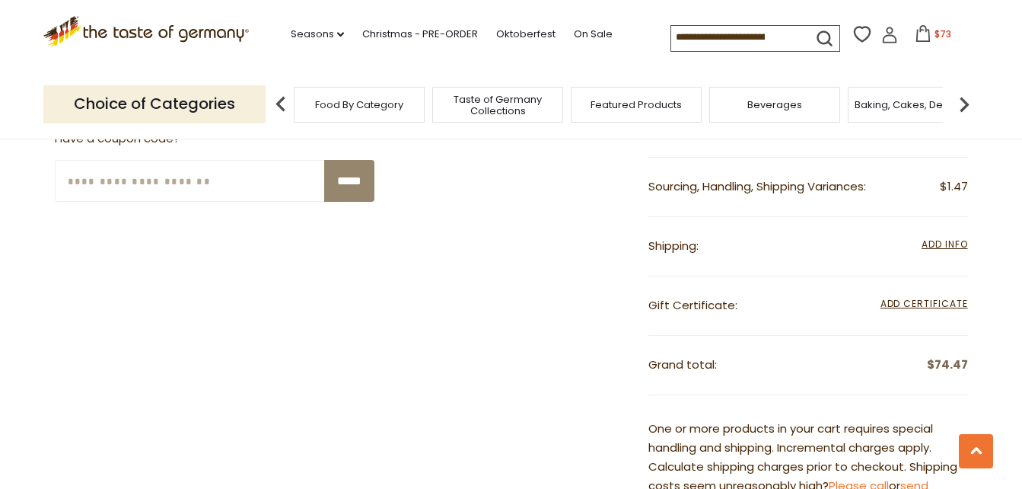
scroll to position [1065, 0]
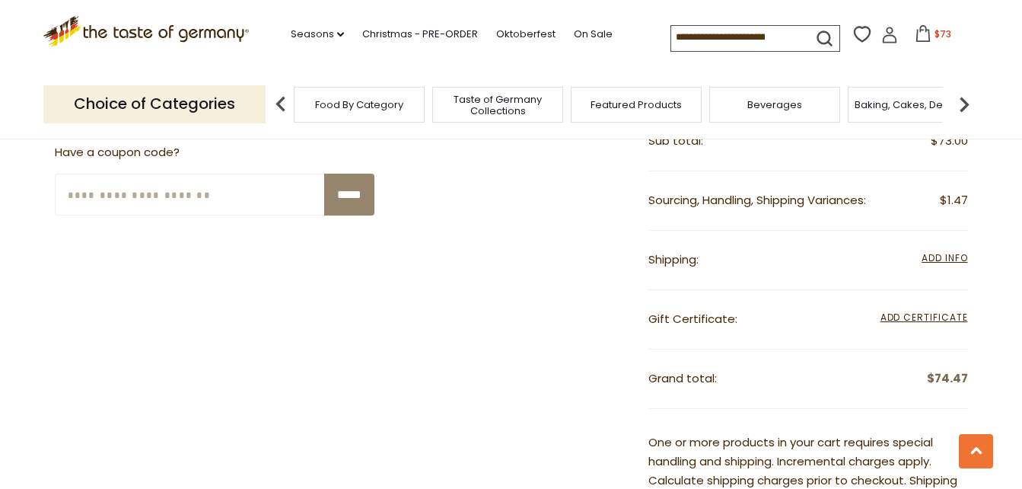
click at [215, 197] on input "Enter Your Coupon Code" at bounding box center [190, 195] width 271 height 42
click at [919, 33] on icon at bounding box center [923, 33] width 17 height 17
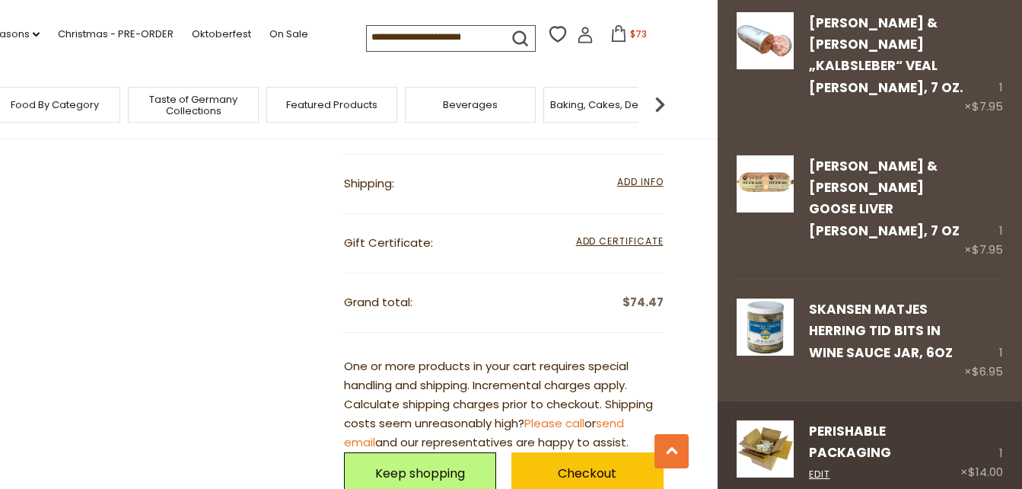
scroll to position [656, 0]
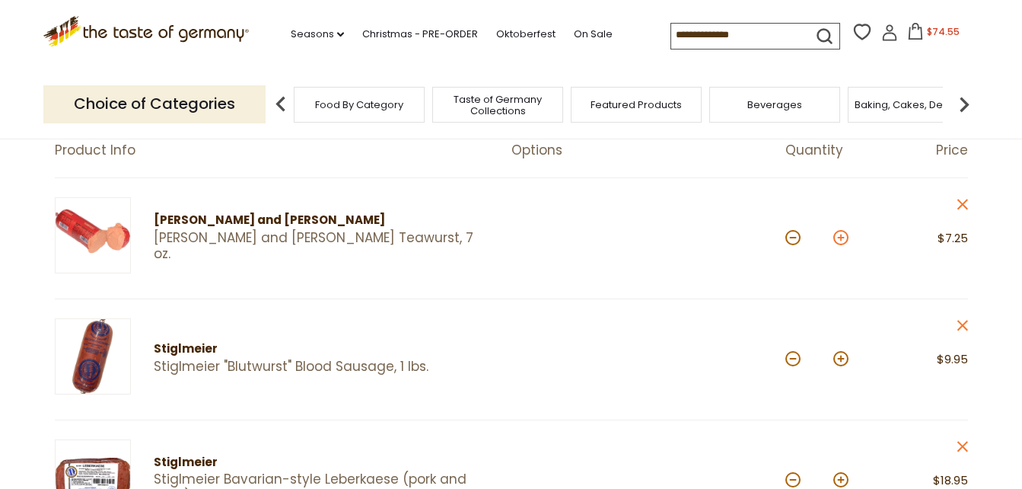
click at [841, 232] on button at bounding box center [840, 237] width 15 height 15
type input "*"
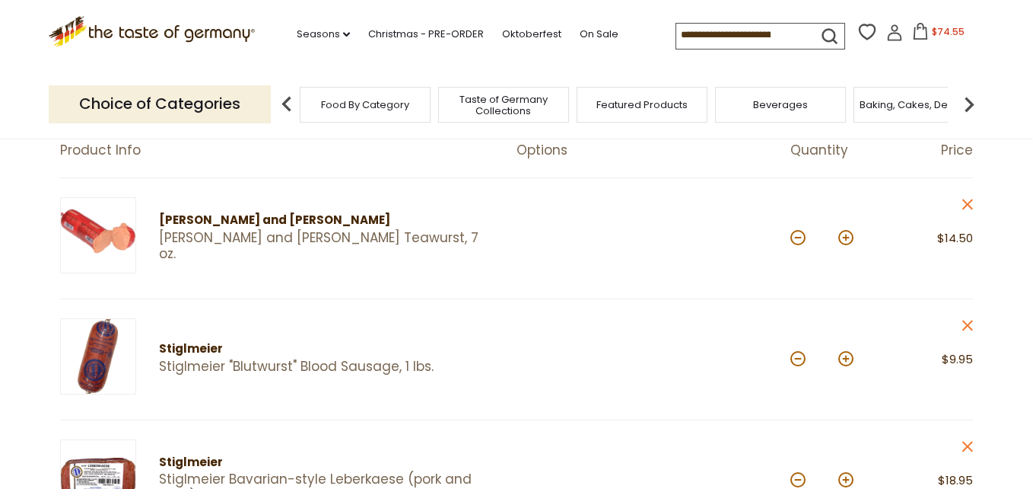
click at [846, 352] on button at bounding box center [846, 358] width 15 height 15
type input "*"
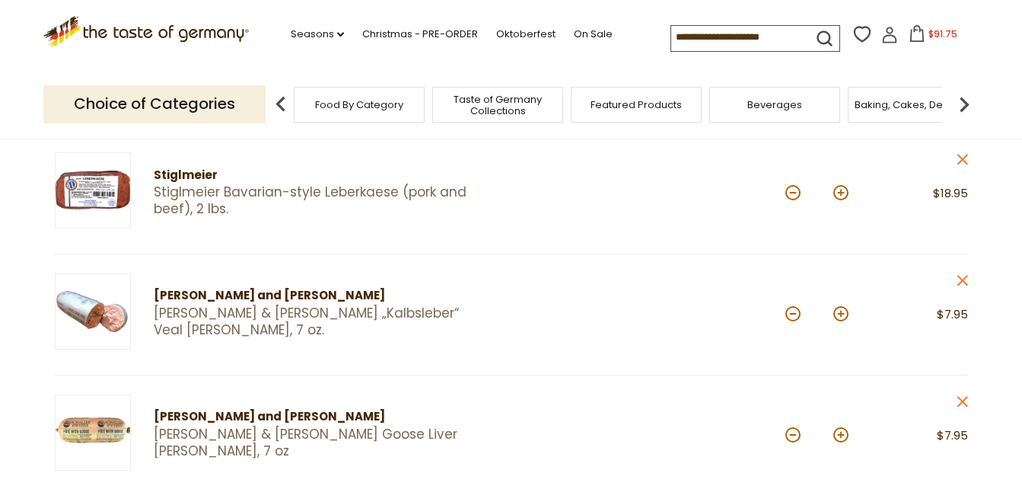
scroll to position [457, 0]
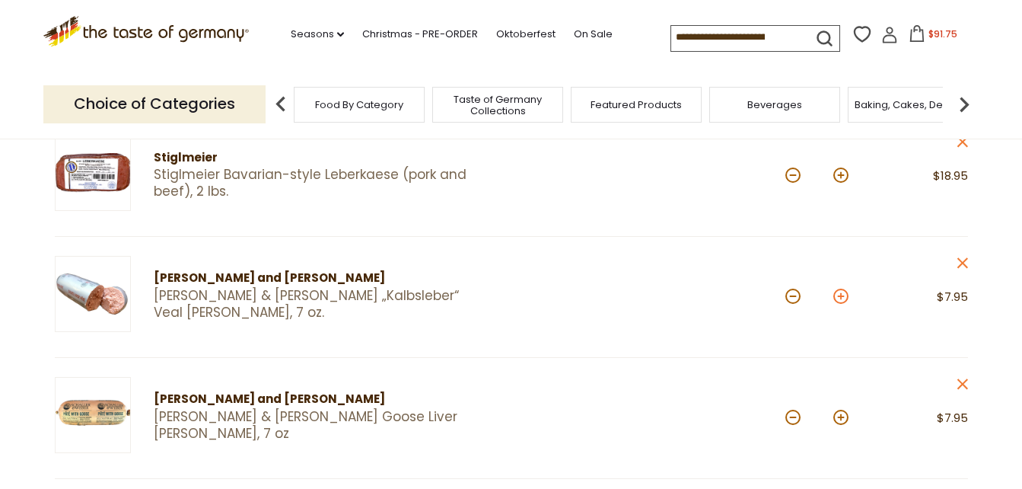
click at [842, 295] on button at bounding box center [840, 295] width 15 height 15
type input "*"
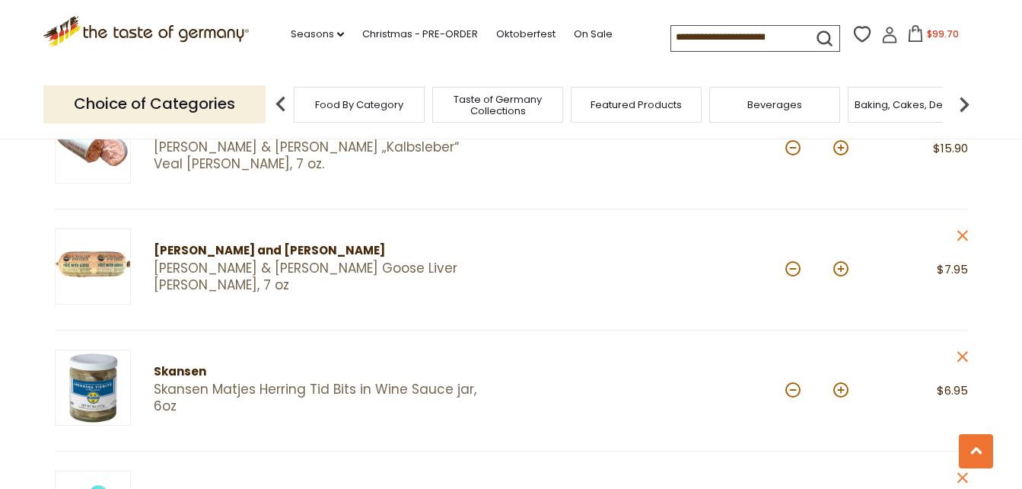
scroll to position [609, 0]
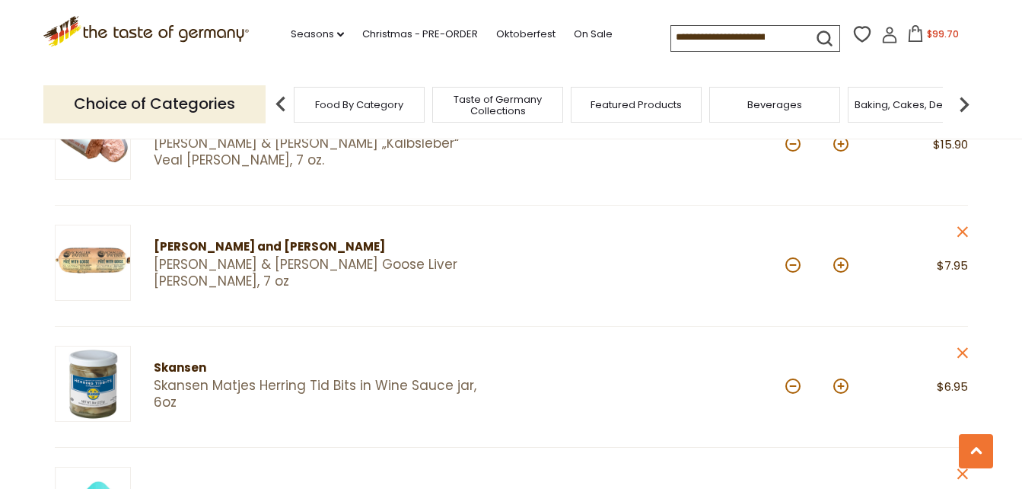
click at [841, 266] on button at bounding box center [840, 264] width 15 height 15
type input "*"
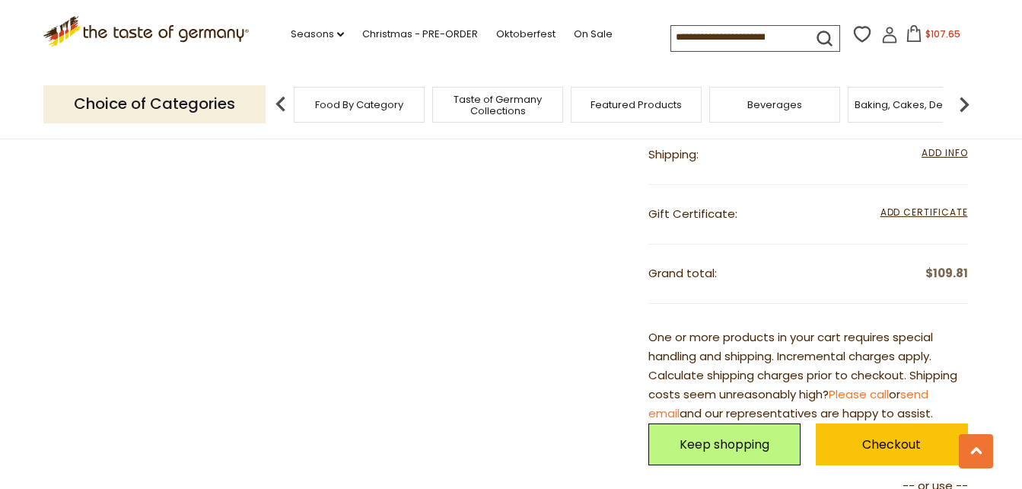
scroll to position [1370, 0]
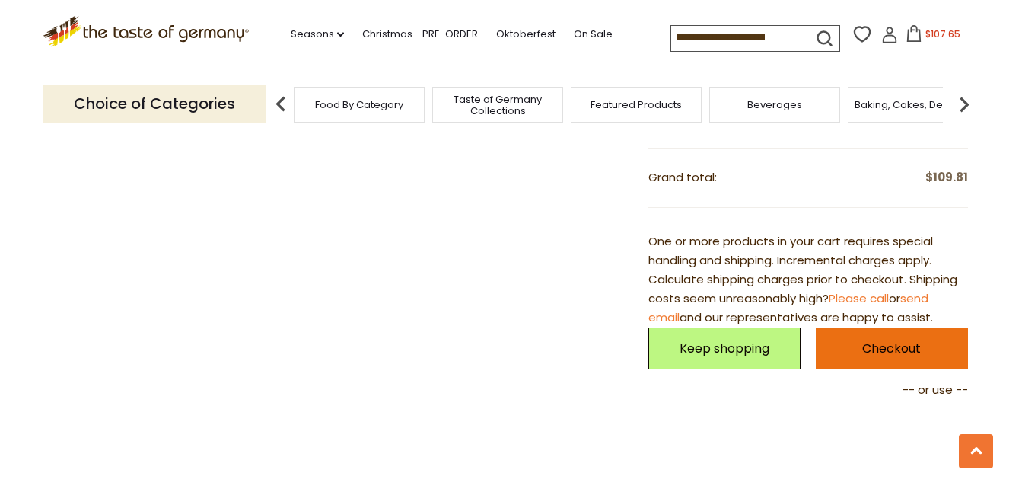
click at [912, 341] on link "Checkout" at bounding box center [892, 348] width 152 height 42
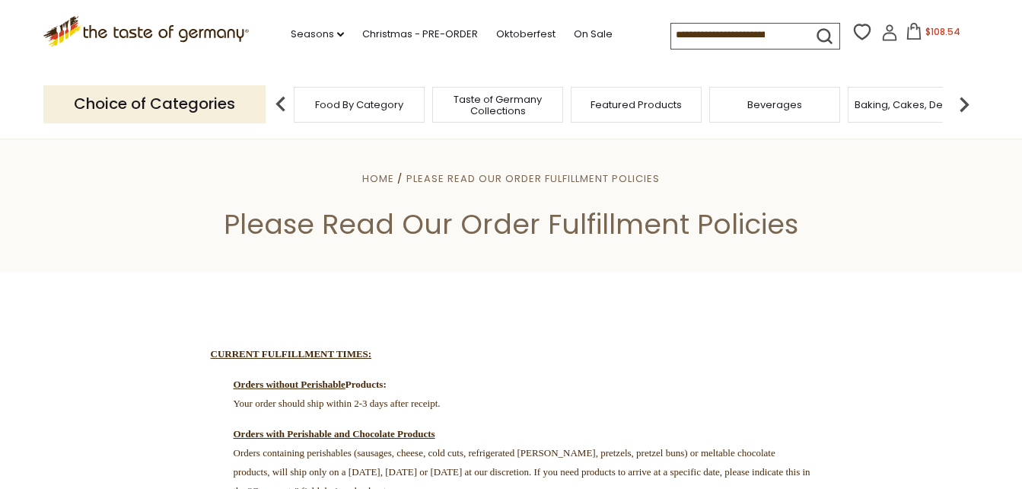
scroll to position [76, 0]
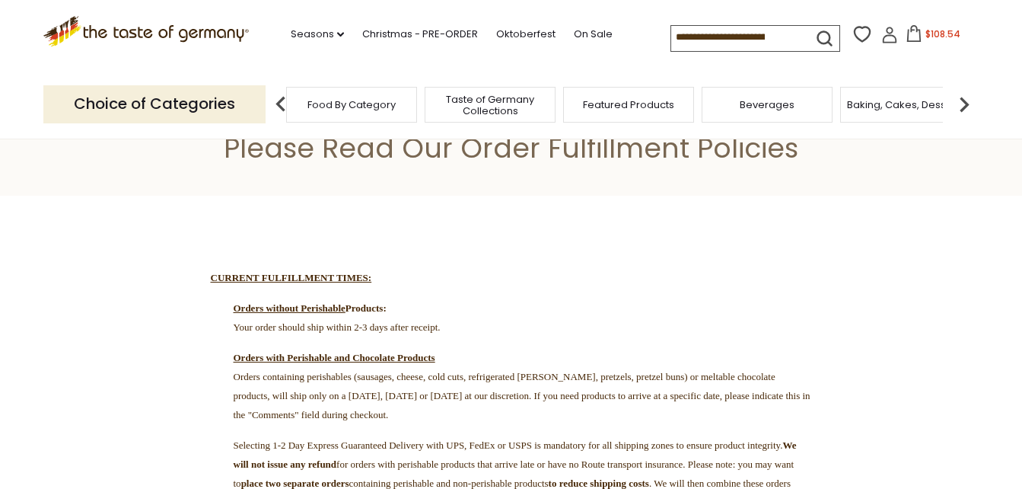
click at [374, 105] on span "Food By Category" at bounding box center [351, 104] width 88 height 11
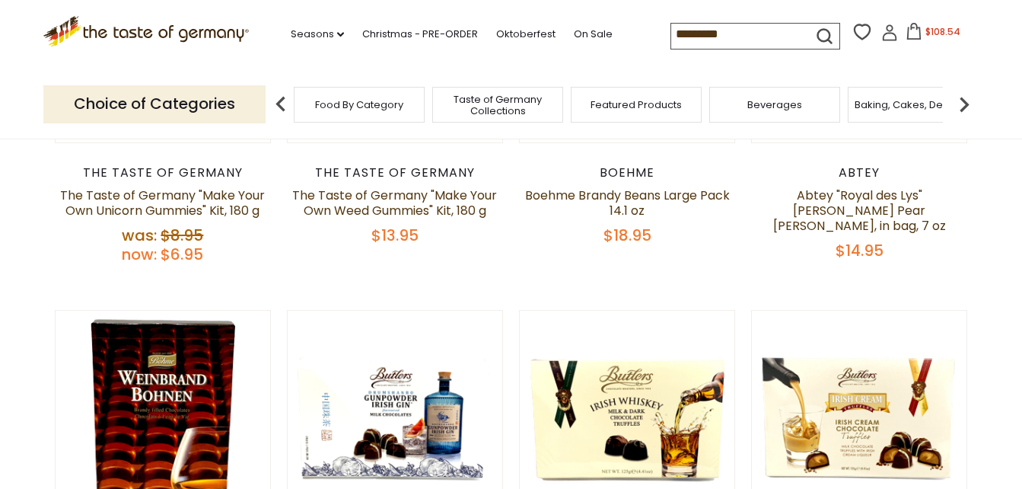
type input "*********"
click at [810, 25] on button "submit" at bounding box center [825, 39] width 30 height 28
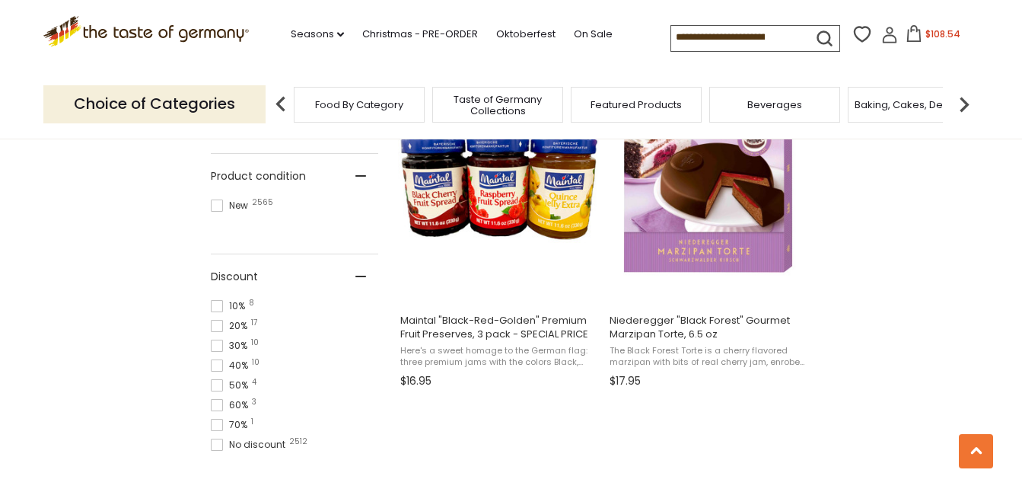
scroll to position [1294, 0]
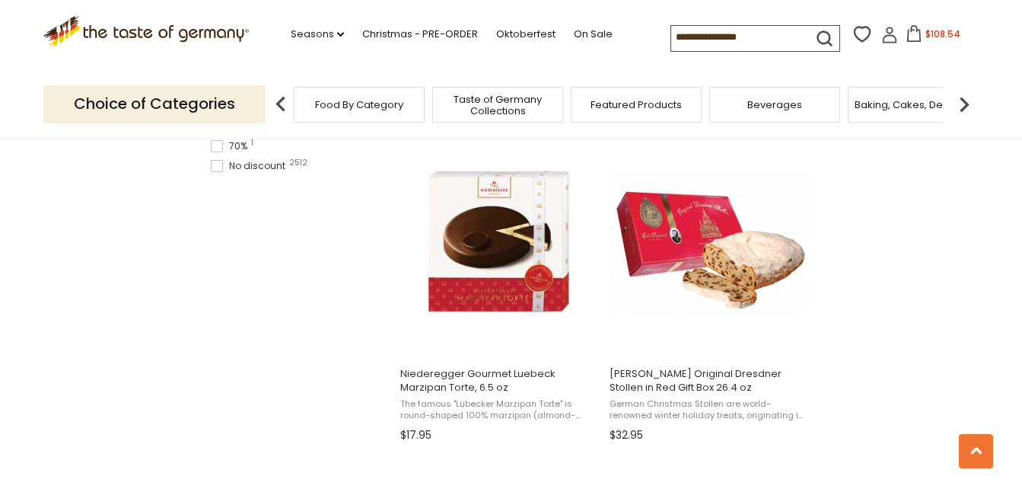
click at [729, 29] on input at bounding box center [735, 36] width 129 height 21
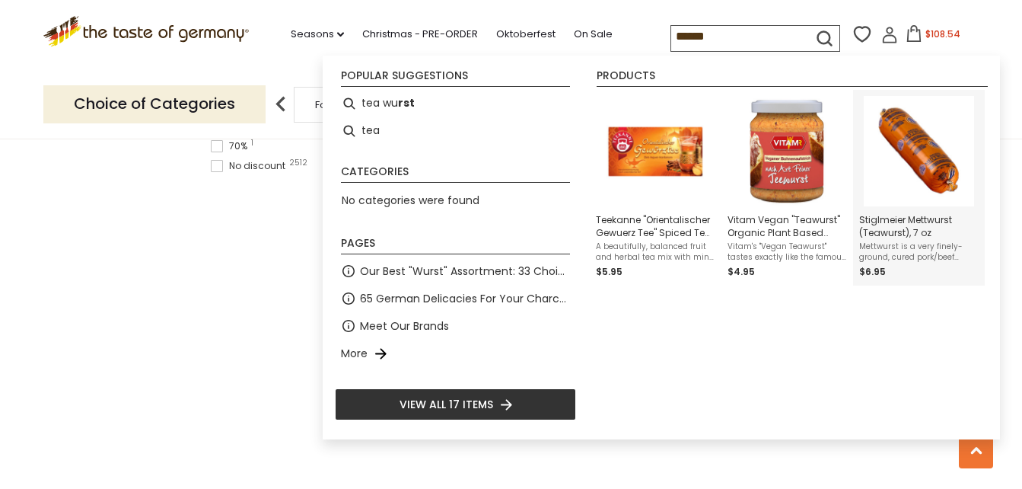
type input "******"
click at [935, 147] on img "Stiglmeier Mettwurst (Teawurst), 7 oz" at bounding box center [919, 151] width 110 height 110
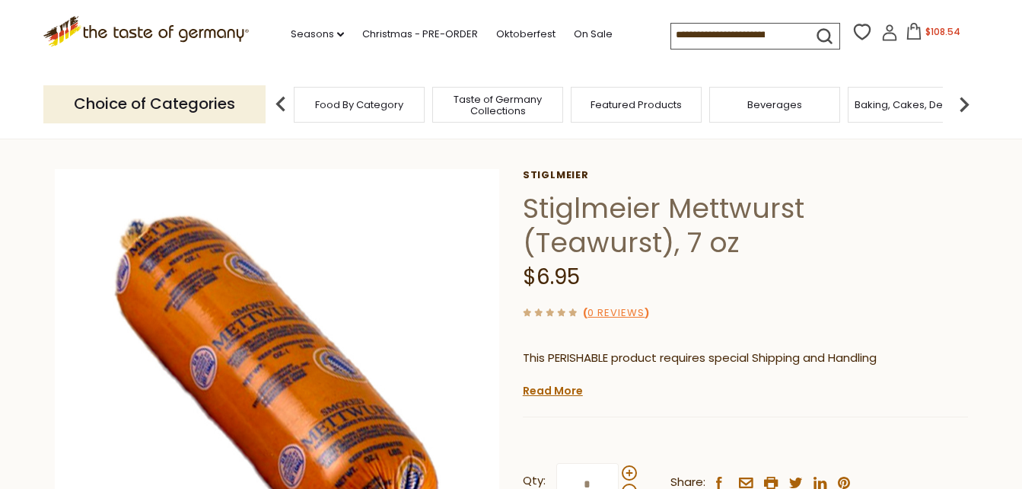
scroll to position [76, 0]
